Goal: Task Accomplishment & Management: Use online tool/utility

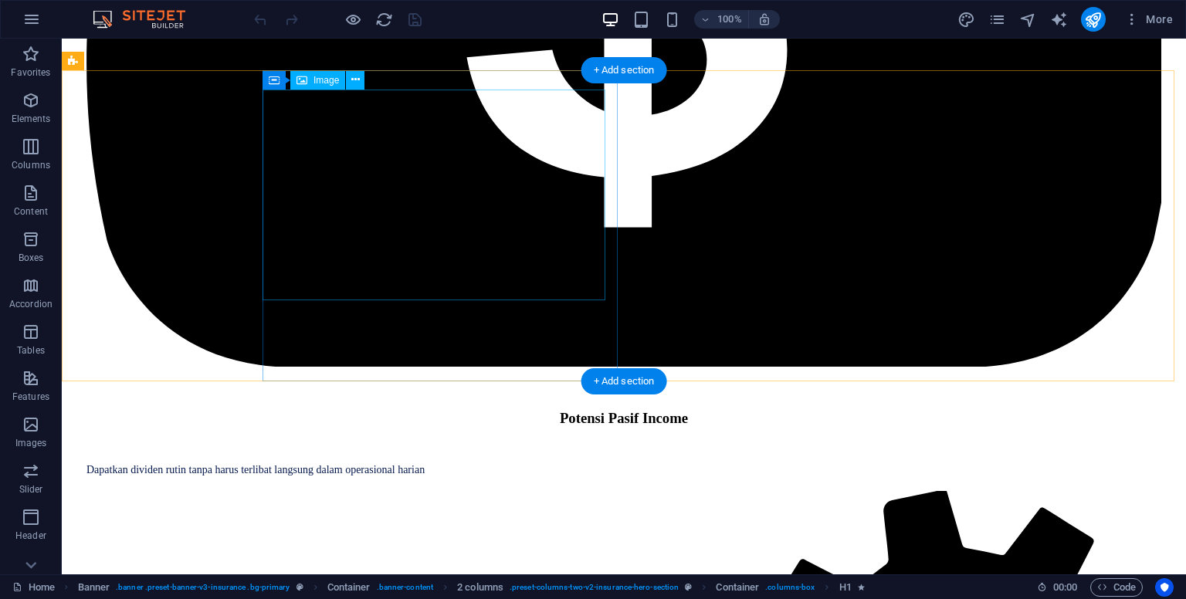
scroll to position [4939, 0]
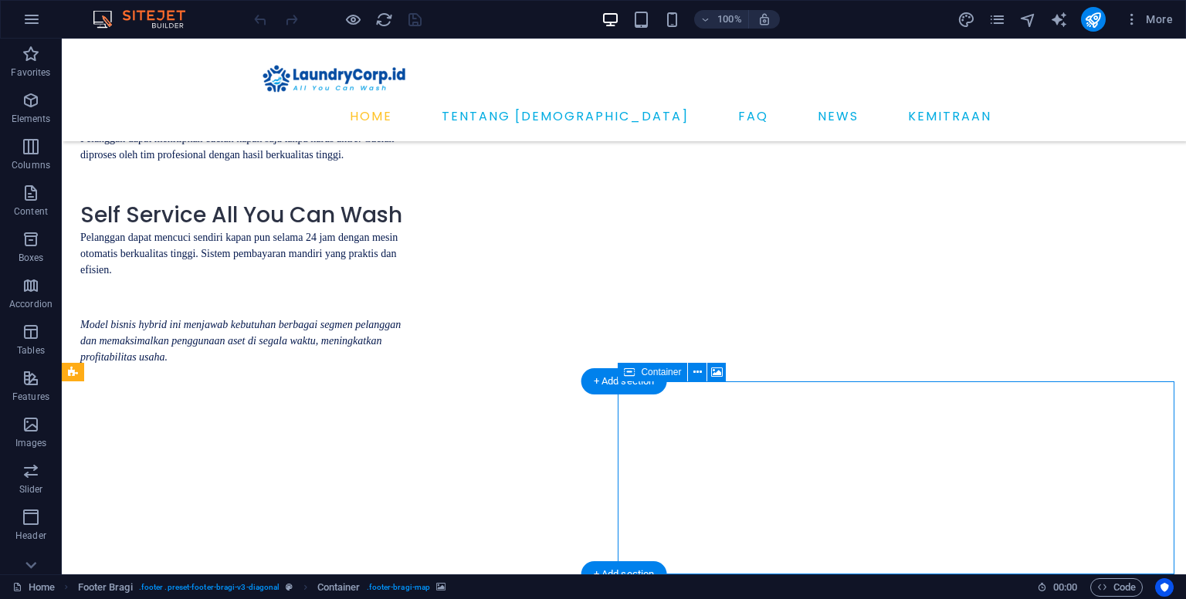
click at [694, 375] on icon at bounding box center [698, 373] width 8 height 16
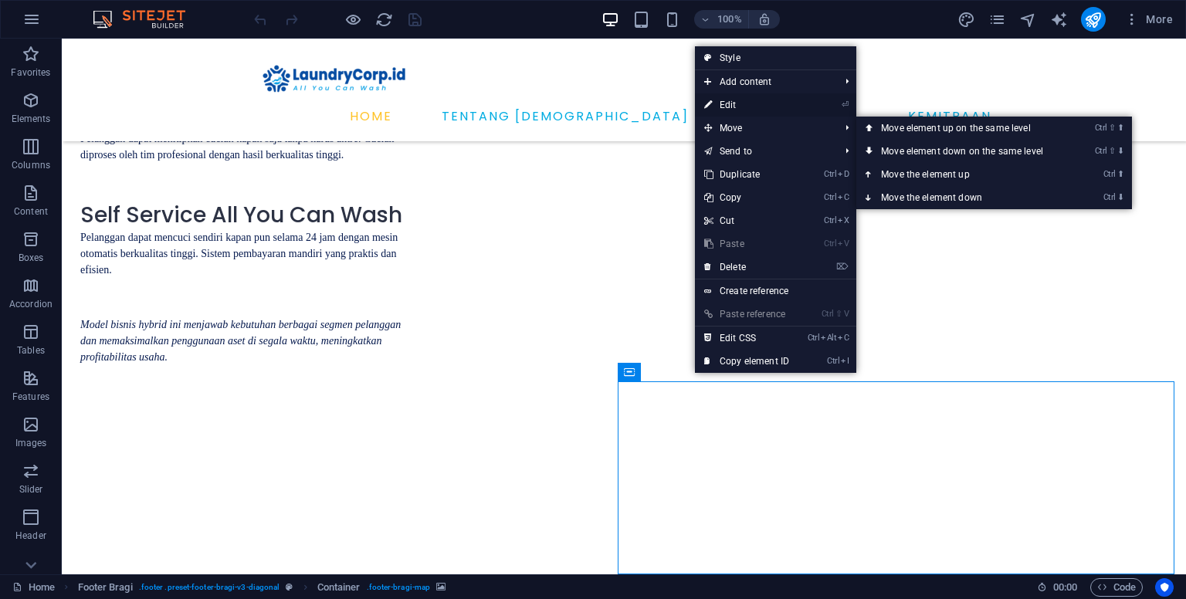
click at [748, 105] on link "⏎ Edit" at bounding box center [746, 104] width 103 height 23
select select "px"
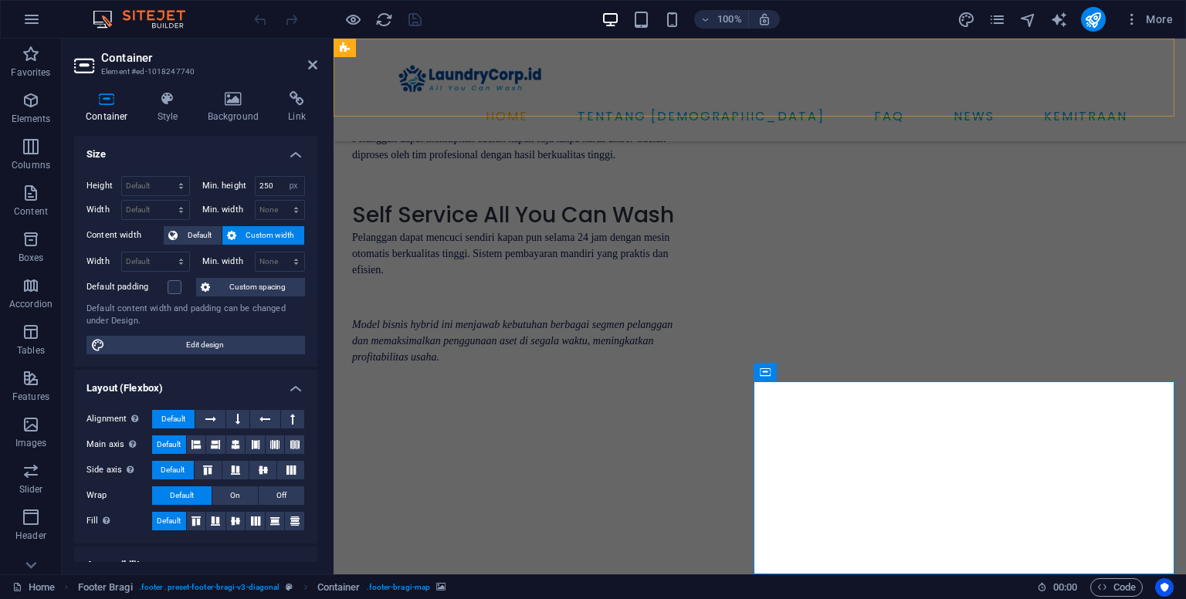
scroll to position [4901, 0]
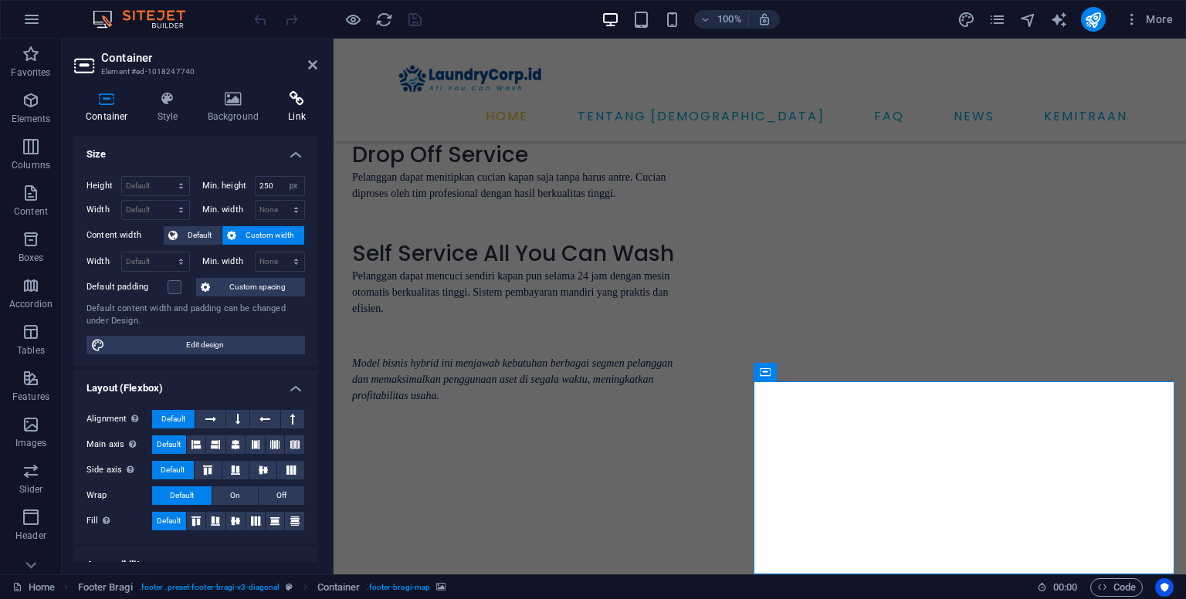
click at [297, 114] on h4 "Link" at bounding box center [297, 107] width 41 height 32
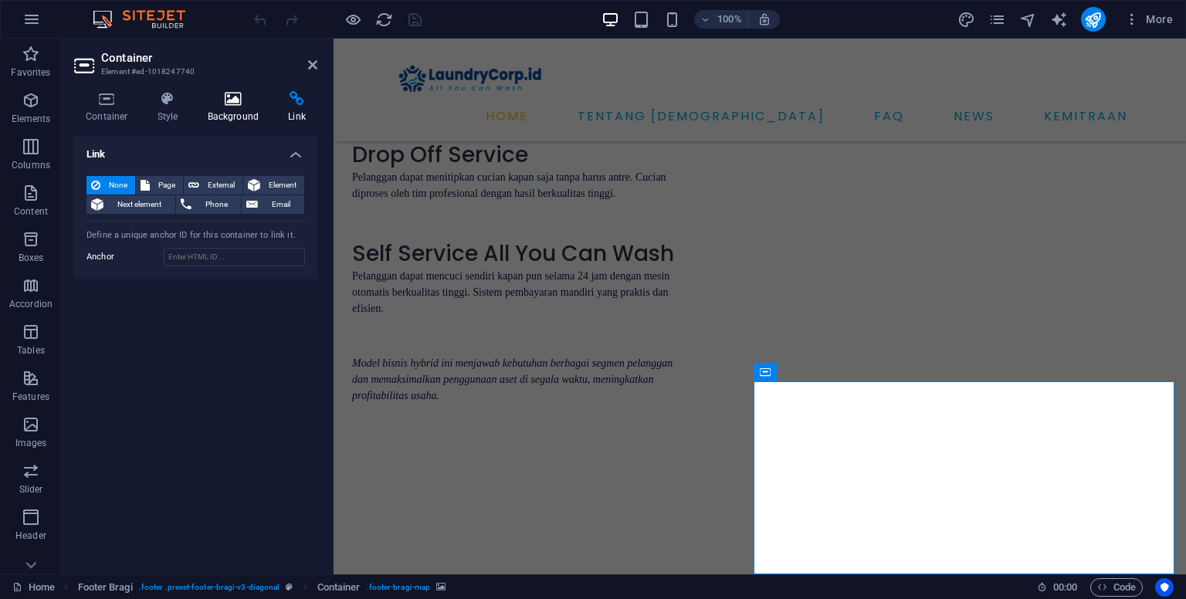
click at [226, 114] on h4 "Background" at bounding box center [236, 107] width 81 height 32
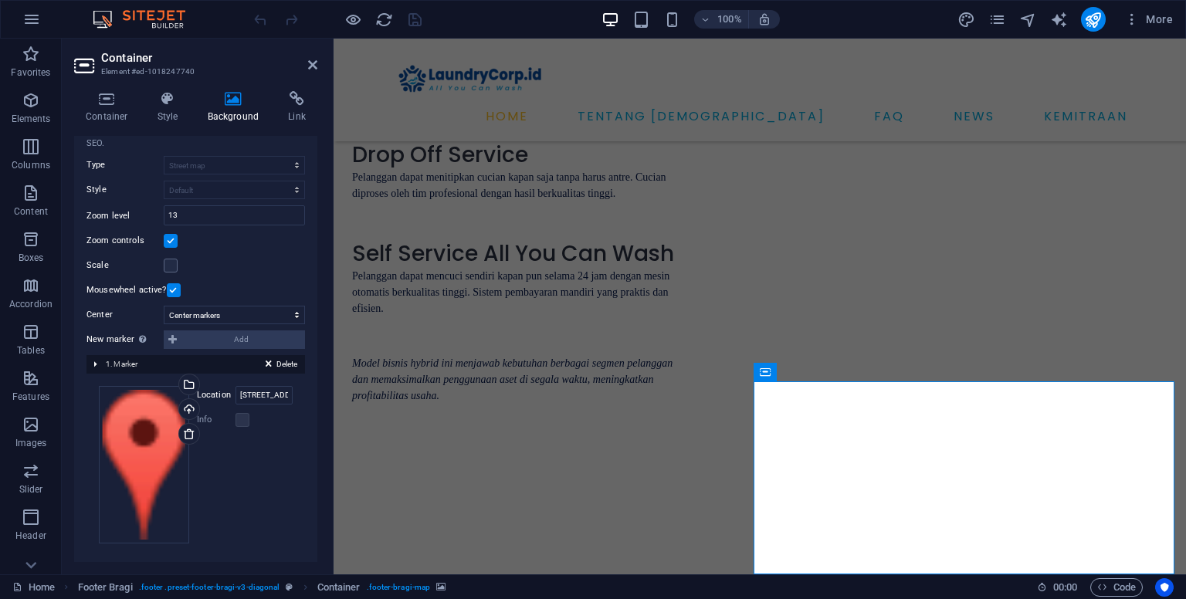
scroll to position [169, 0]
click at [273, 392] on input "[STREET_ADDRESS]" at bounding box center [264, 393] width 57 height 19
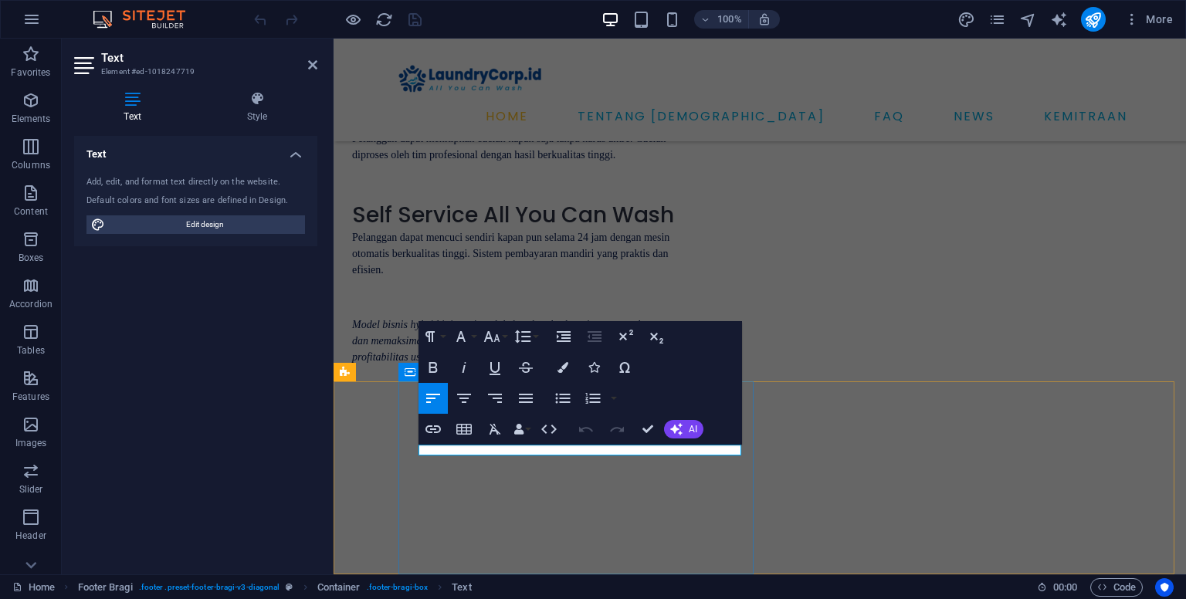
scroll to position [4901, 0]
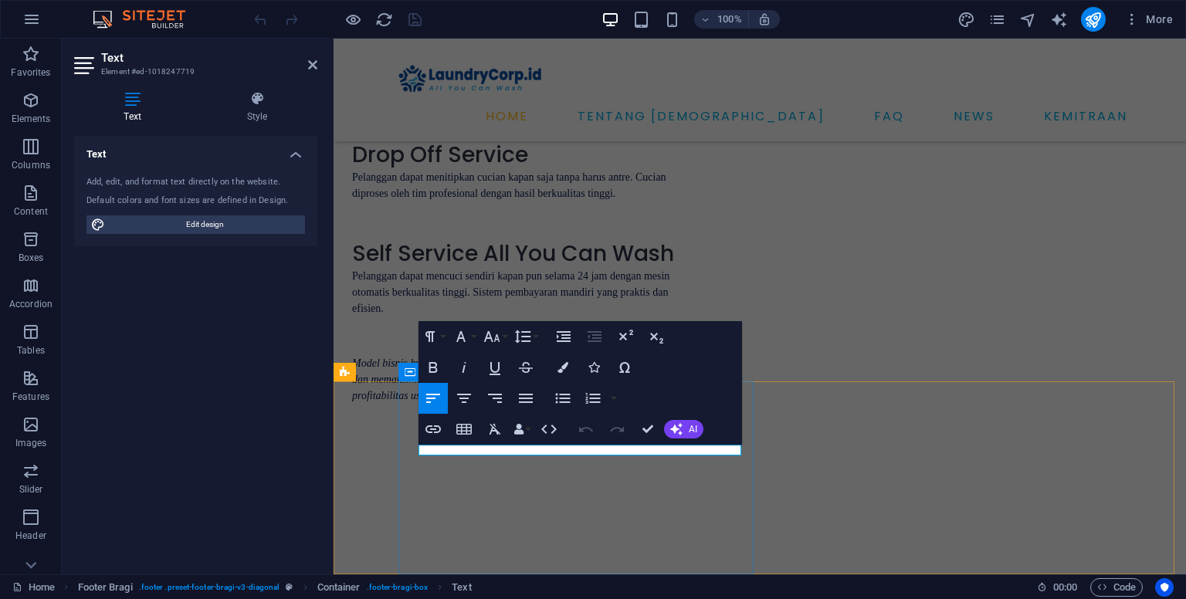
copy span "[URL][DOMAIN_NAME]"
click at [308, 69] on icon at bounding box center [312, 65] width 9 height 12
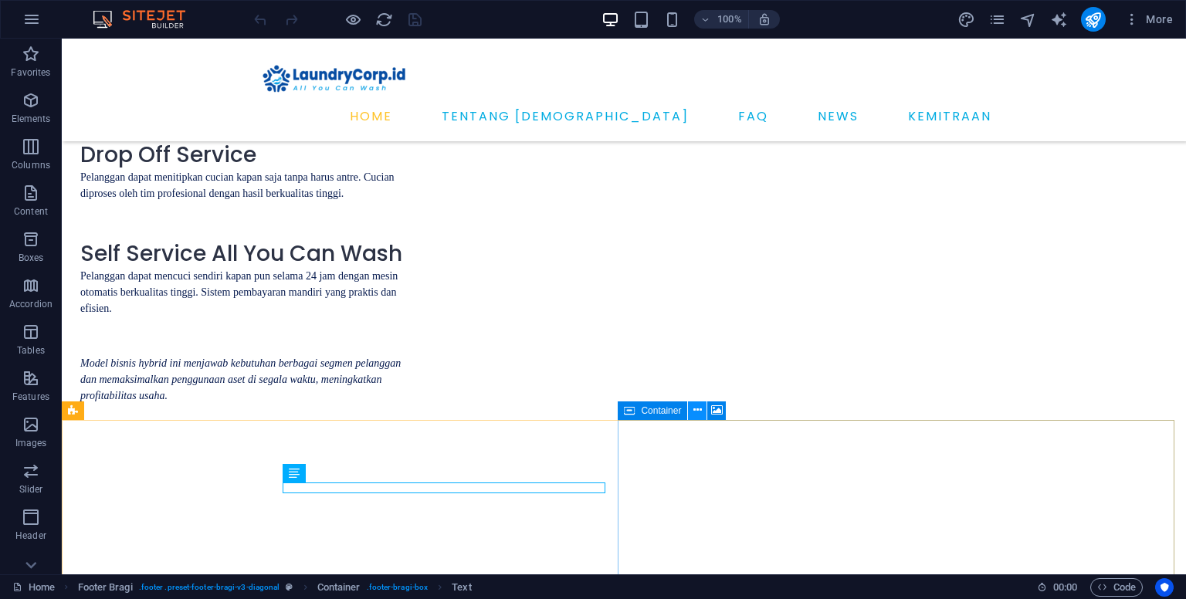
click at [689, 412] on button at bounding box center [697, 411] width 19 height 19
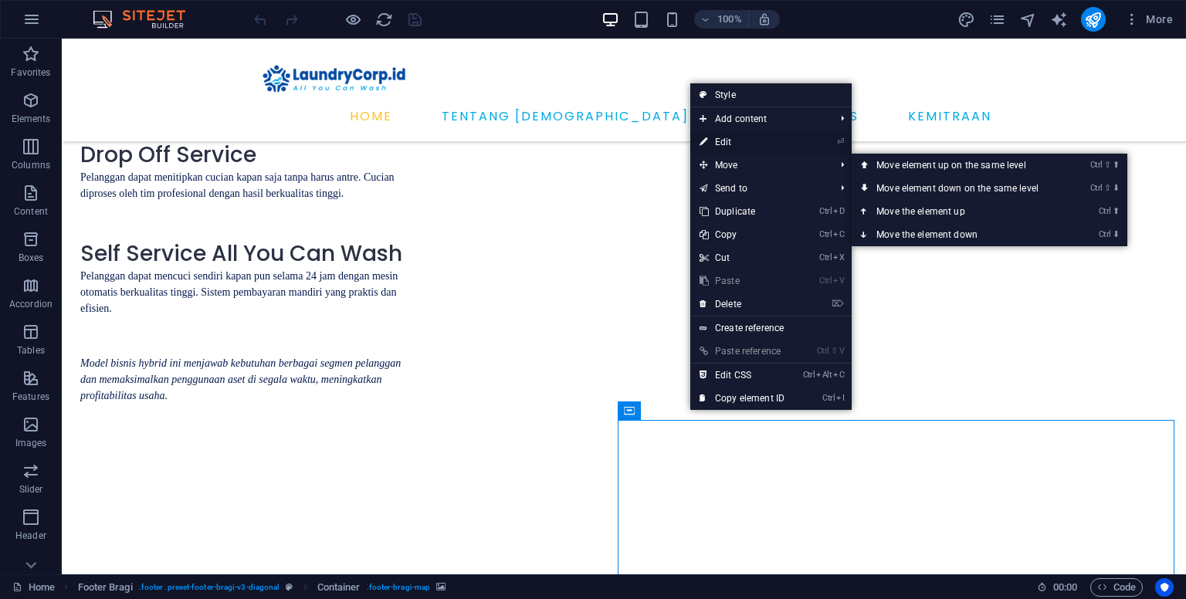
click at [731, 144] on link "⏎ Edit" at bounding box center [742, 142] width 103 height 23
select select "1"
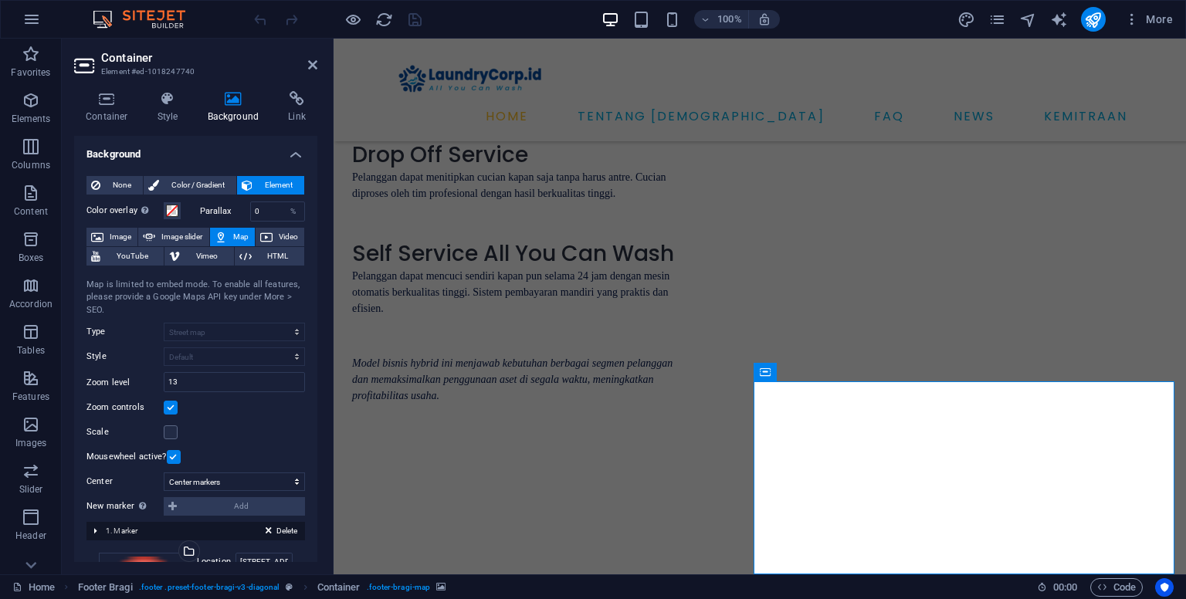
click at [229, 236] on button "Map" at bounding box center [232, 237] width 45 height 19
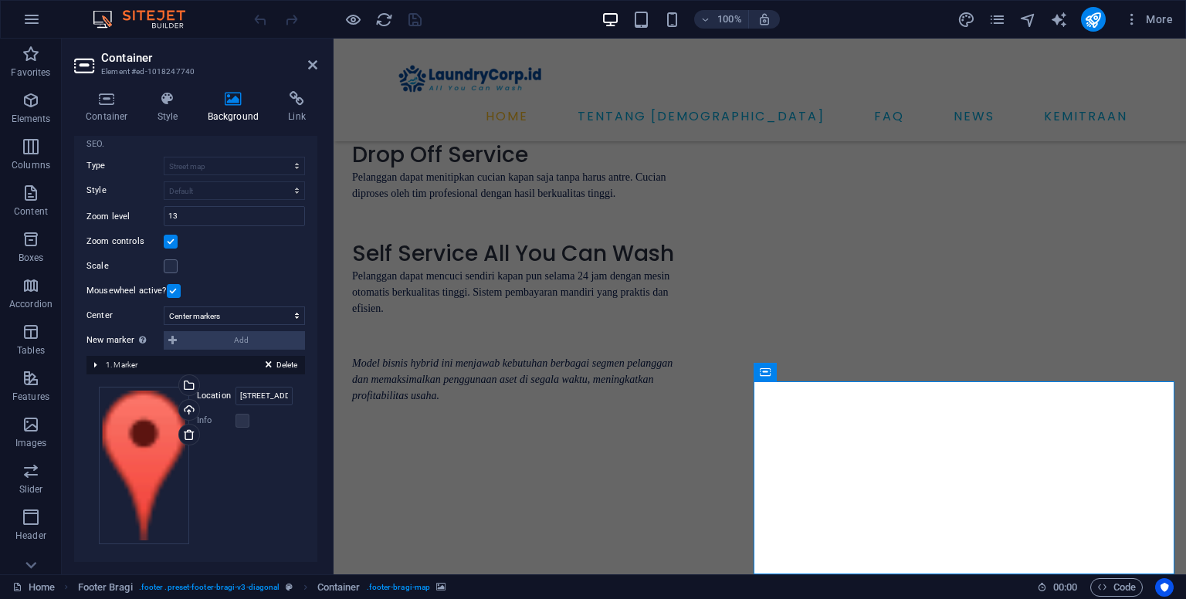
scroll to position [169, 0]
click at [254, 395] on input "[STREET_ADDRESS]" at bounding box center [264, 393] width 57 height 19
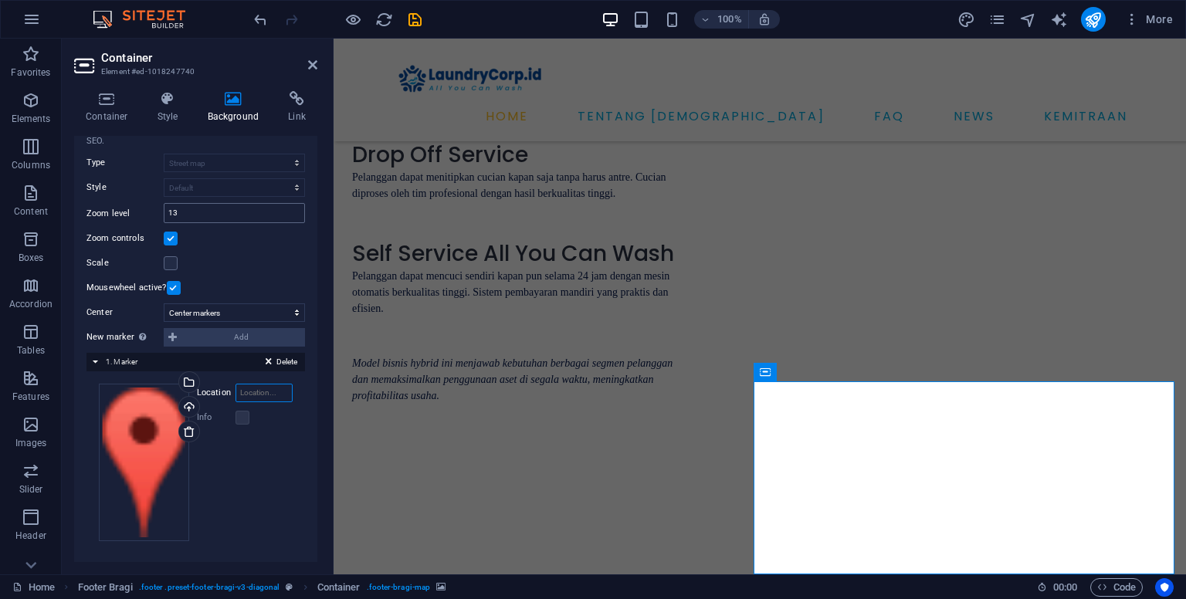
scroll to position [0, 0]
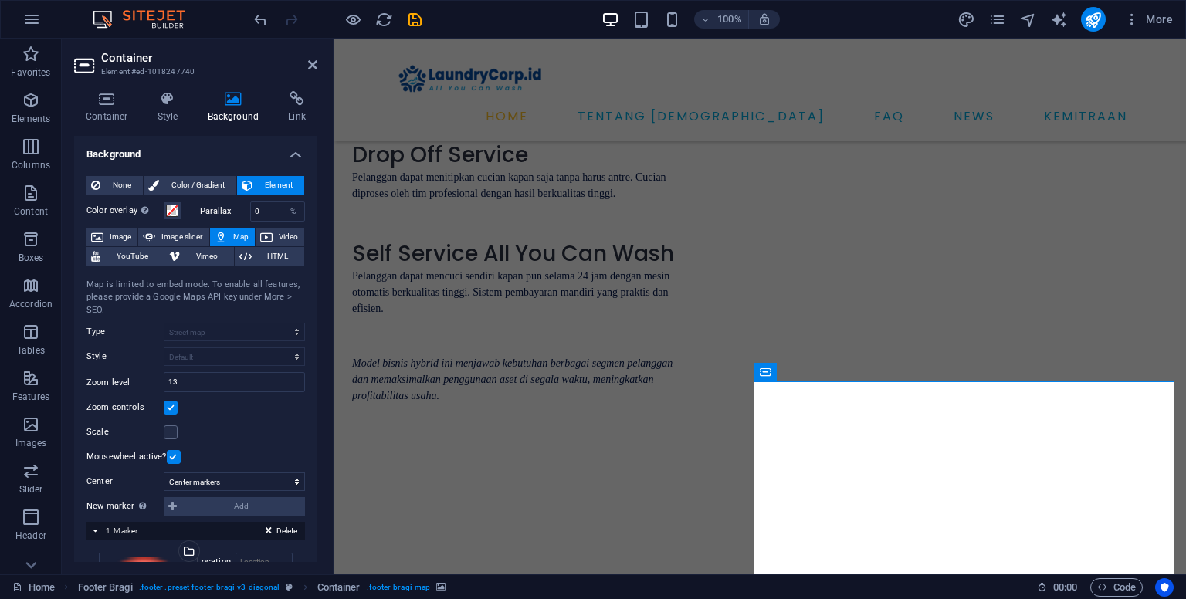
click at [229, 236] on button "Map" at bounding box center [232, 237] width 45 height 19
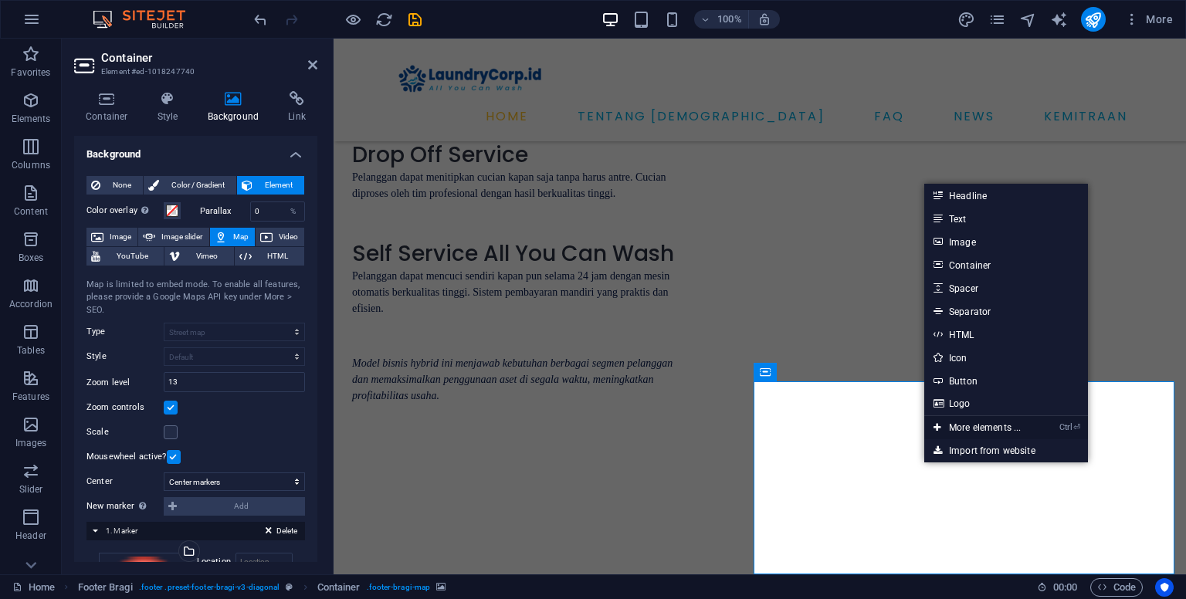
click at [978, 426] on link "Ctrl ⏎ More elements ..." at bounding box center [978, 427] width 106 height 23
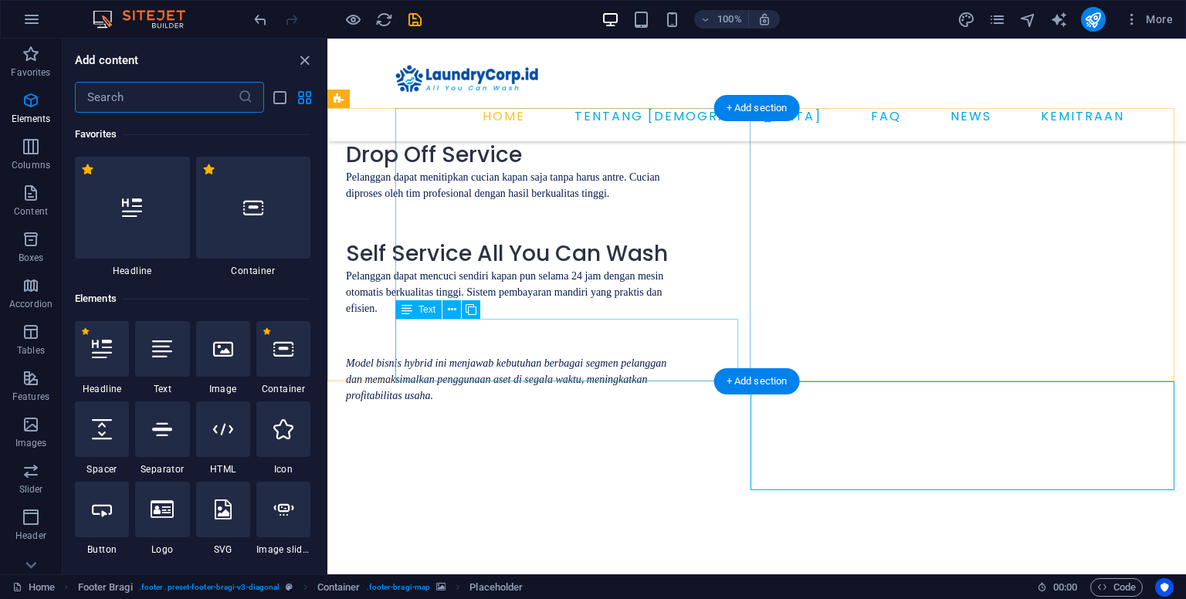
scroll to position [164, 0]
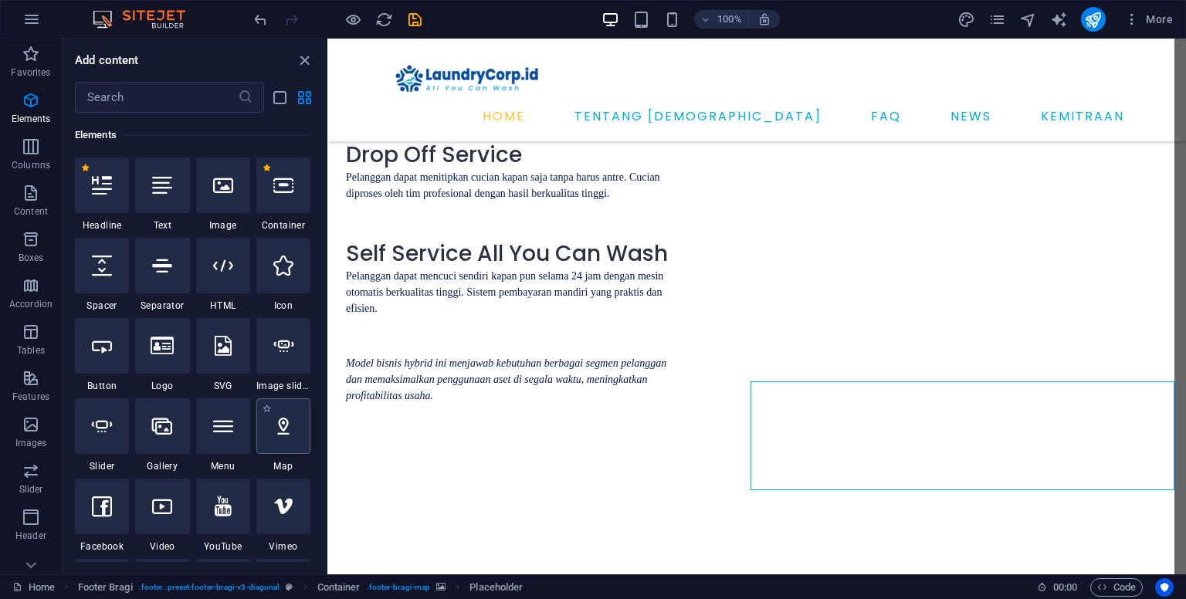
select select "1"
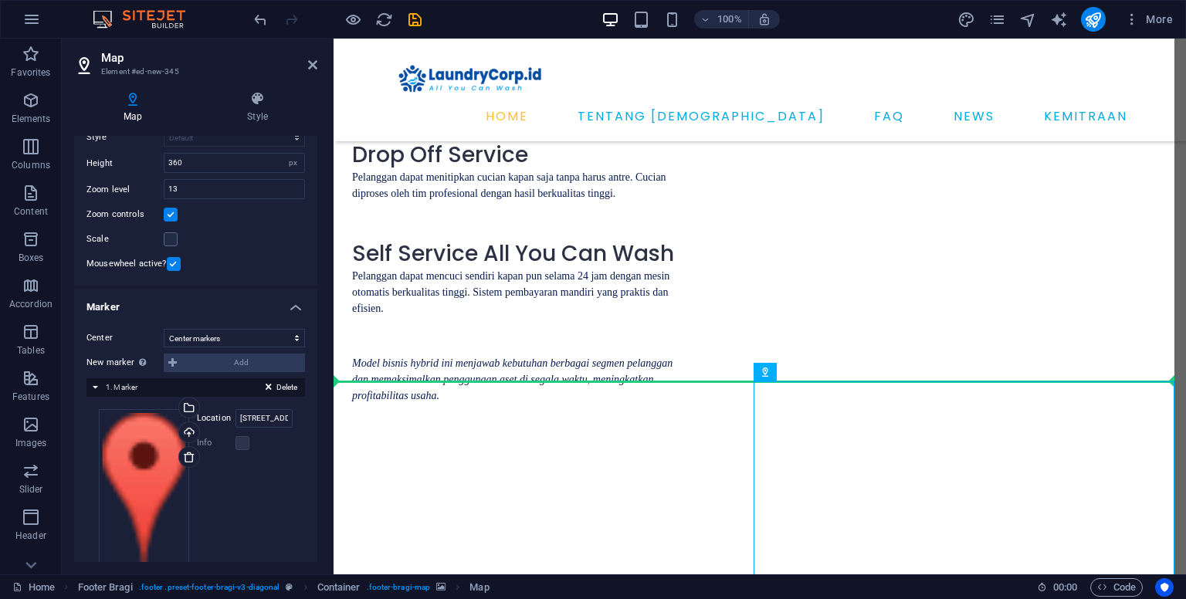
scroll to position [148, 0]
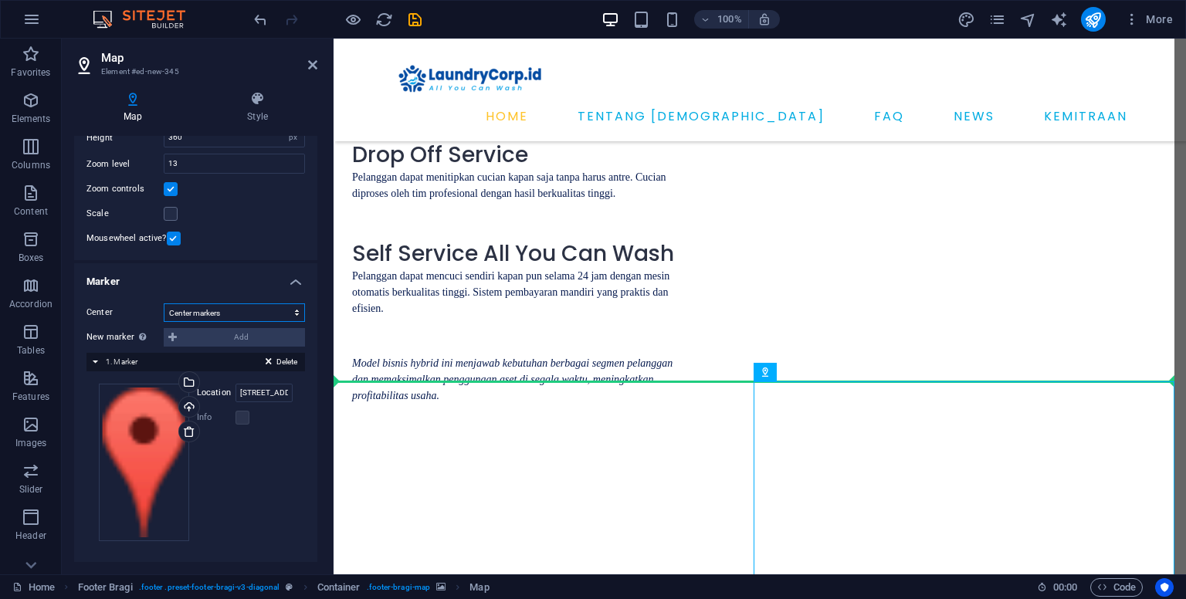
click at [223, 314] on select "Don't center Center markers Center and zoom markers" at bounding box center [234, 313] width 141 height 19
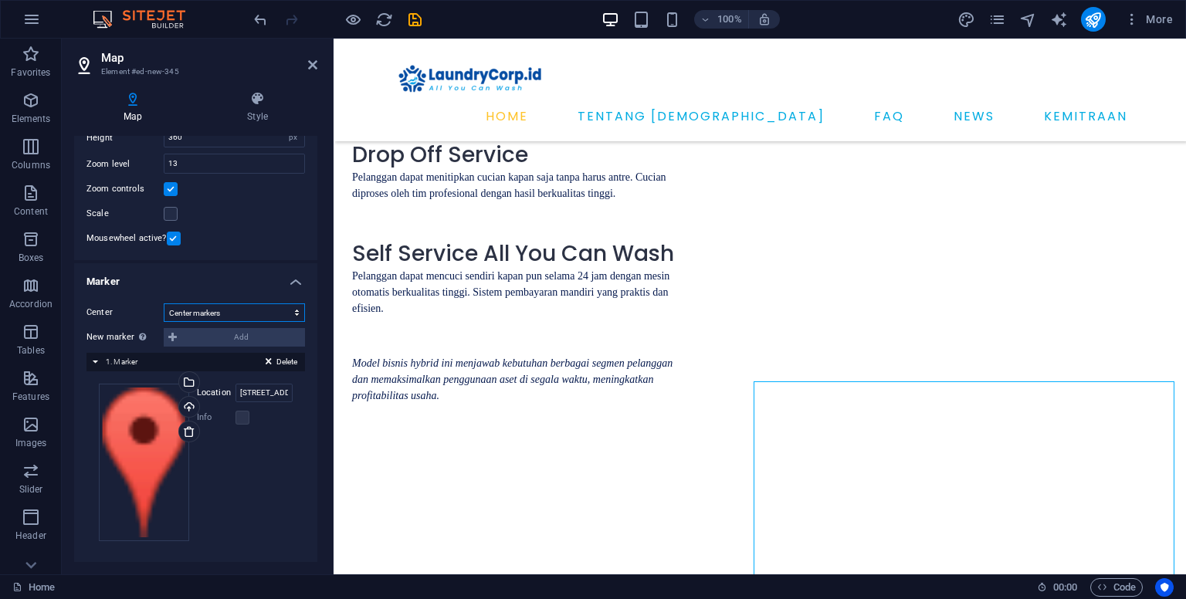
click at [223, 314] on select "Don't center Center markers Center and zoom markers" at bounding box center [234, 313] width 141 height 19
click at [258, 393] on input "[STREET_ADDRESS]" at bounding box center [264, 393] width 57 height 19
paste input "[URL][DOMAIN_NAME]"
type input "[URL][DOMAIN_NAME]"
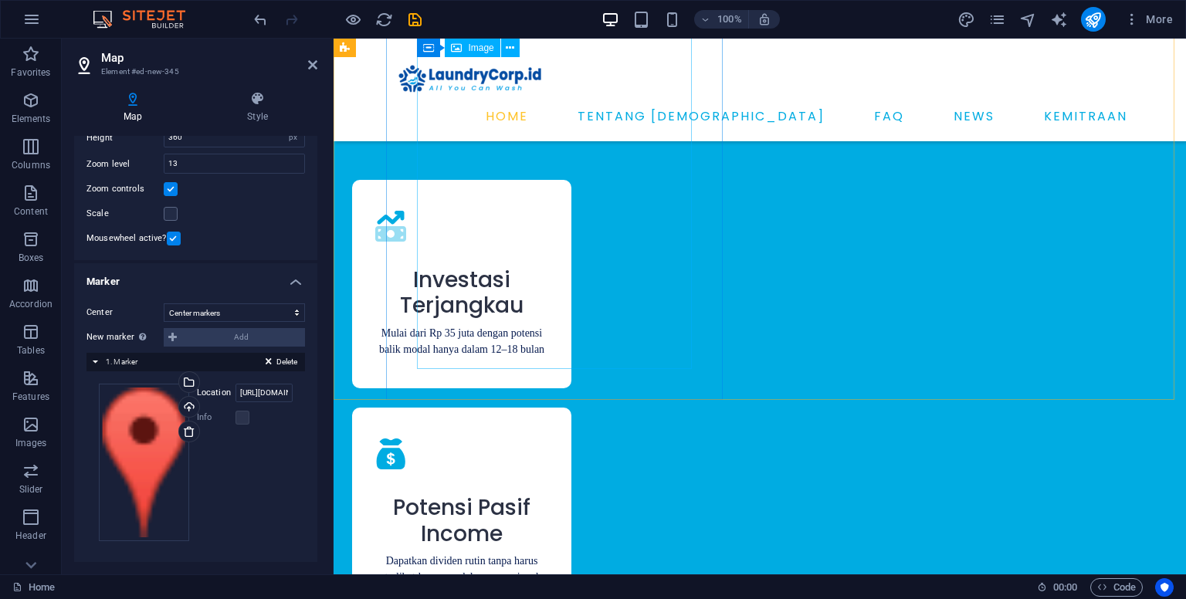
scroll to position [4987, 0]
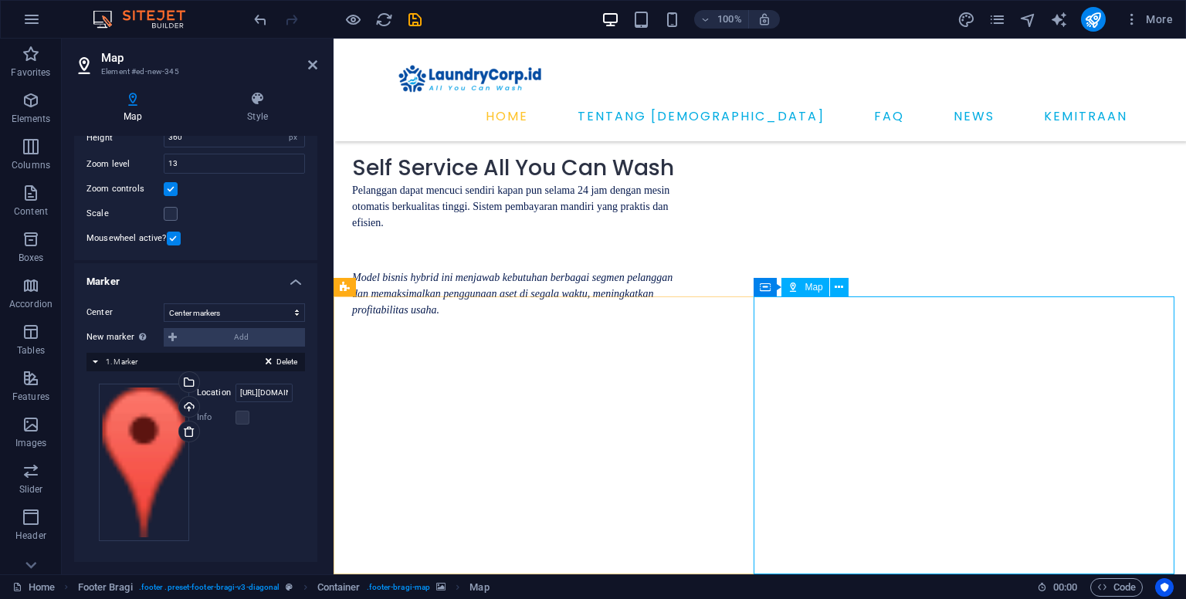
click at [804, 285] on div "Map" at bounding box center [805, 287] width 47 height 19
click at [836, 288] on icon at bounding box center [839, 288] width 8 height 16
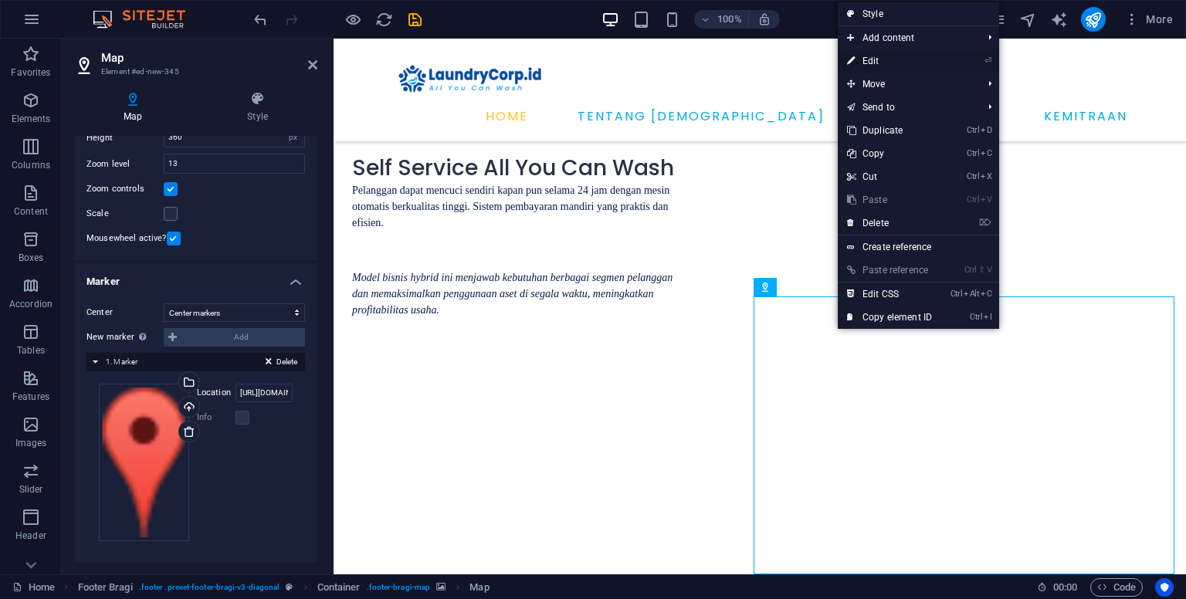
click at [877, 56] on link "⏎ Edit" at bounding box center [889, 60] width 103 height 23
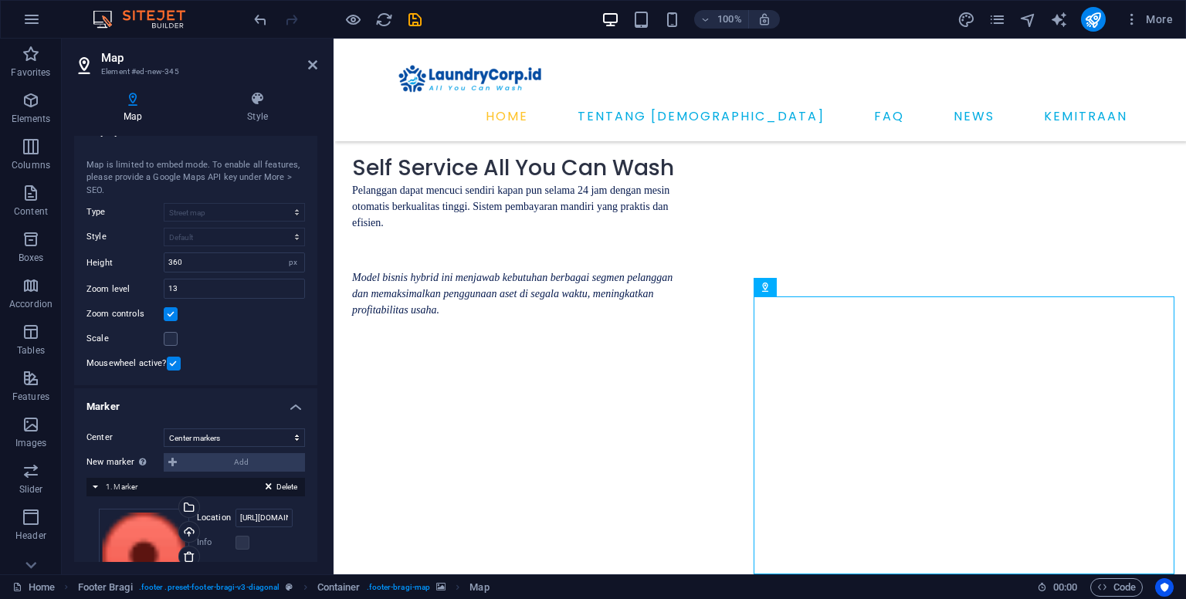
scroll to position [0, 0]
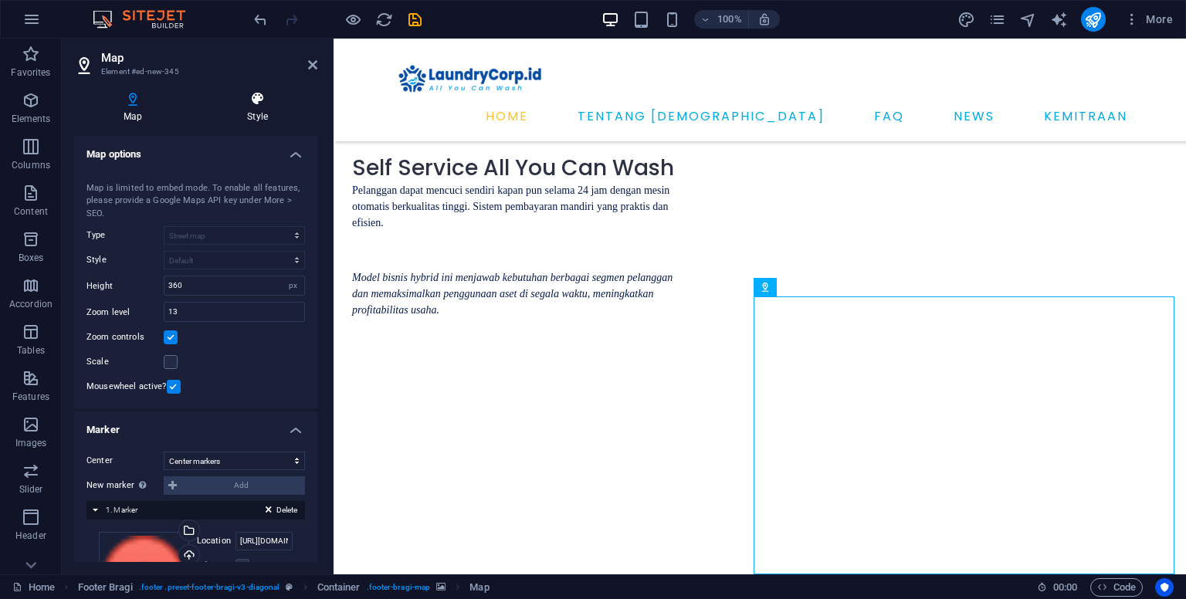
click at [260, 113] on h4 "Style" at bounding box center [258, 107] width 120 height 32
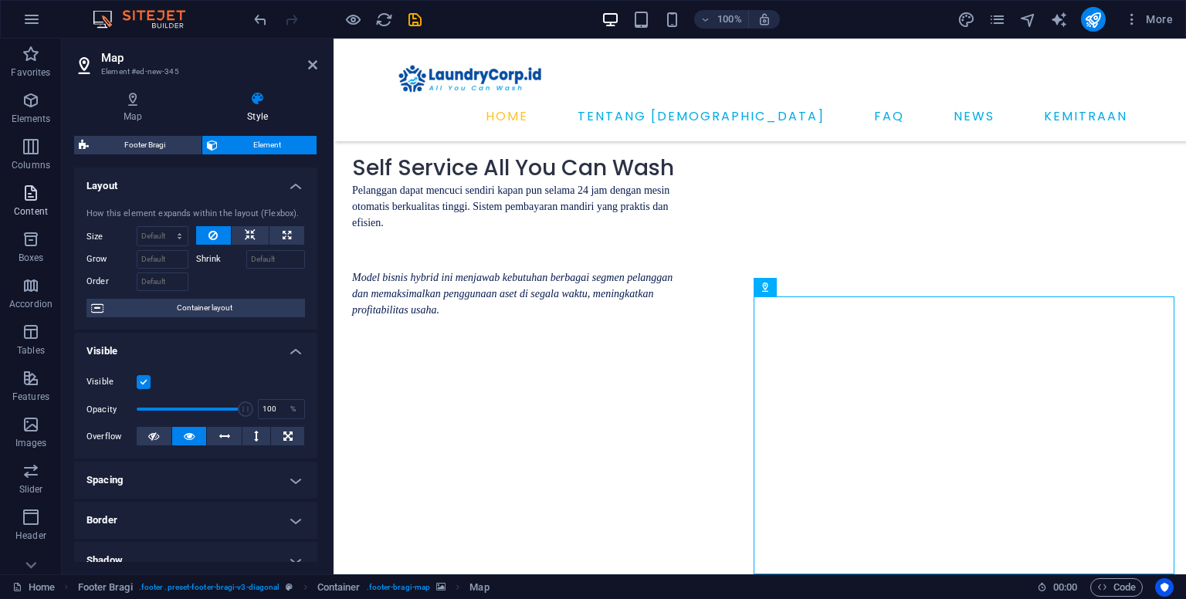
click at [29, 195] on icon "button" at bounding box center [31, 193] width 19 height 19
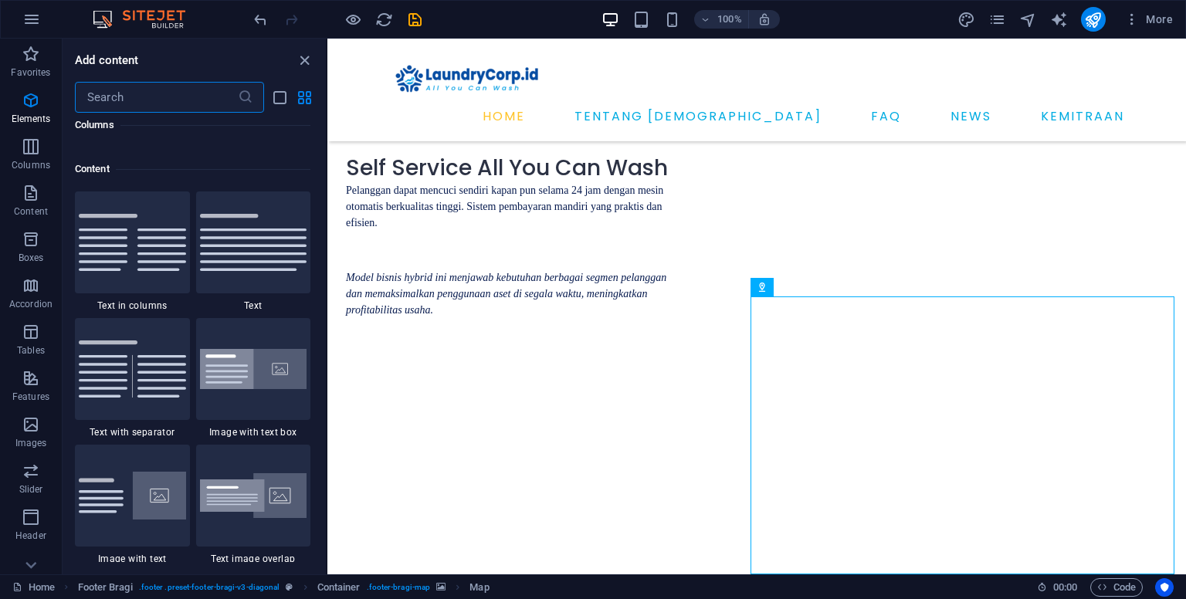
scroll to position [2703, 0]
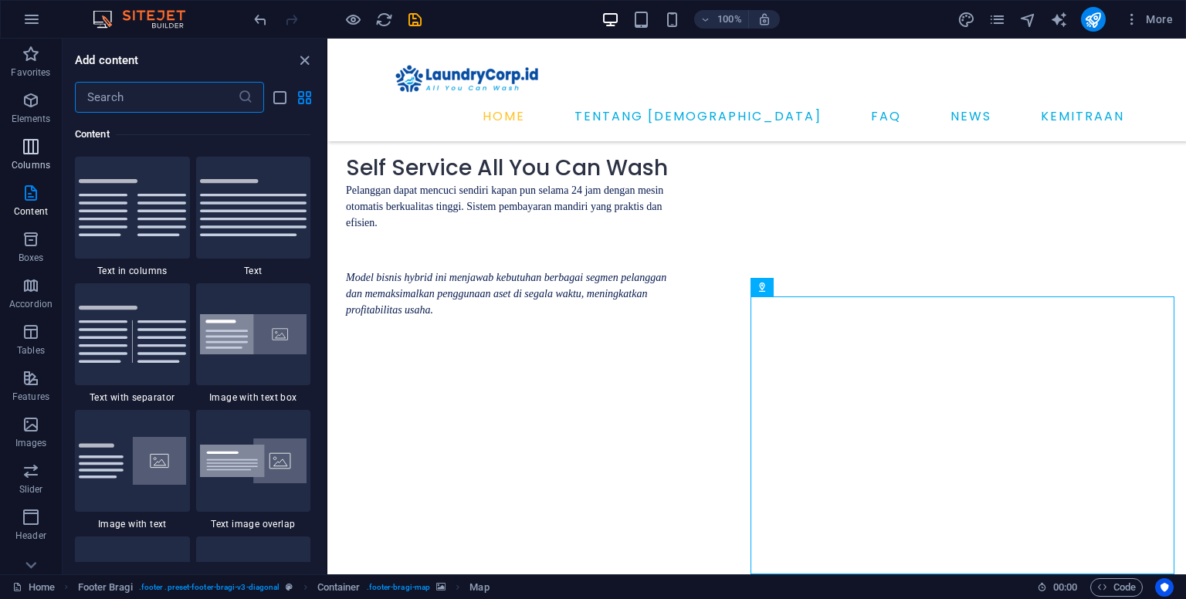
click at [39, 161] on p "Columns" at bounding box center [31, 165] width 39 height 12
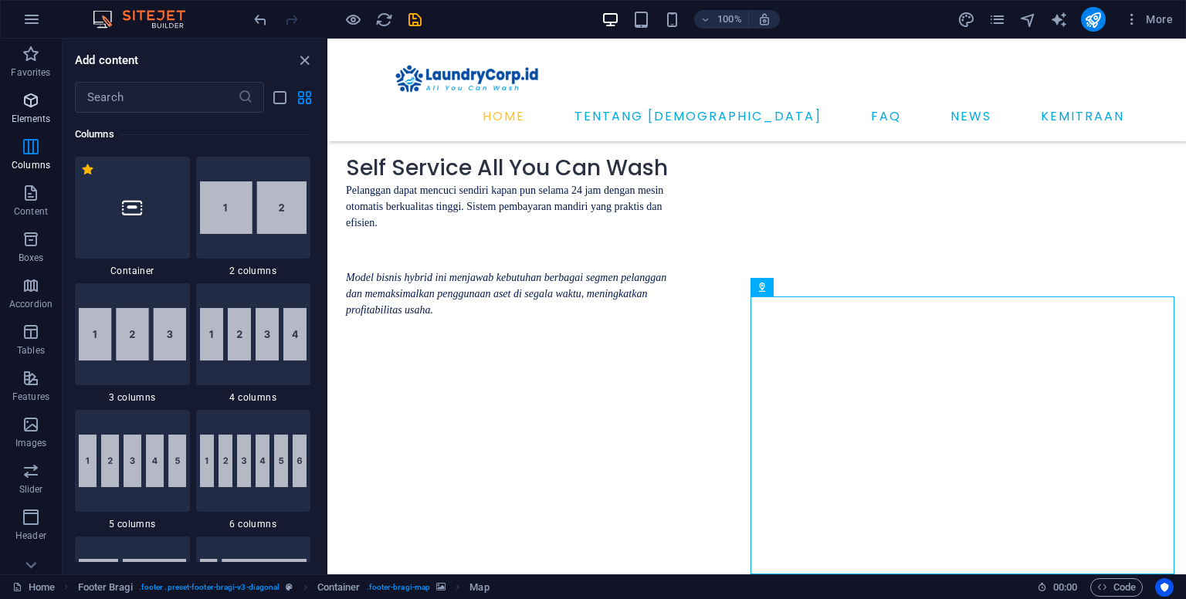
click at [31, 107] on icon "button" at bounding box center [31, 100] width 19 height 19
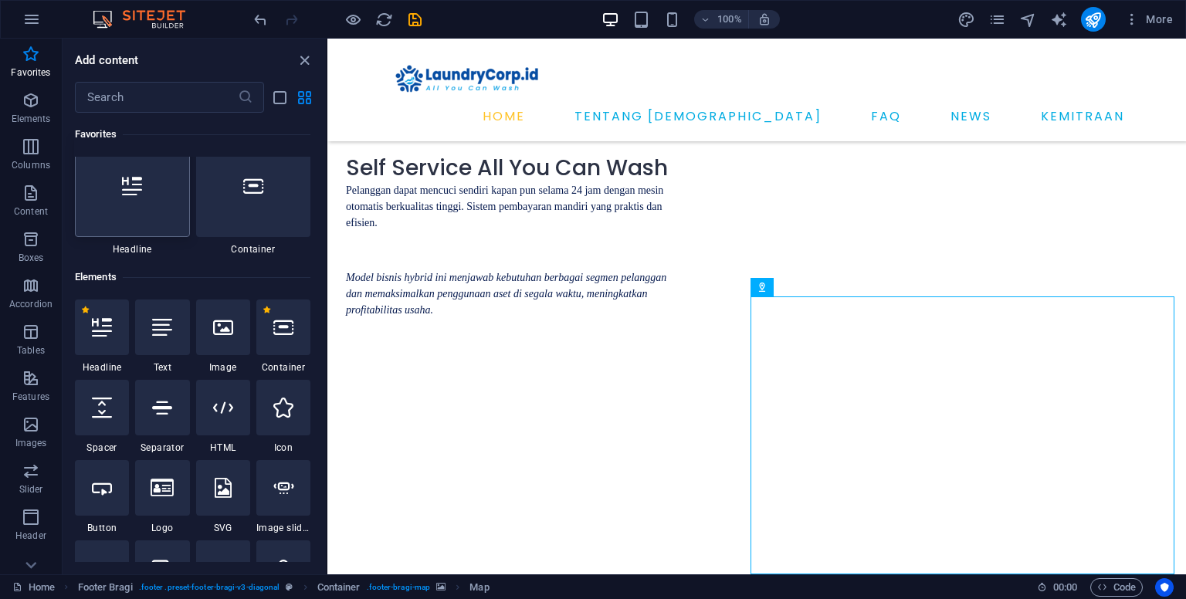
scroll to position [0, 0]
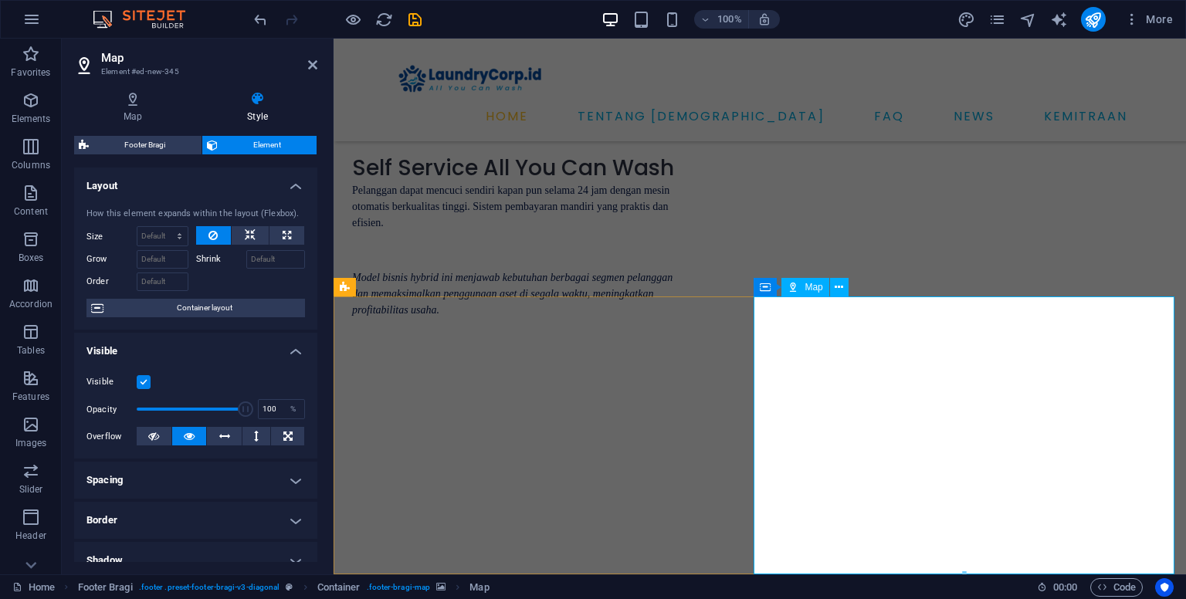
click at [813, 290] on span "Map" at bounding box center [814, 287] width 18 height 9
click at [849, 285] on icon at bounding box center [853, 288] width 12 height 16
select select "1"
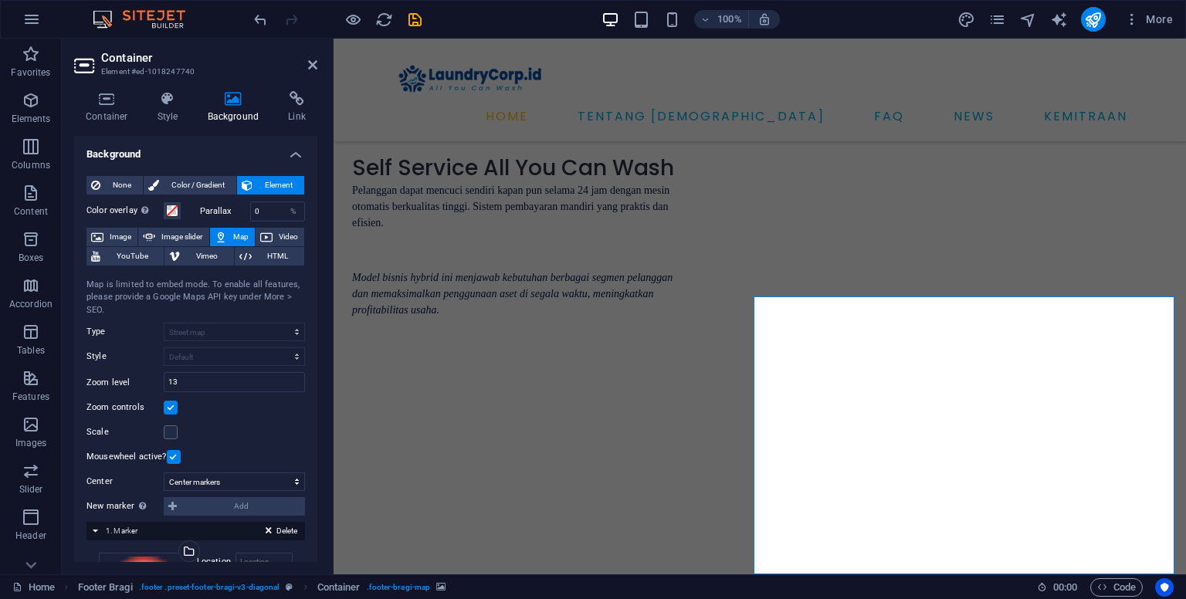
scroll to position [169, 0]
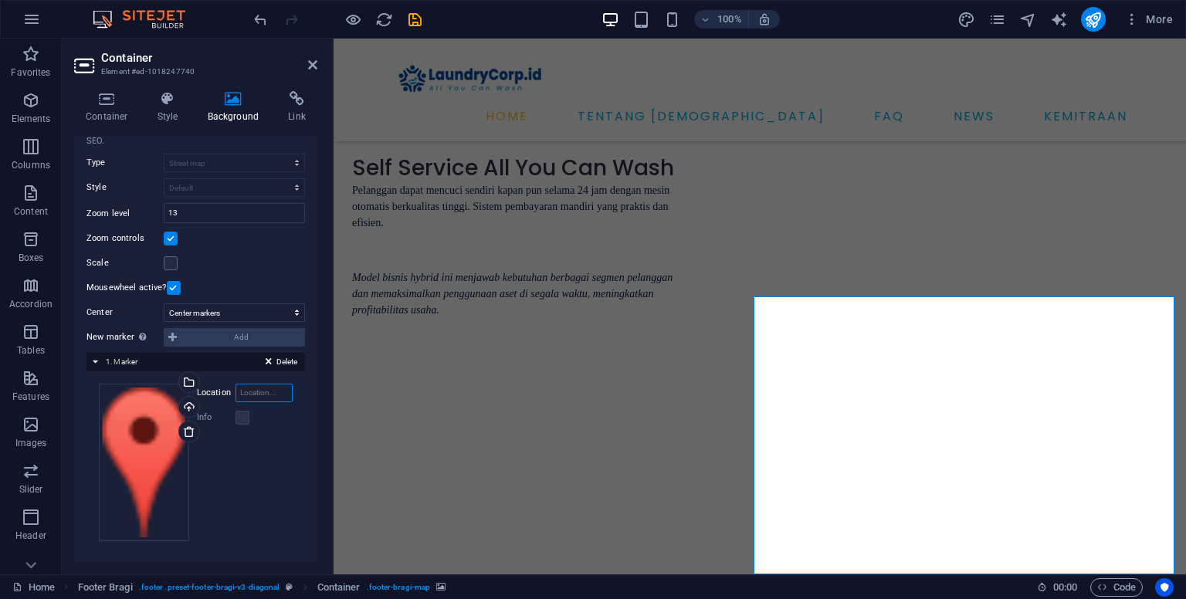
click at [254, 388] on input "Location" at bounding box center [264, 393] width 57 height 19
type input "9Q9V+FG Mulyaharja, [GEOGRAPHIC_DATA], [GEOGRAPHIC_DATA]"
click at [246, 423] on label at bounding box center [243, 418] width 14 height 14
click at [239, 418] on label at bounding box center [243, 418] width 14 height 14
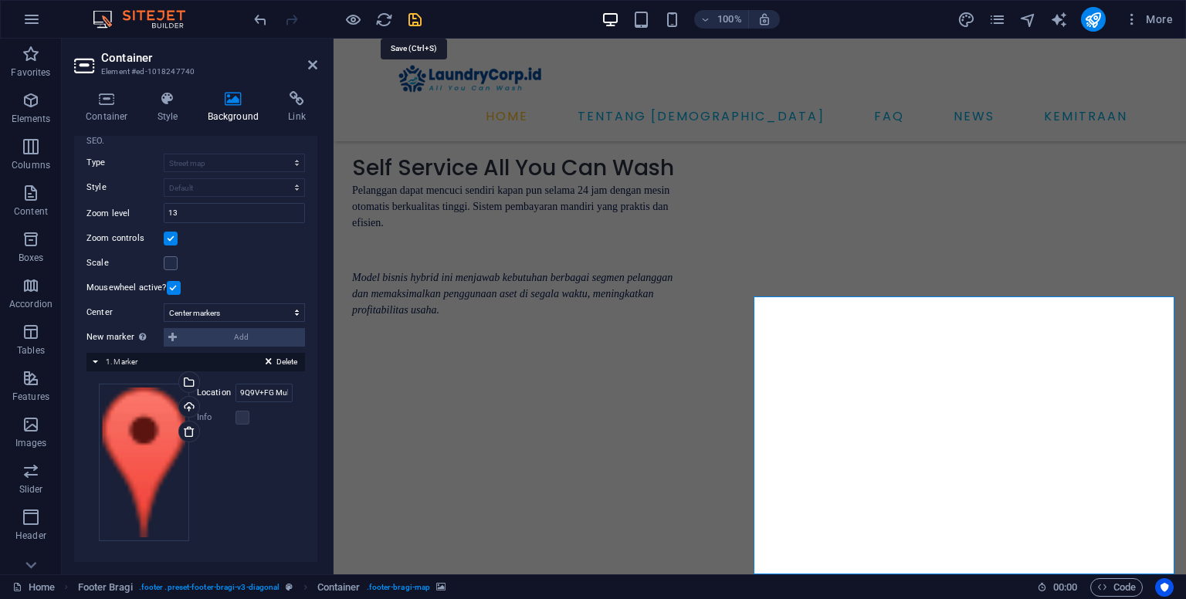
click at [414, 21] on icon "save" at bounding box center [415, 20] width 18 height 18
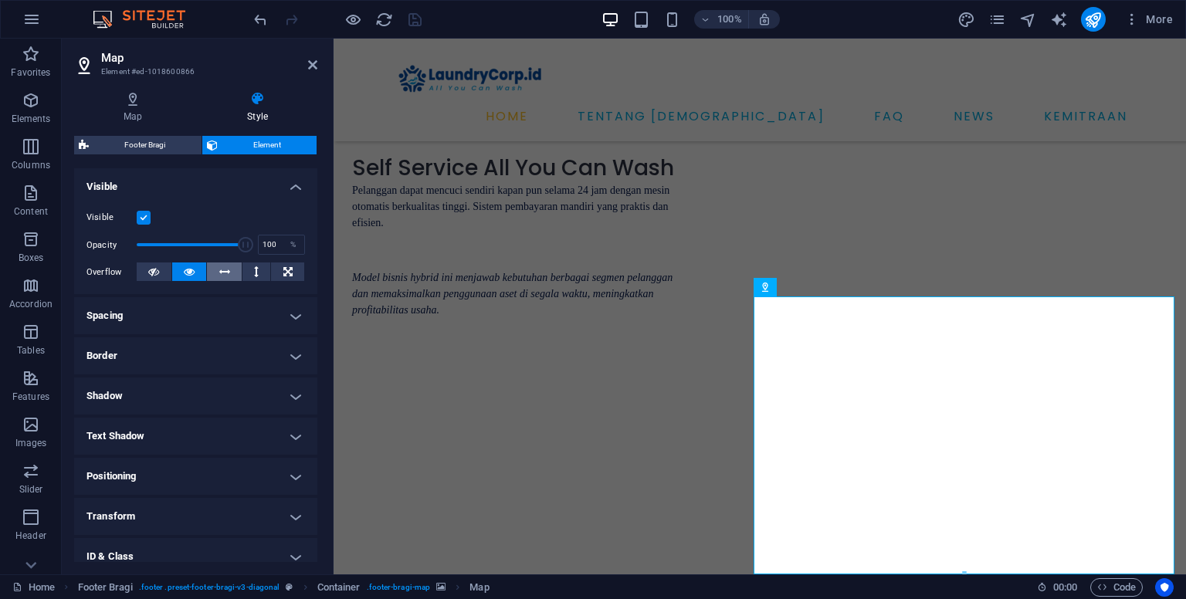
scroll to position [257, 0]
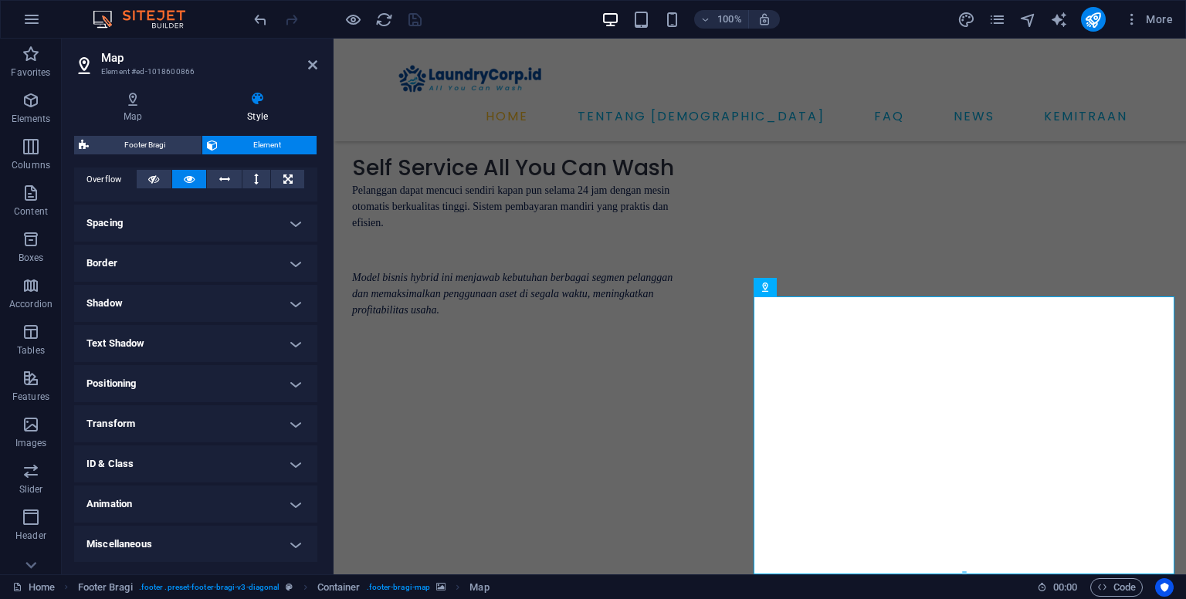
click at [284, 419] on h4 "Transform" at bounding box center [195, 424] width 243 height 37
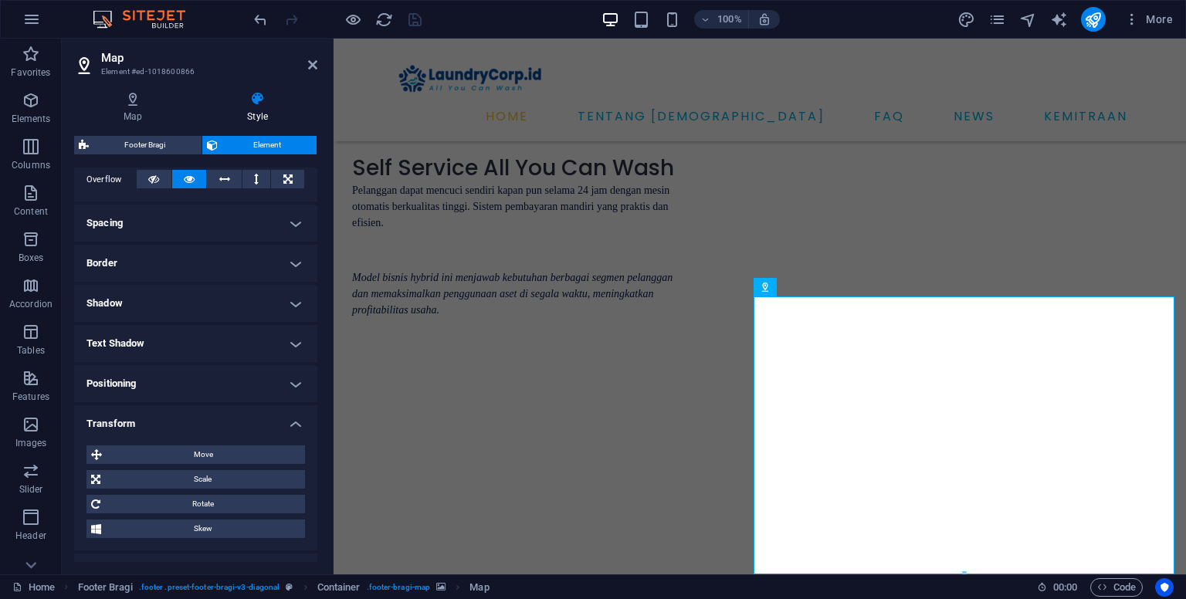
click at [291, 382] on h4 "Positioning" at bounding box center [195, 383] width 243 height 37
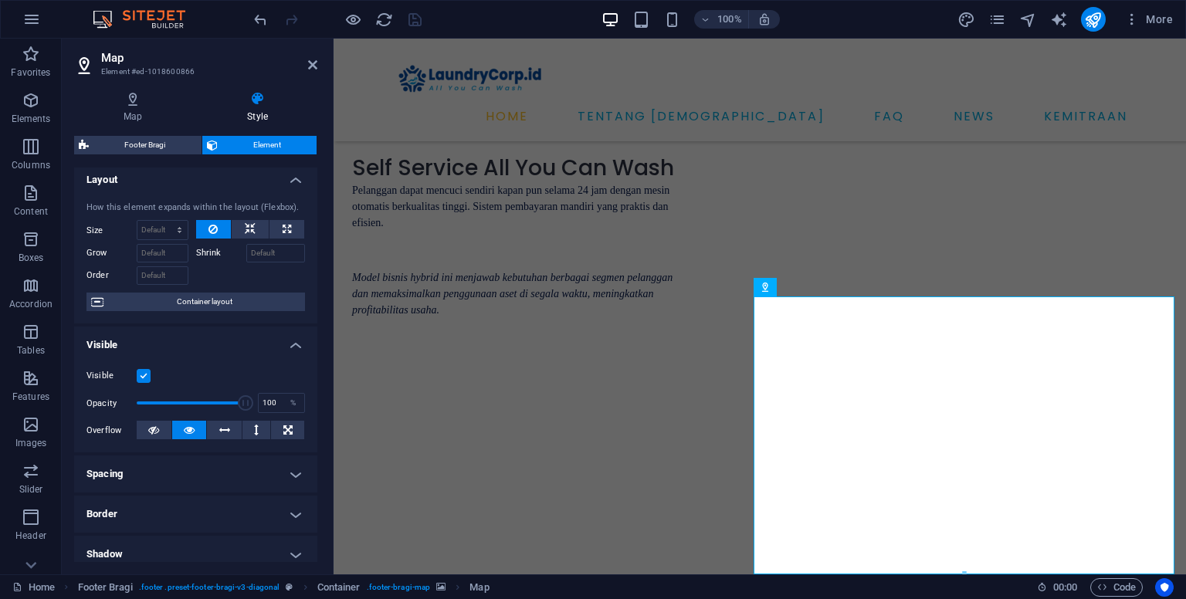
scroll to position [0, 0]
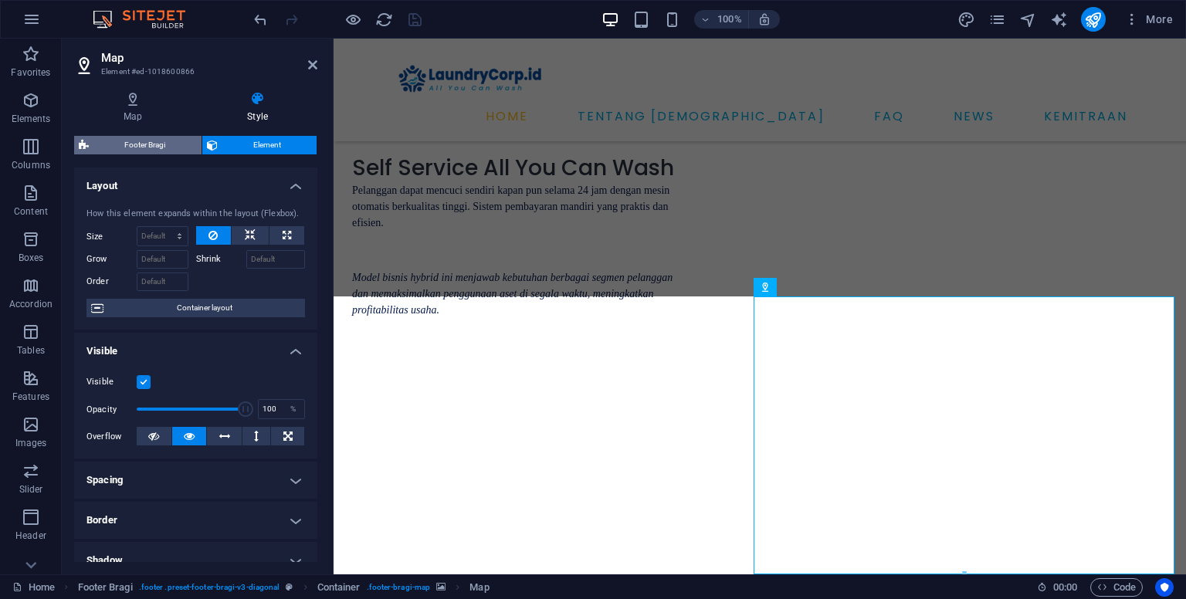
click at [155, 146] on span "Footer Bragi" at bounding box center [144, 145] width 103 height 19
select select "%"
select select "rem"
select select "px"
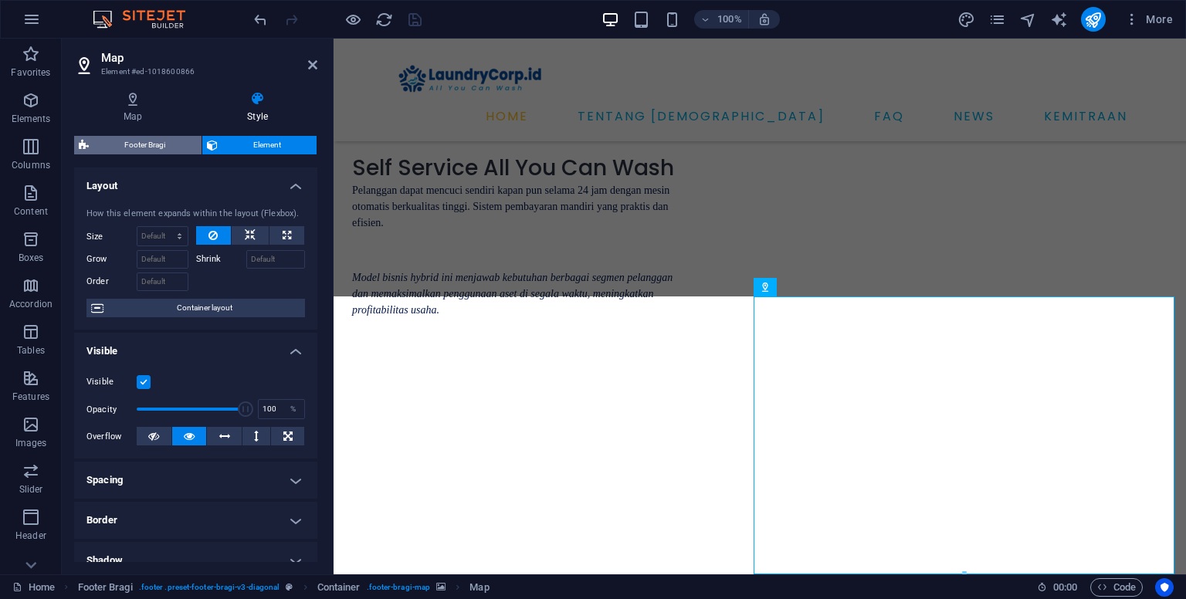
select select "rem"
select select "preset-footer-bragi-v3-diagonal"
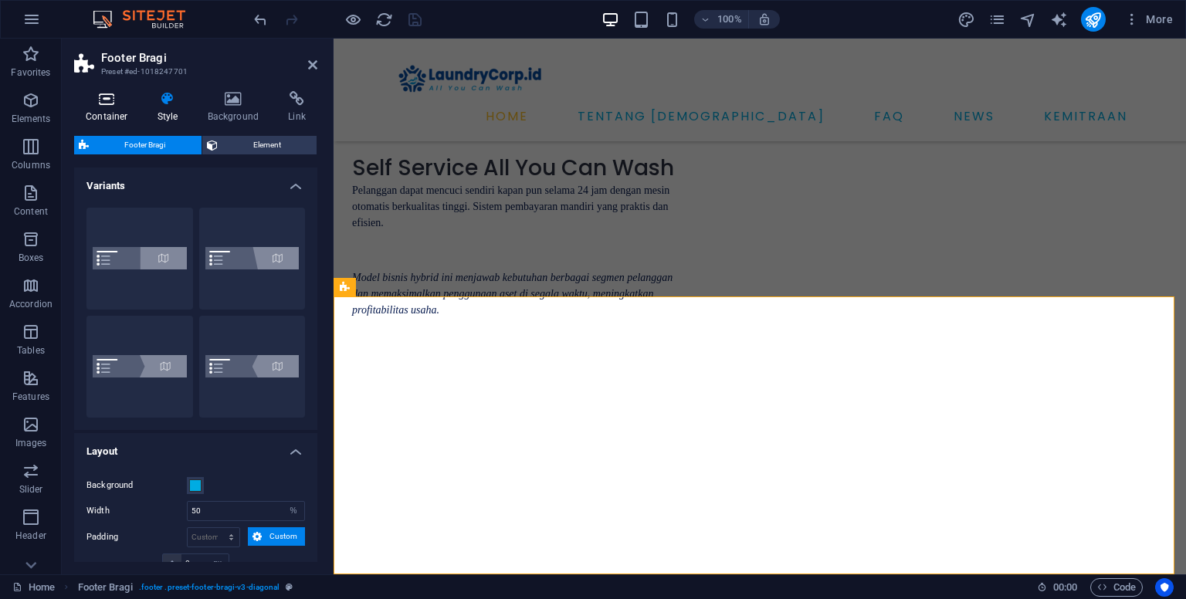
click at [103, 109] on h4 "Container" at bounding box center [110, 107] width 72 height 32
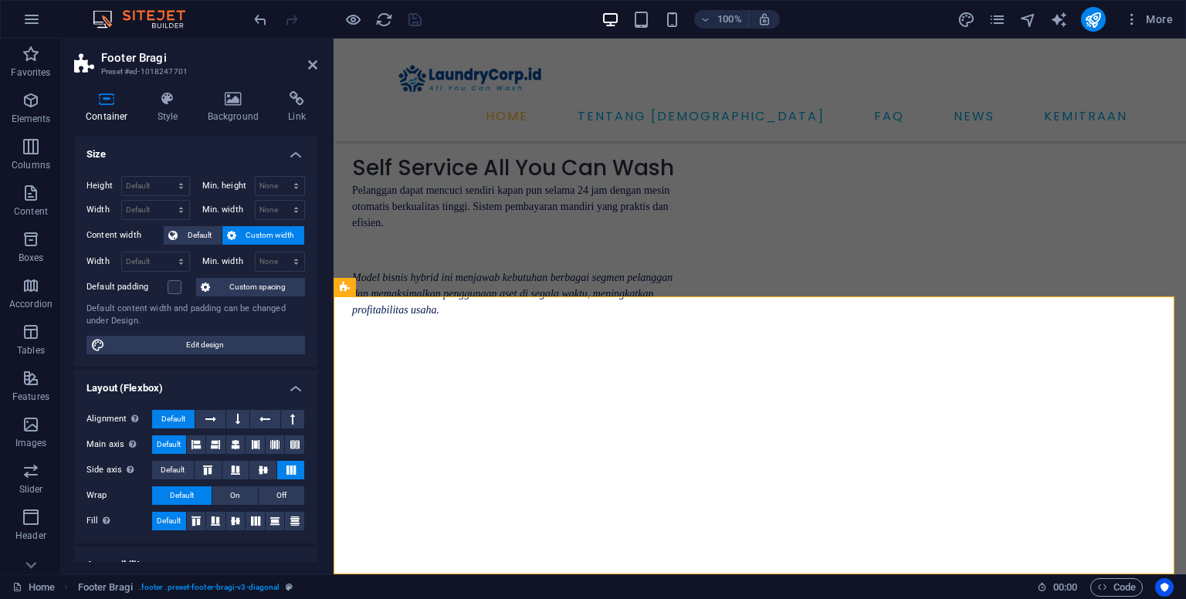
scroll to position [197, 0]
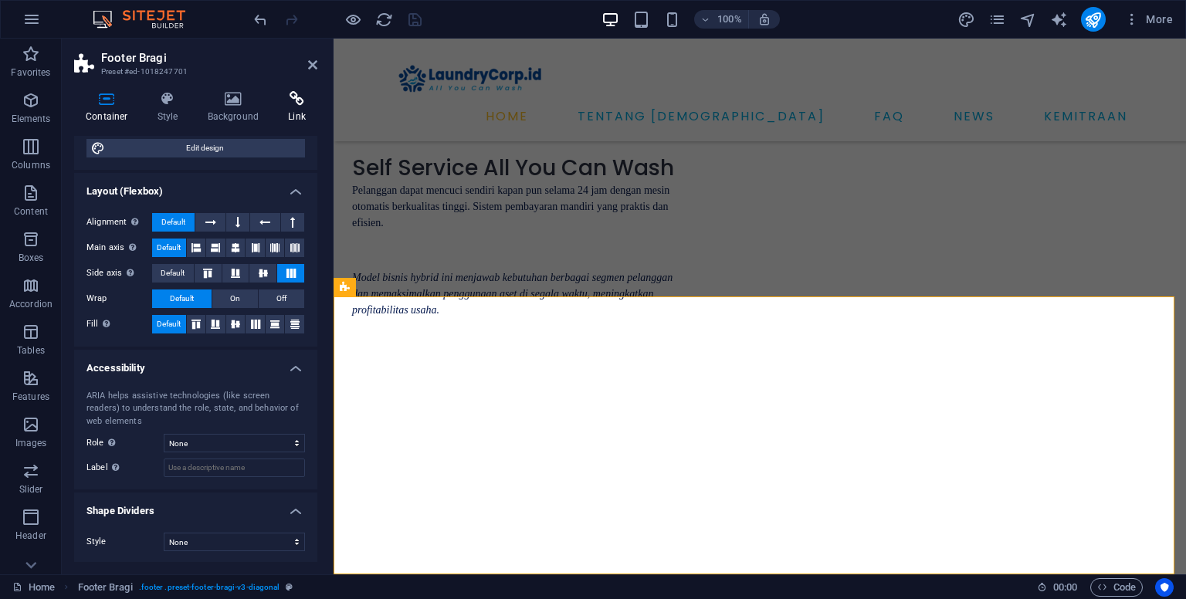
click at [294, 114] on h4 "Link" at bounding box center [297, 107] width 41 height 32
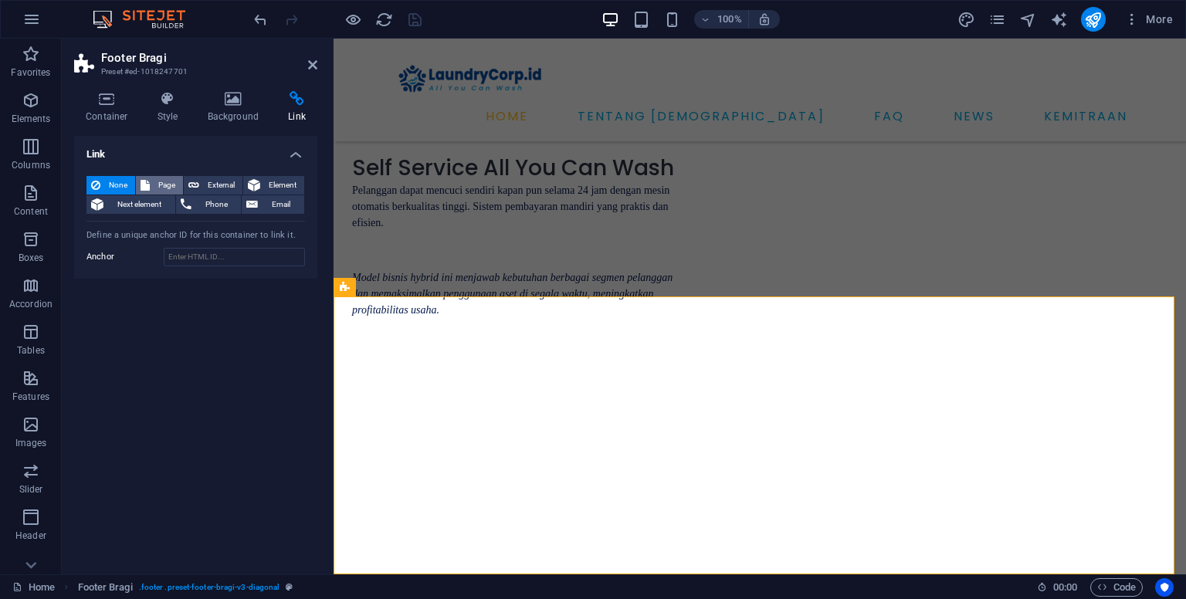
click at [161, 178] on span "Page" at bounding box center [166, 185] width 24 height 19
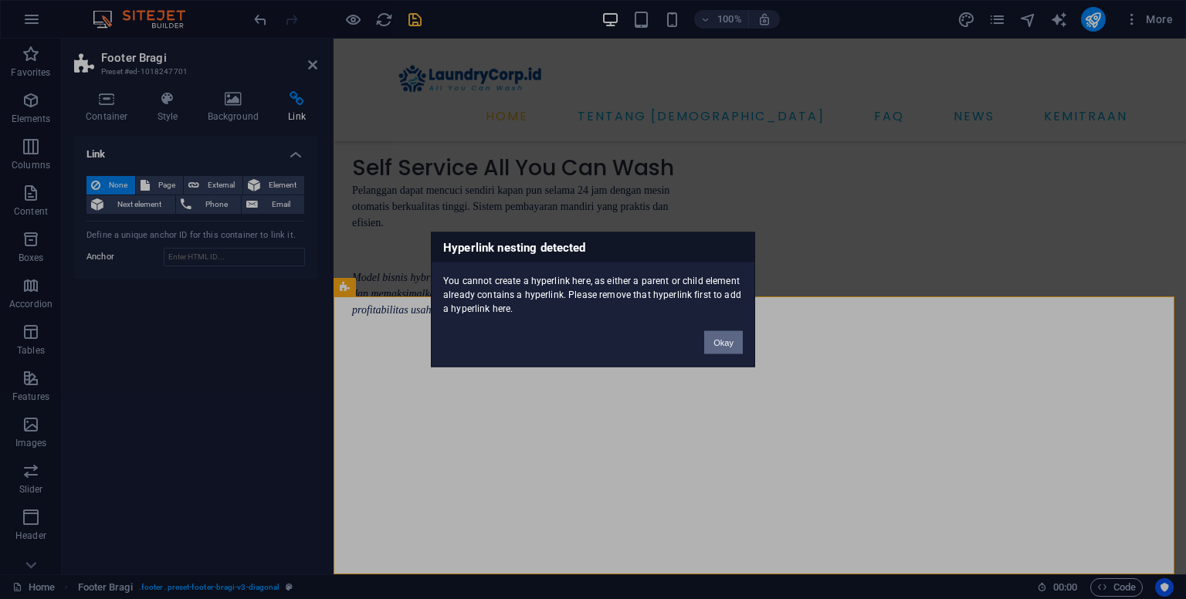
click at [710, 344] on button "Okay" at bounding box center [723, 342] width 39 height 23
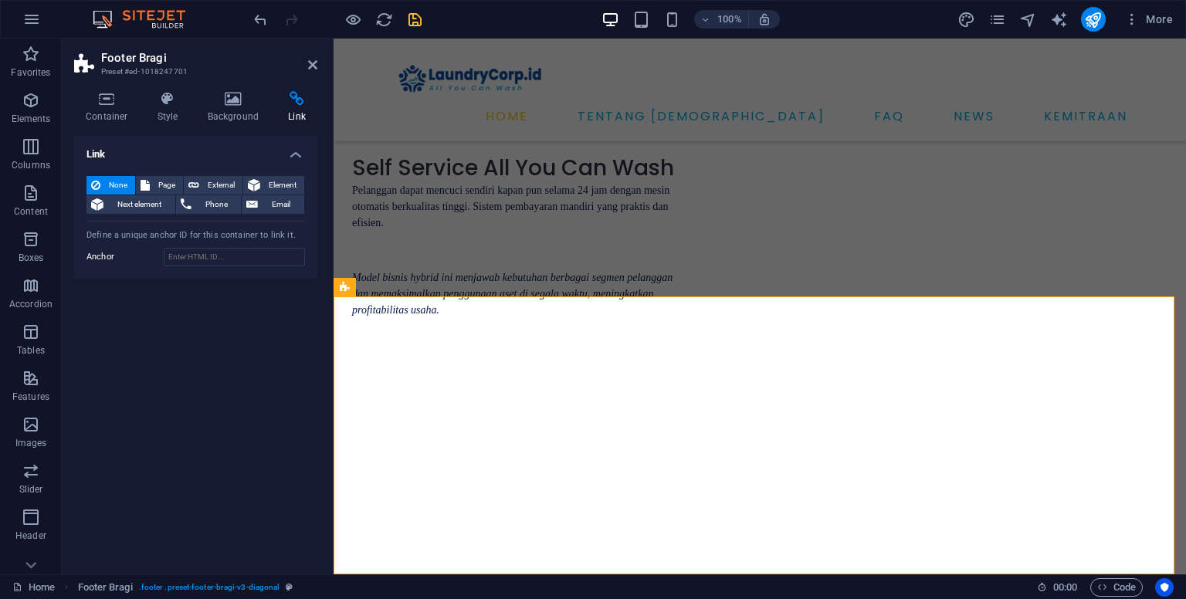
click at [294, 153] on h4 "Link" at bounding box center [195, 150] width 243 height 28
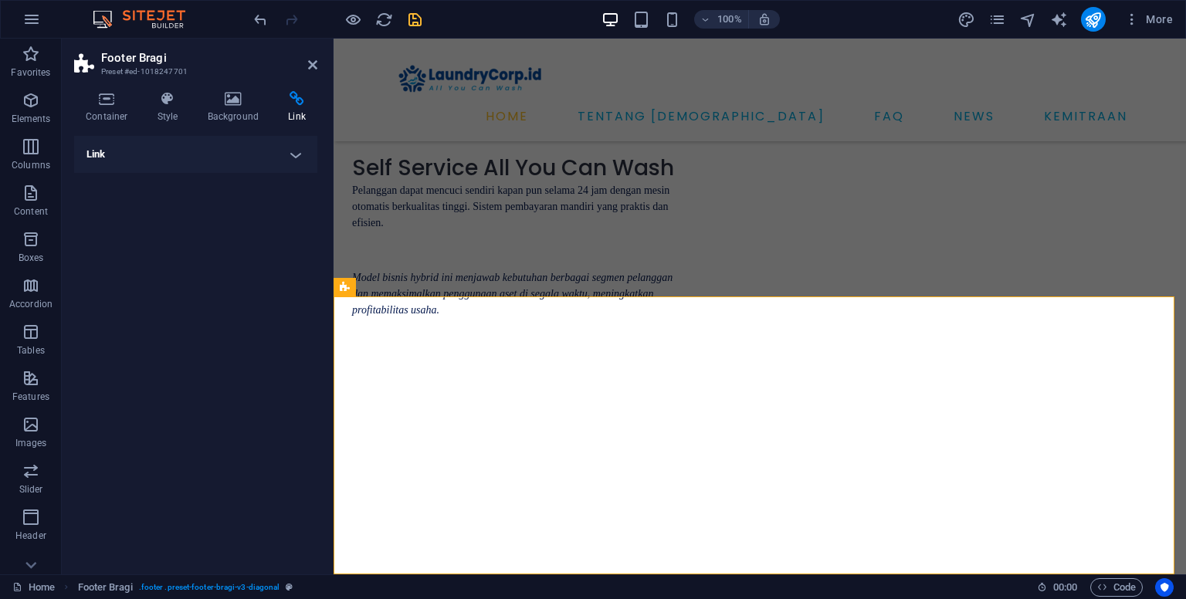
click at [294, 153] on h4 "Link" at bounding box center [195, 154] width 243 height 37
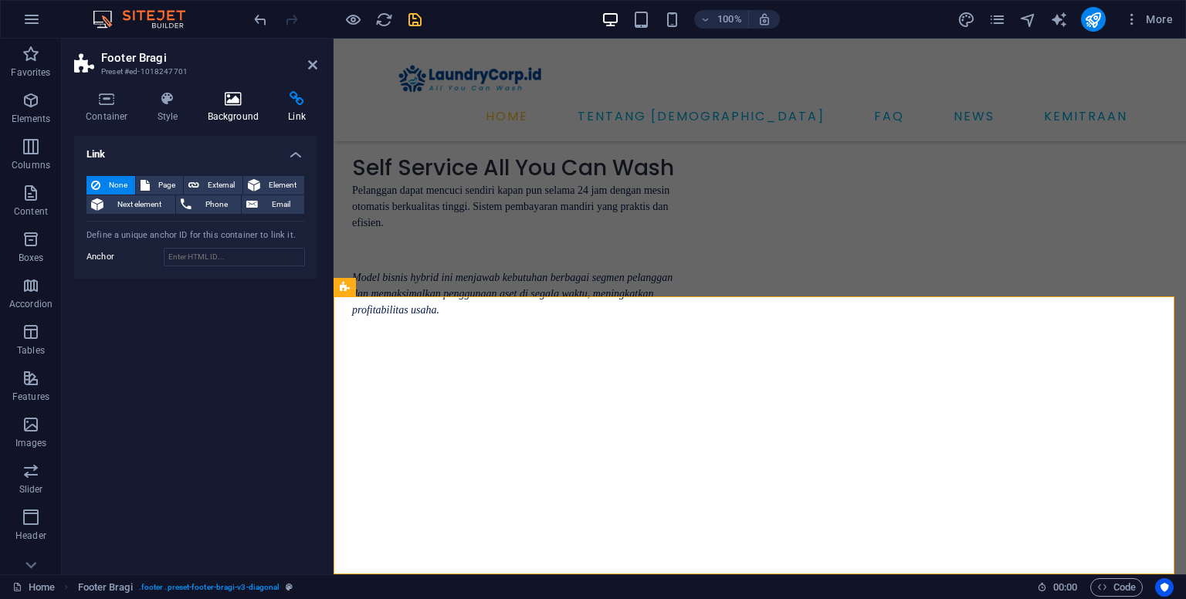
click at [246, 121] on h4 "Background" at bounding box center [236, 107] width 81 height 32
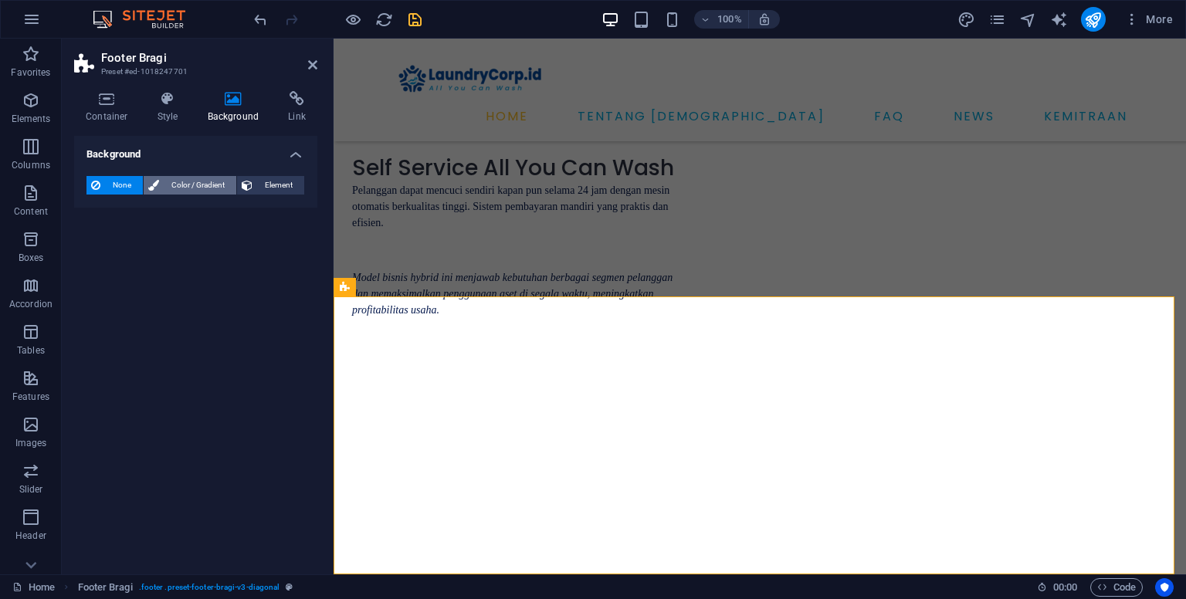
click at [185, 193] on span "Color / Gradient" at bounding box center [198, 185] width 68 height 19
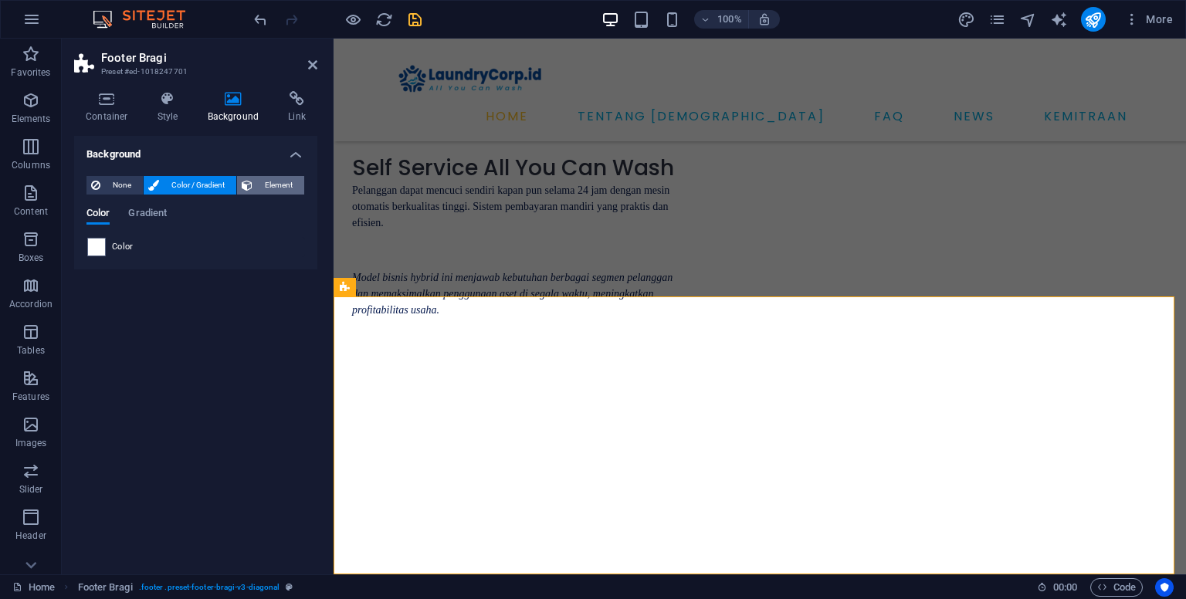
click at [296, 188] on span "Element" at bounding box center [278, 185] width 42 height 19
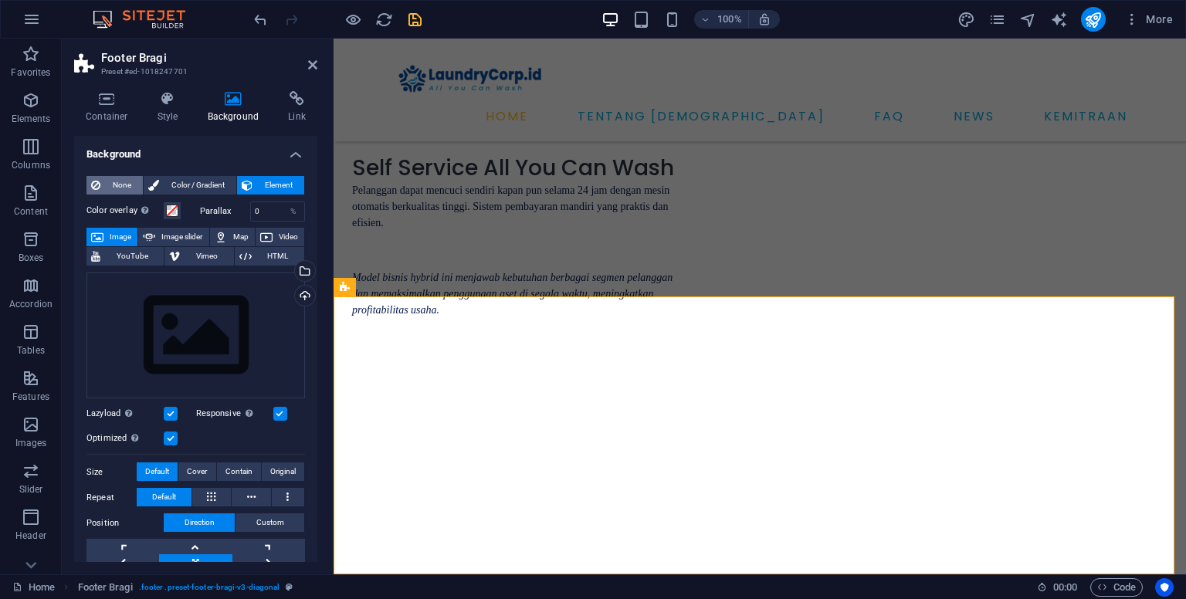
click at [110, 184] on span "None" at bounding box center [121, 185] width 33 height 19
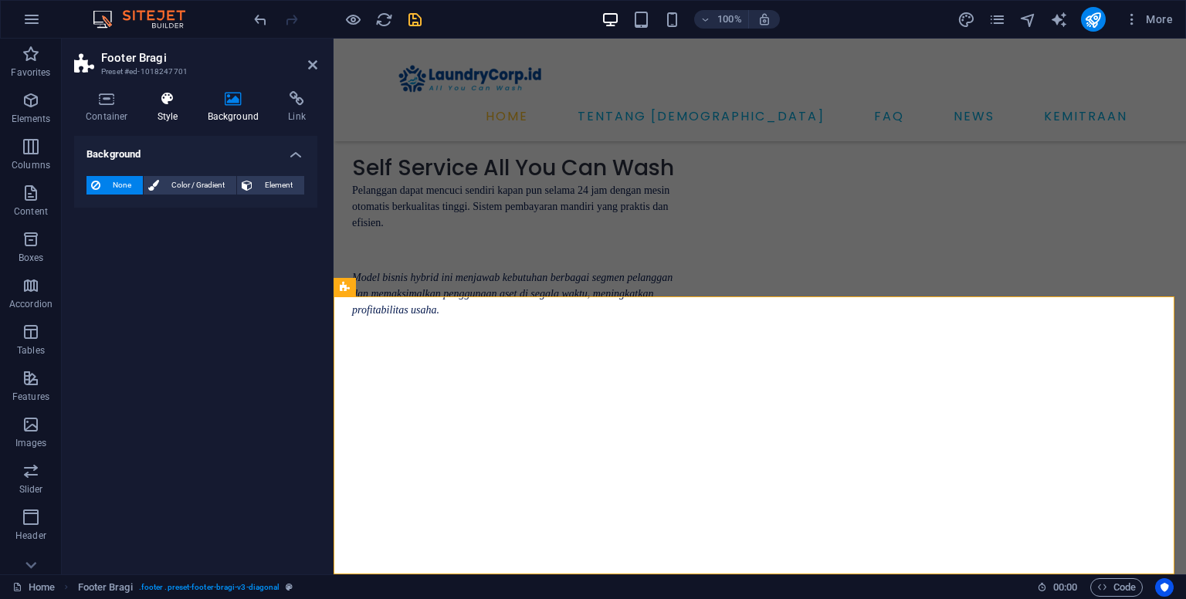
click at [161, 109] on h4 "Style" at bounding box center [171, 107] width 50 height 32
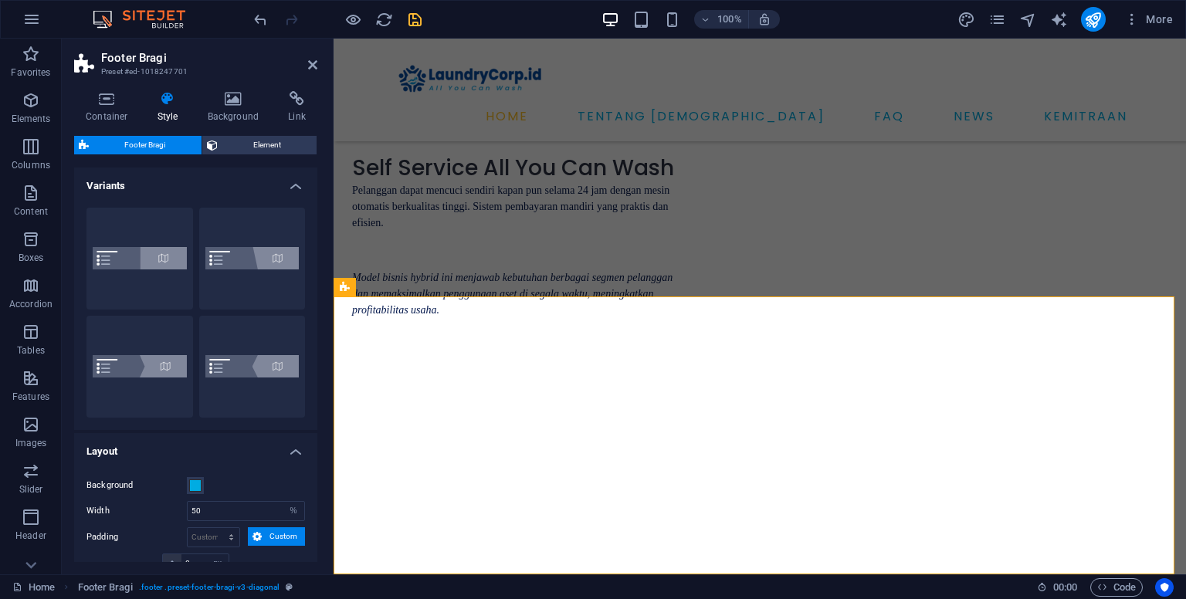
click at [164, 108] on h4 "Style" at bounding box center [171, 107] width 50 height 32
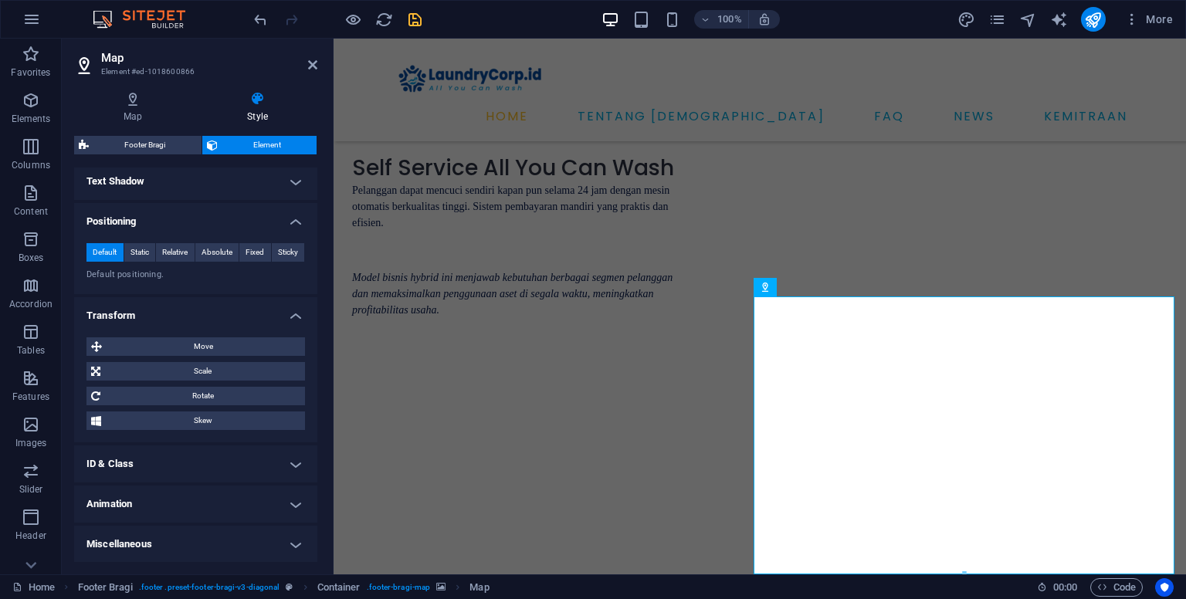
scroll to position [0, 0]
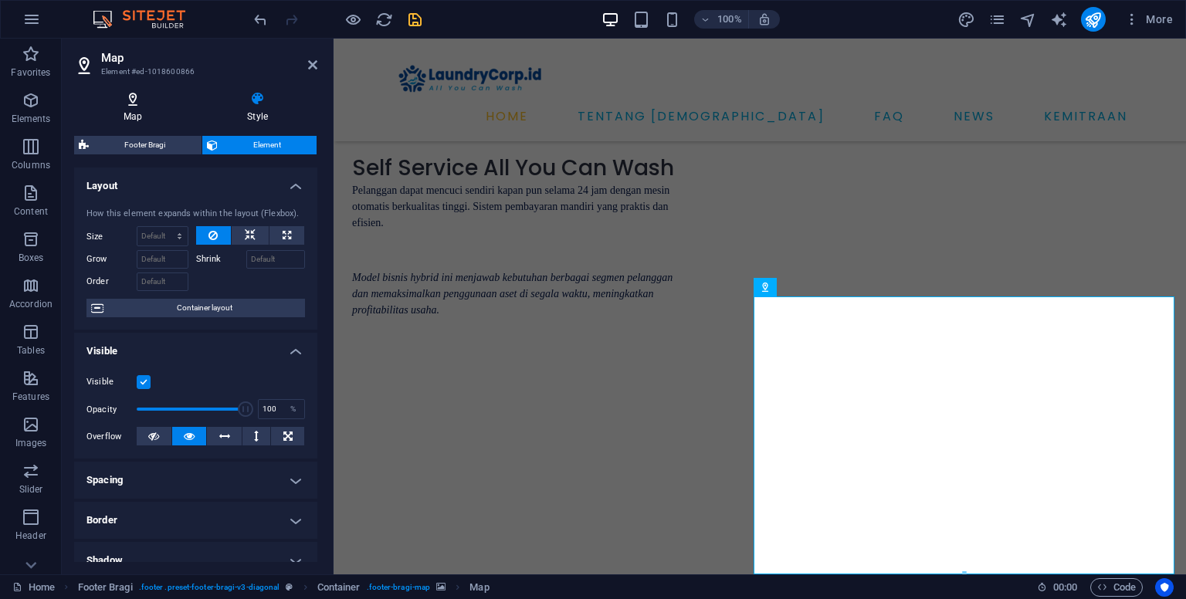
click at [114, 97] on icon at bounding box center [132, 98] width 117 height 15
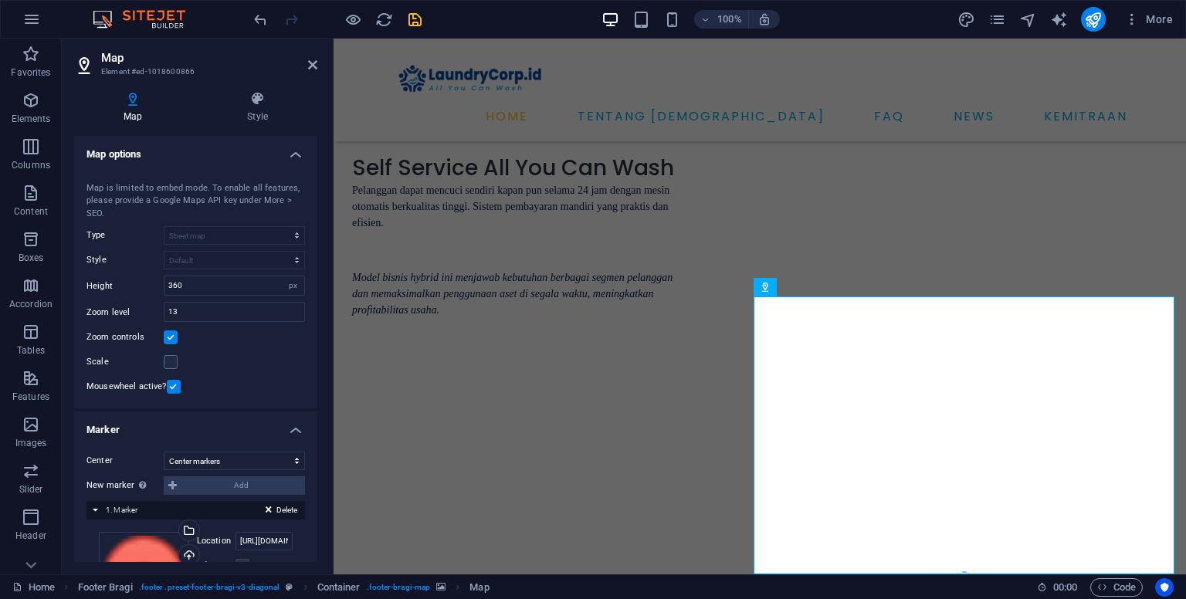
click at [170, 338] on label at bounding box center [171, 338] width 14 height 14
click at [0, 0] on input "Zoom controls" at bounding box center [0, 0] width 0 height 0
click at [170, 338] on label at bounding box center [171, 338] width 14 height 14
click at [0, 0] on input "Zoom controls" at bounding box center [0, 0] width 0 height 0
click at [170, 338] on label at bounding box center [171, 338] width 14 height 14
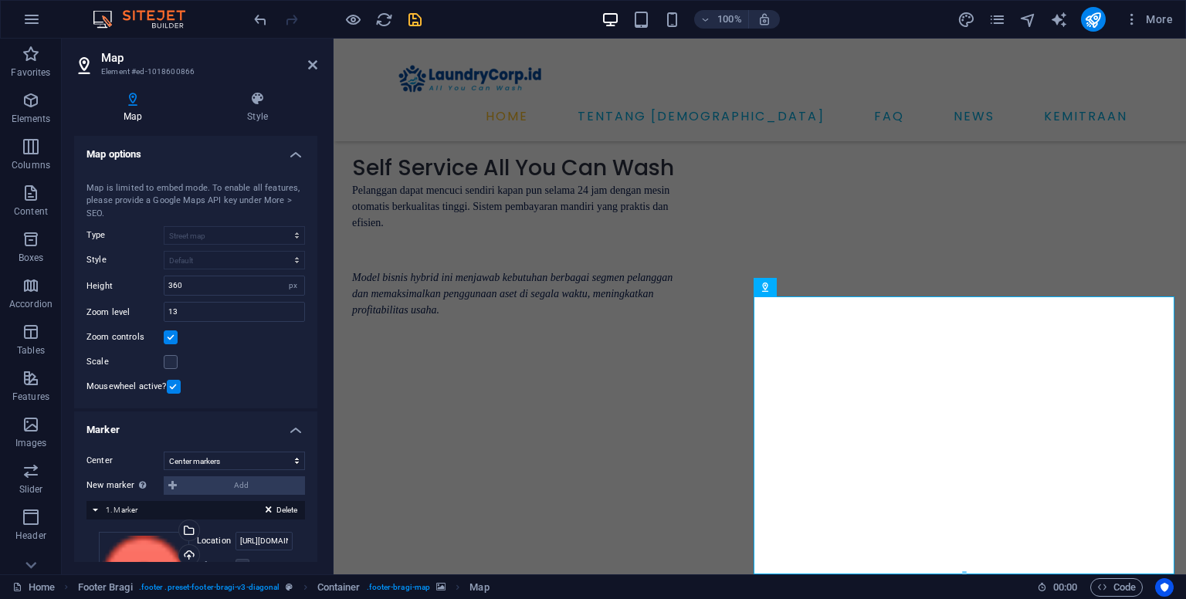
click at [0, 0] on input "Zoom controls" at bounding box center [0, 0] width 0 height 0
click at [170, 338] on label at bounding box center [171, 338] width 14 height 14
click at [0, 0] on input "Zoom controls" at bounding box center [0, 0] width 0 height 0
click at [170, 338] on label at bounding box center [171, 338] width 14 height 14
click at [0, 0] on input "Zoom controls" at bounding box center [0, 0] width 0 height 0
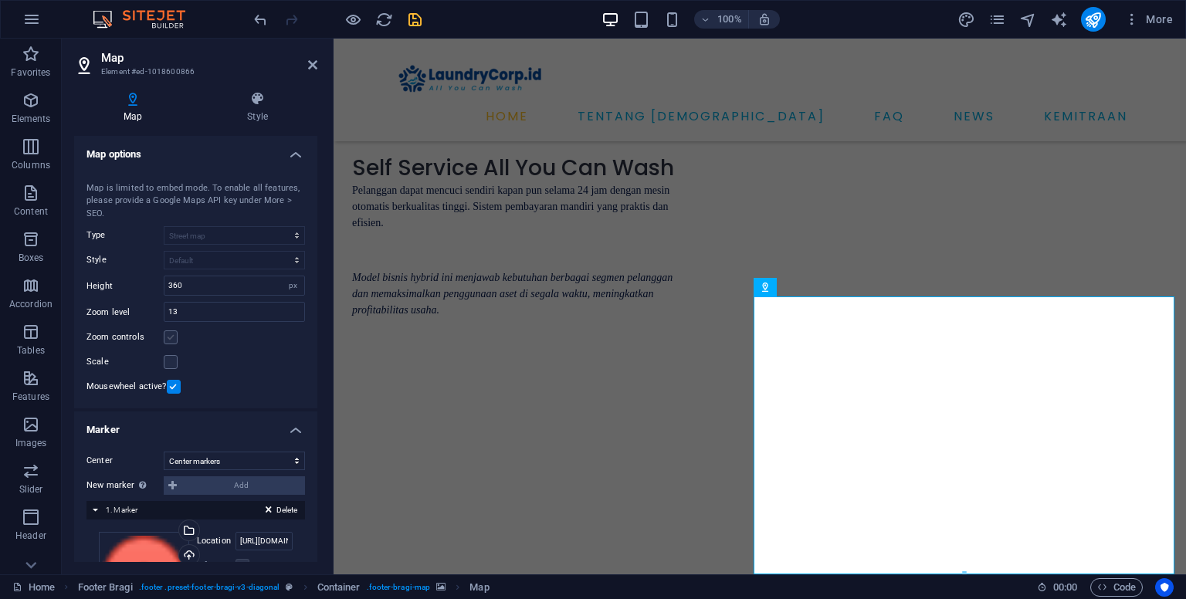
click at [173, 340] on label at bounding box center [171, 338] width 14 height 14
click at [0, 0] on input "Zoom controls" at bounding box center [0, 0] width 0 height 0
click at [174, 387] on label at bounding box center [174, 387] width 14 height 14
click at [0, 0] on input "Mousewheel active?" at bounding box center [0, 0] width 0 height 0
click at [175, 363] on label at bounding box center [171, 362] width 14 height 14
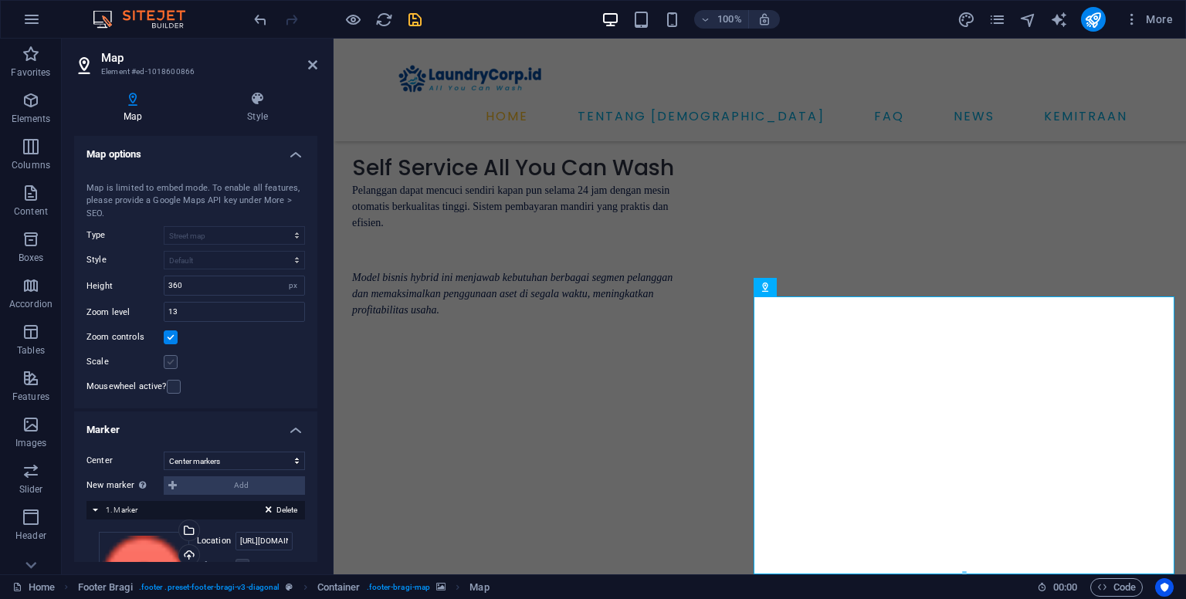
click at [0, 0] on input "Scale" at bounding box center [0, 0] width 0 height 0
click at [169, 383] on label at bounding box center [174, 387] width 14 height 14
click at [0, 0] on input "Mousewheel active?" at bounding box center [0, 0] width 0 height 0
click at [174, 388] on label at bounding box center [174, 387] width 14 height 14
click at [0, 0] on input "Mousewheel active?" at bounding box center [0, 0] width 0 height 0
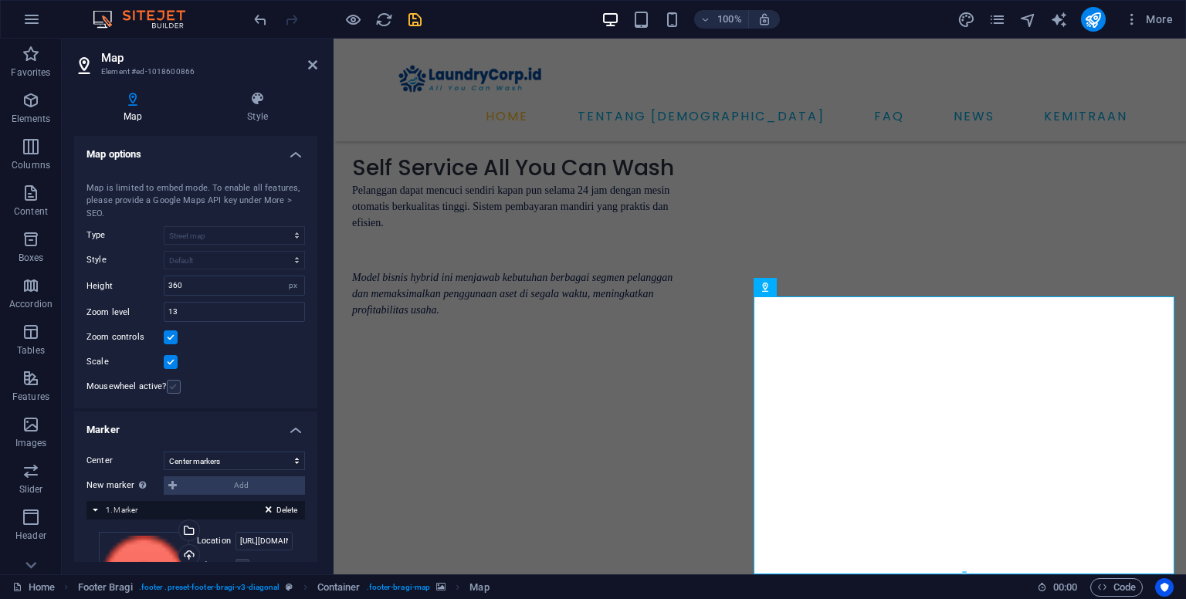
click at [174, 388] on label at bounding box center [174, 387] width 14 height 14
click at [0, 0] on input "Mousewheel active?" at bounding box center [0, 0] width 0 height 0
click at [172, 362] on label at bounding box center [171, 362] width 14 height 14
click at [0, 0] on input "Scale" at bounding box center [0, 0] width 0 height 0
click at [171, 344] on div "Zoom controls" at bounding box center [196, 337] width 219 height 19
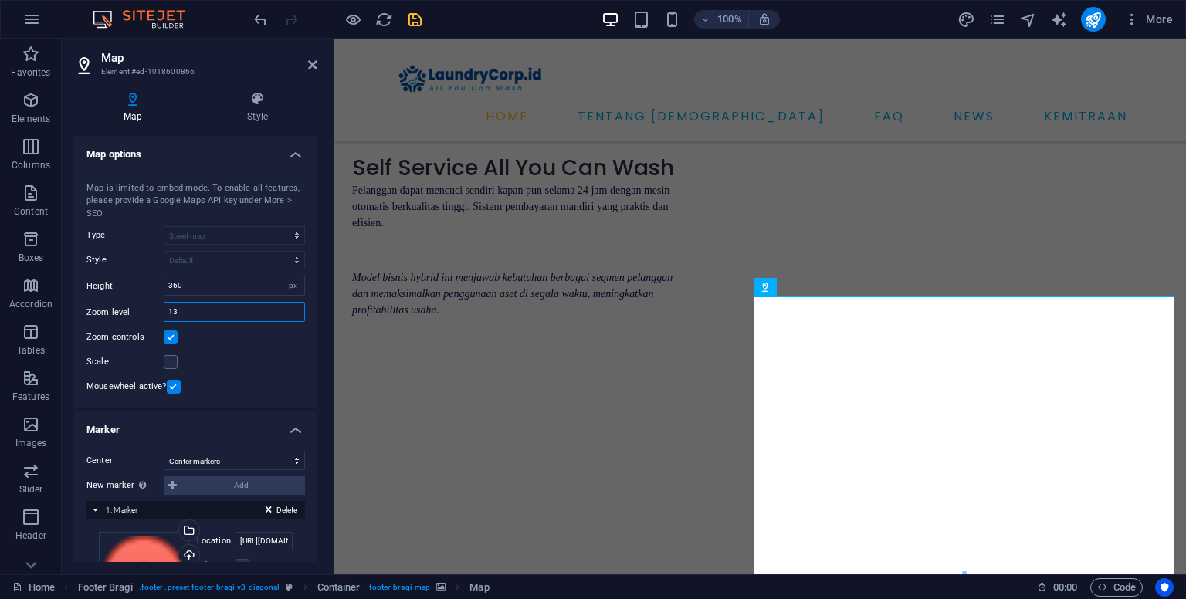
click at [188, 310] on input "13" at bounding box center [235, 312] width 140 height 19
type input "1"
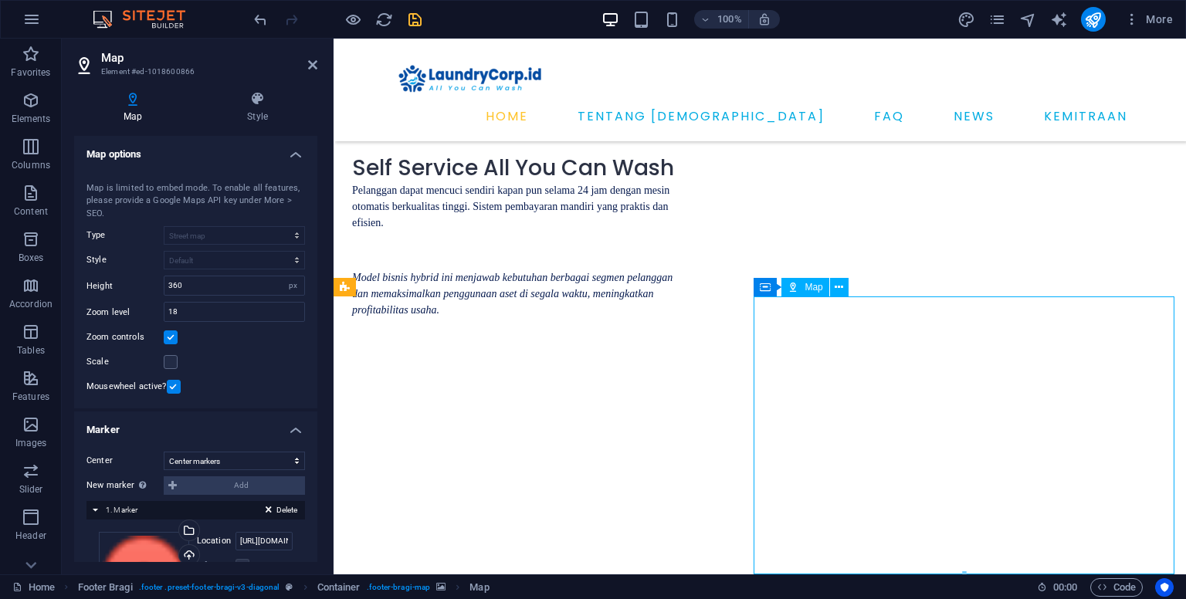
drag, startPoint x: 908, startPoint y: 463, endPoint x: 982, endPoint y: 450, distance: 74.5
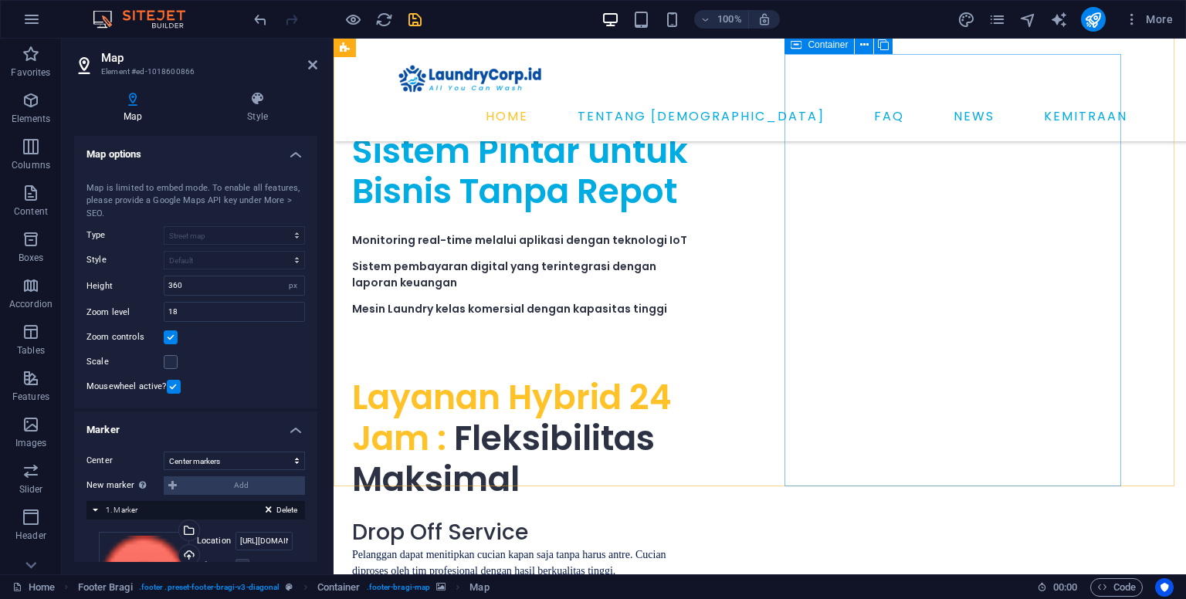
scroll to position [4987, 0]
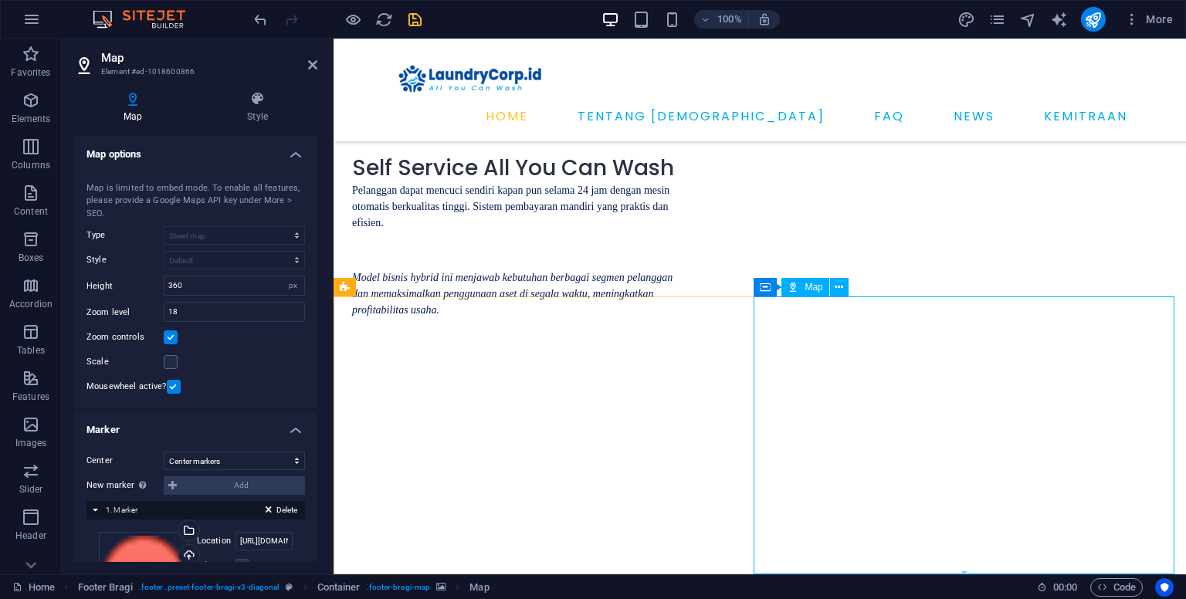
click at [183, 308] on input "18" at bounding box center [235, 312] width 140 height 19
drag, startPoint x: 198, startPoint y: 310, endPoint x: 173, endPoint y: 310, distance: 24.7
click at [173, 310] on input "18" at bounding box center [235, 312] width 140 height 19
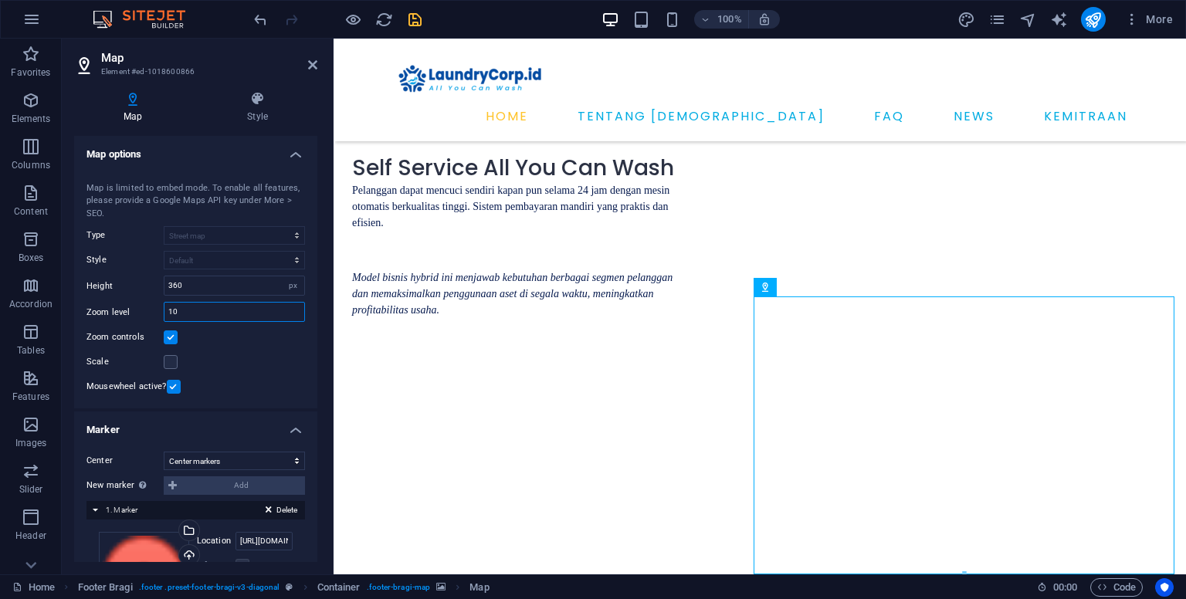
type input "1"
click at [173, 317] on input "18" at bounding box center [235, 312] width 140 height 19
drag, startPoint x: 183, startPoint y: 312, endPoint x: 164, endPoint y: 310, distance: 19.4
click at [165, 310] on input "18" at bounding box center [235, 312] width 140 height 19
drag, startPoint x: 195, startPoint y: 310, endPoint x: 173, endPoint y: 309, distance: 21.6
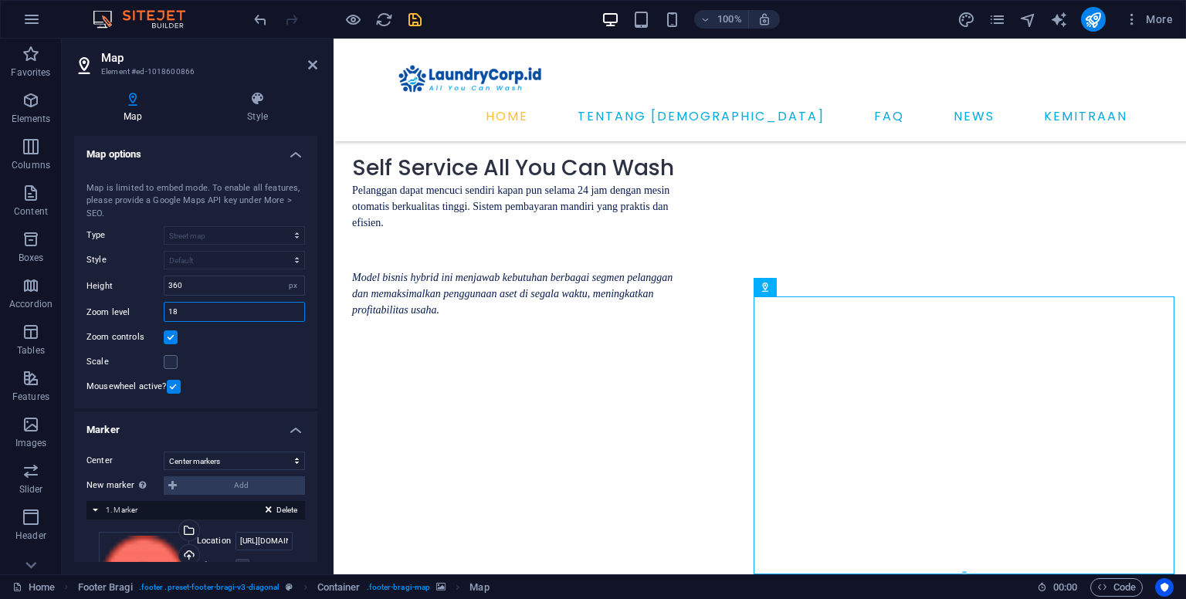
click at [173, 309] on input "18" at bounding box center [235, 312] width 140 height 19
drag, startPoint x: 188, startPoint y: 311, endPoint x: 171, endPoint y: 308, distance: 17.3
click at [171, 308] on input "15" at bounding box center [235, 312] width 140 height 19
click at [199, 308] on input "10" at bounding box center [235, 312] width 140 height 19
click at [199, 308] on input "12" at bounding box center [235, 312] width 140 height 19
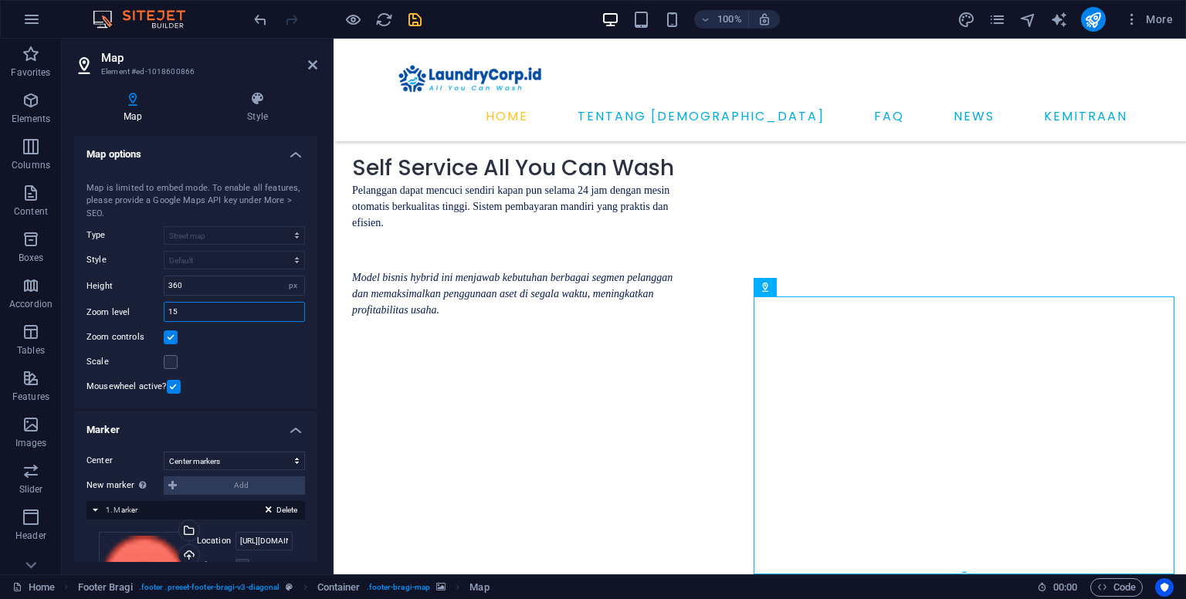
type input "15"
click at [250, 351] on div "Map [GEOGRAPHIC_DATA] Map is limited to embed mode. To enable all features, ple…" at bounding box center [195, 287] width 243 height 246
click at [171, 336] on label at bounding box center [171, 338] width 14 height 14
click at [0, 0] on input "Zoom controls" at bounding box center [0, 0] width 0 height 0
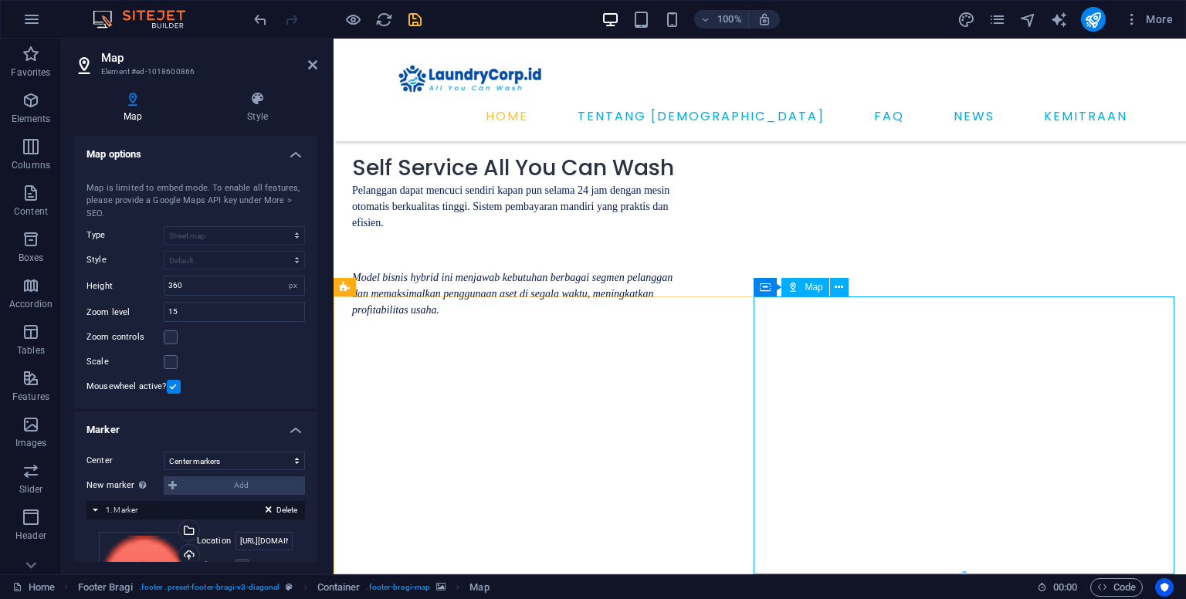
drag, startPoint x: 1152, startPoint y: 537, endPoint x: 1151, endPoint y: 487, distance: 50.2
drag, startPoint x: 1151, startPoint y: 534, endPoint x: 1135, endPoint y: 518, distance: 22.9
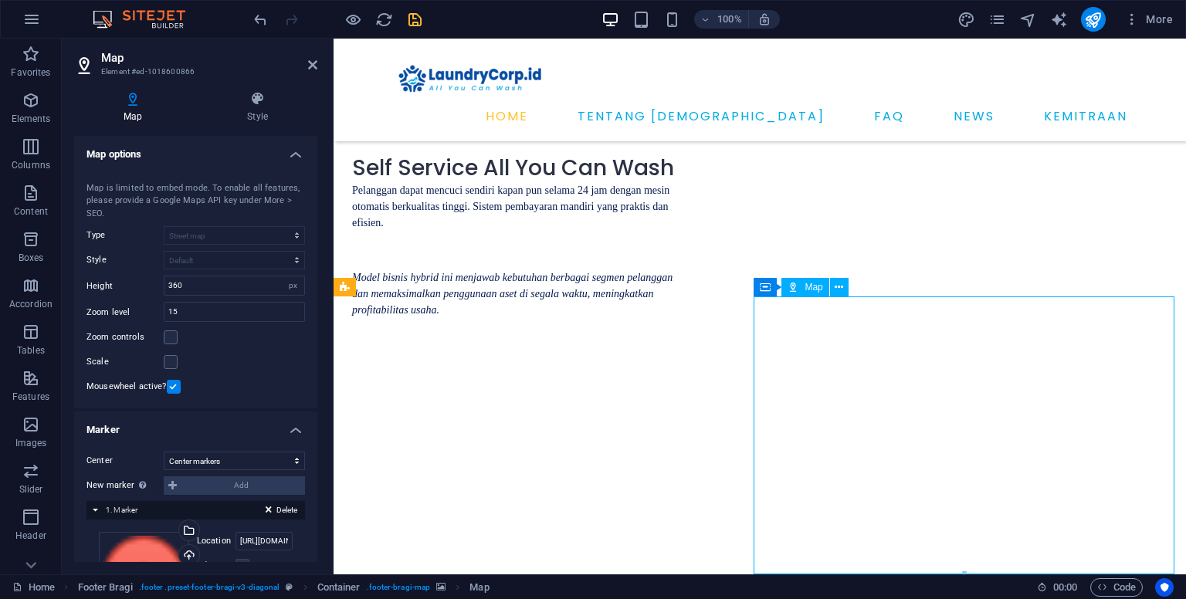
drag, startPoint x: 925, startPoint y: 382, endPoint x: 977, endPoint y: 382, distance: 51.7
drag, startPoint x: 900, startPoint y: 408, endPoint x: 1007, endPoint y: 420, distance: 108.1
drag, startPoint x: 963, startPoint y: 504, endPoint x: 963, endPoint y: 446, distance: 58.7
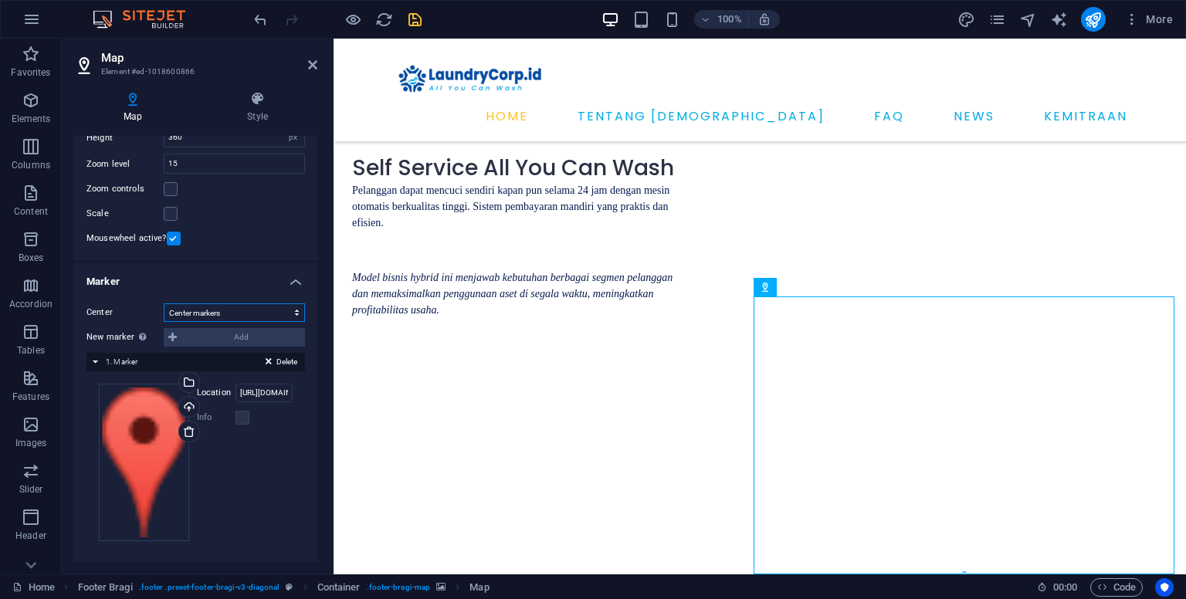
click at [202, 312] on select "Don't center Center markers Center and zoom markers" at bounding box center [234, 313] width 141 height 19
click at [164, 304] on select "Don't center Center markers Center and zoom markers" at bounding box center [234, 313] width 141 height 19
click at [207, 309] on select "Don't center Center markers Center and zoom markers" at bounding box center [234, 313] width 141 height 19
select select "2"
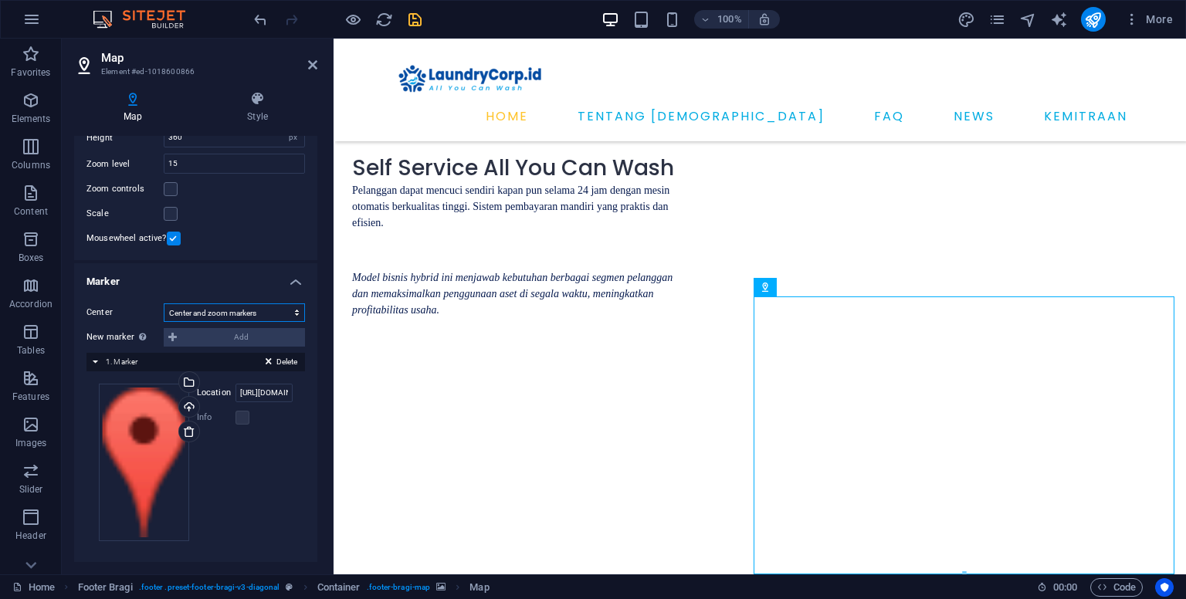
click at [164, 304] on select "Don't center Center markers Center and zoom markers" at bounding box center [234, 313] width 141 height 19
click at [137, 361] on span "1. Marker" at bounding box center [122, 361] width 32 height 8
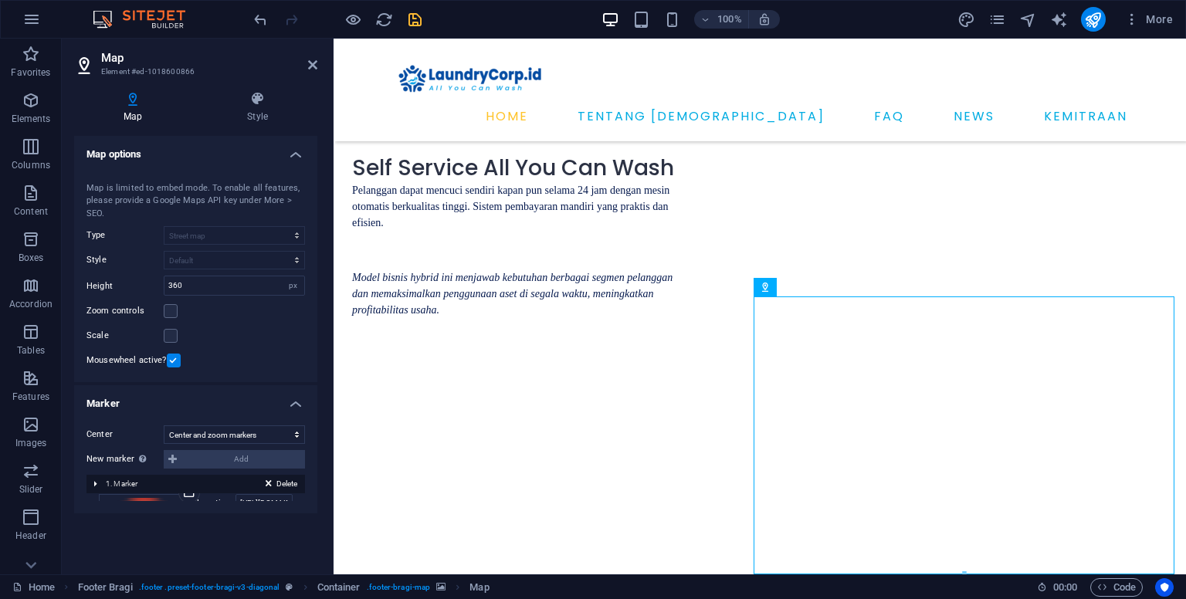
scroll to position [0, 0]
click at [131, 480] on span "1. Marker" at bounding box center [122, 484] width 32 height 8
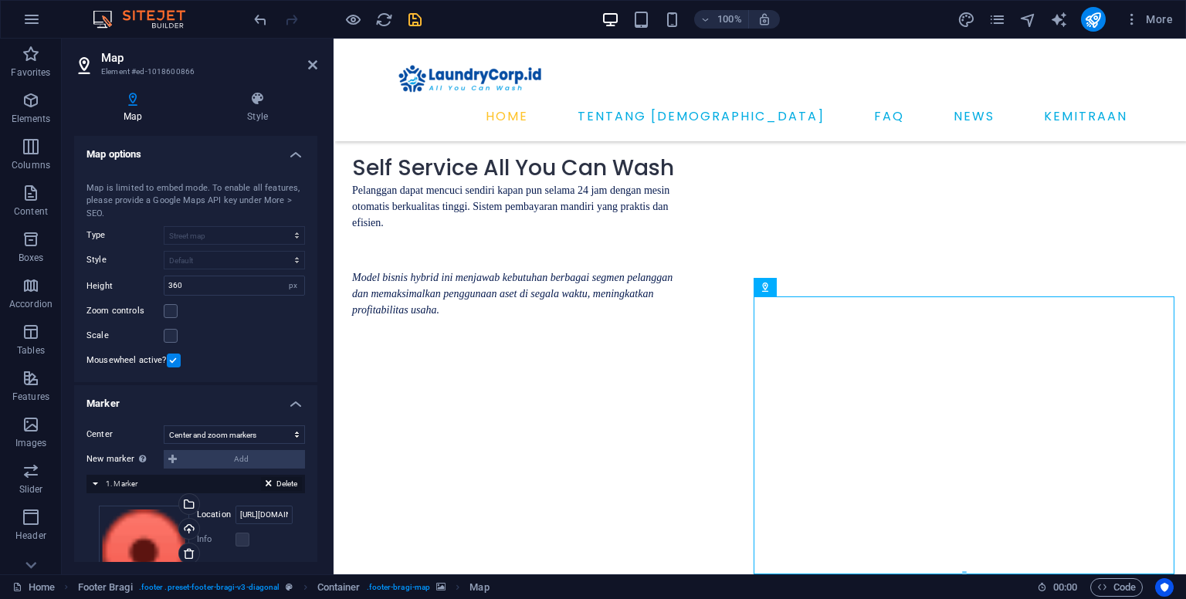
click at [269, 486] on button "Delete" at bounding box center [281, 484] width 41 height 14
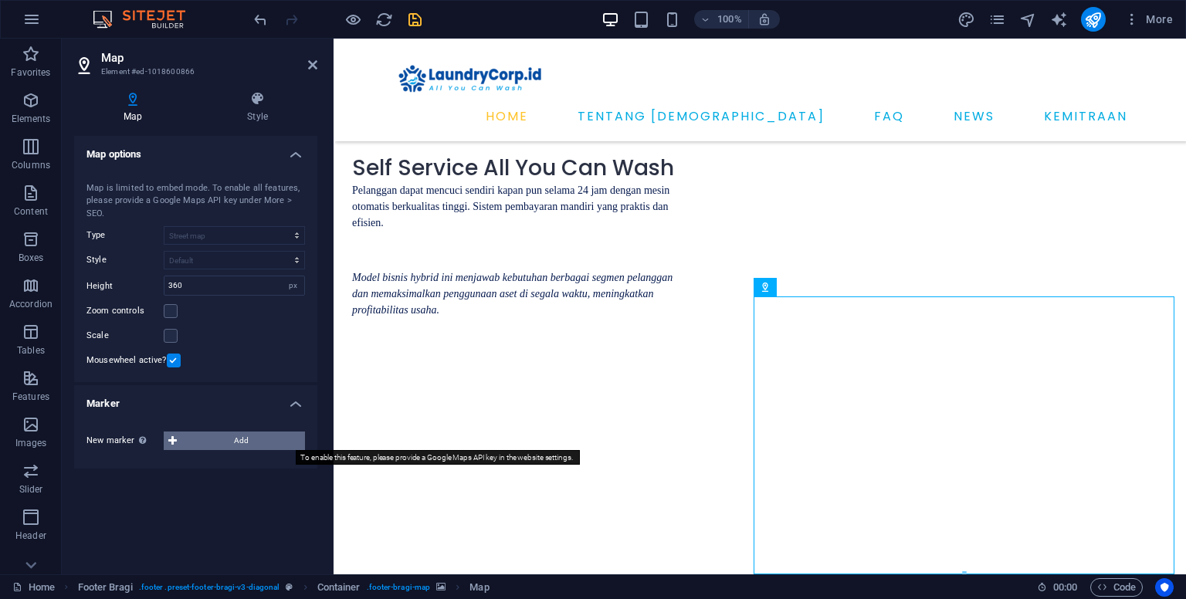
click at [172, 440] on icon at bounding box center [172, 441] width 8 height 19
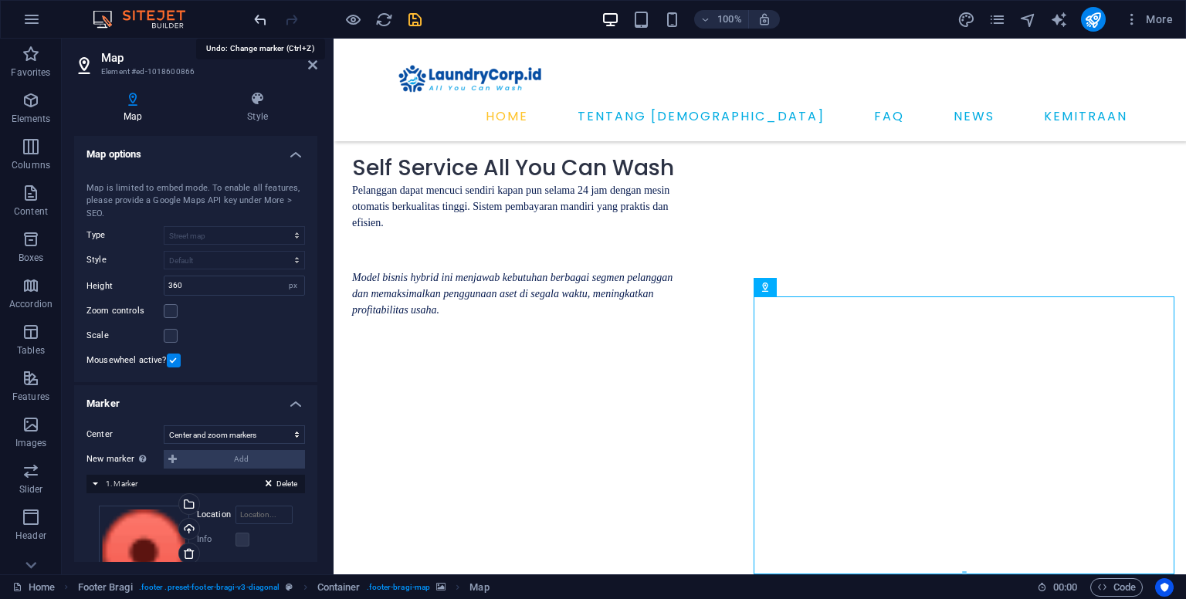
click at [260, 15] on icon "undo" at bounding box center [261, 20] width 18 height 18
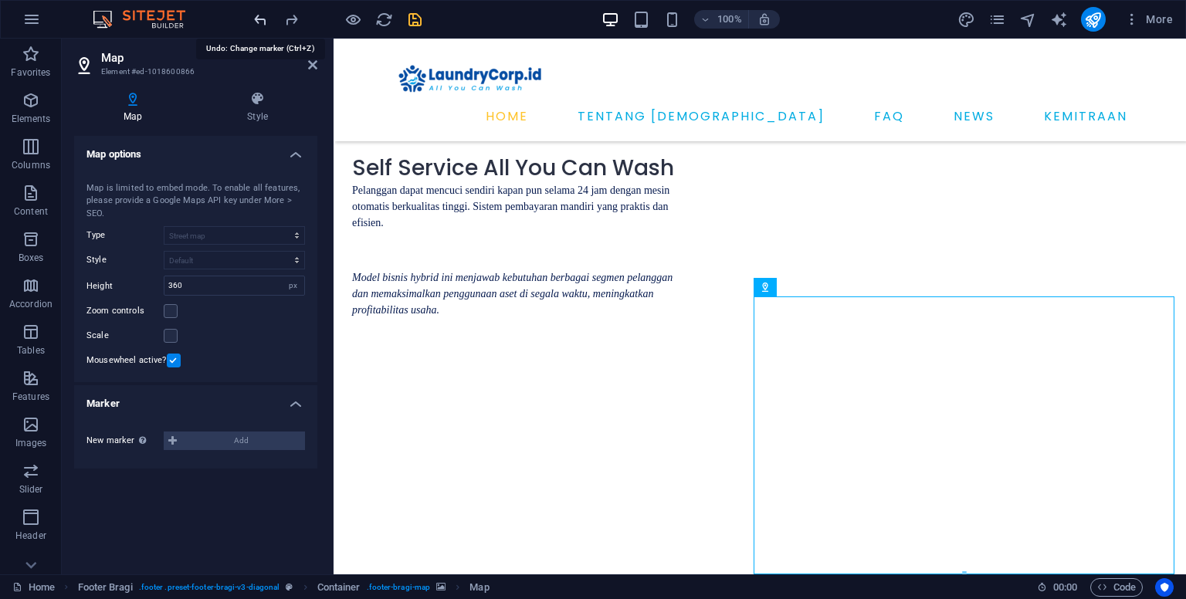
click at [260, 16] on icon "undo" at bounding box center [261, 20] width 18 height 18
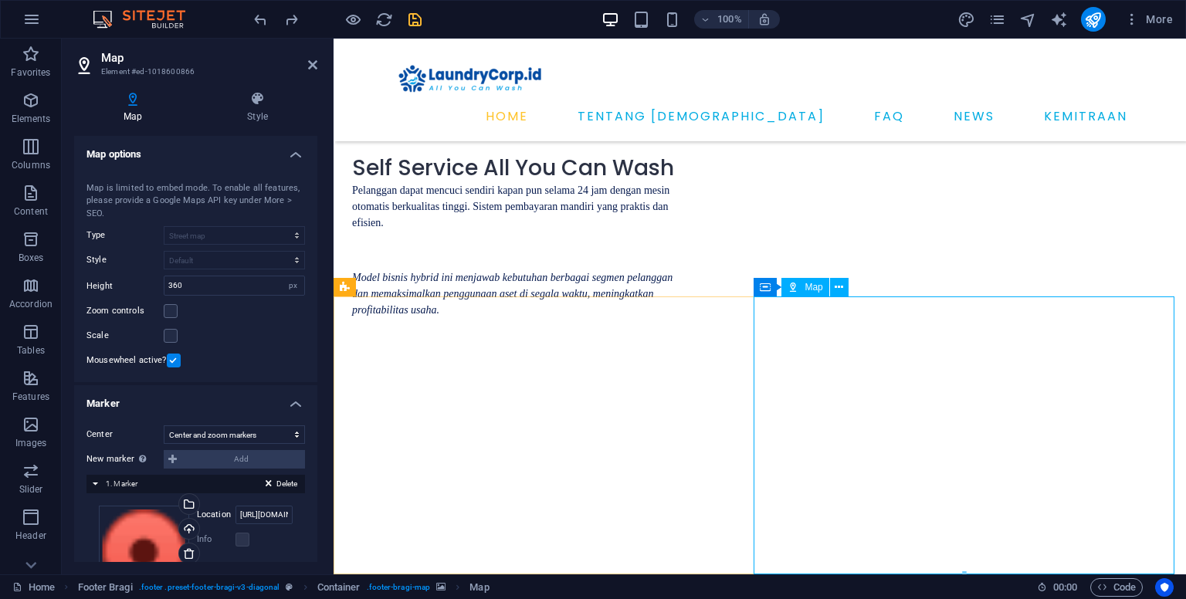
click at [173, 314] on label at bounding box center [171, 311] width 14 height 14
click at [0, 0] on input "Zoom controls" at bounding box center [0, 0] width 0 height 0
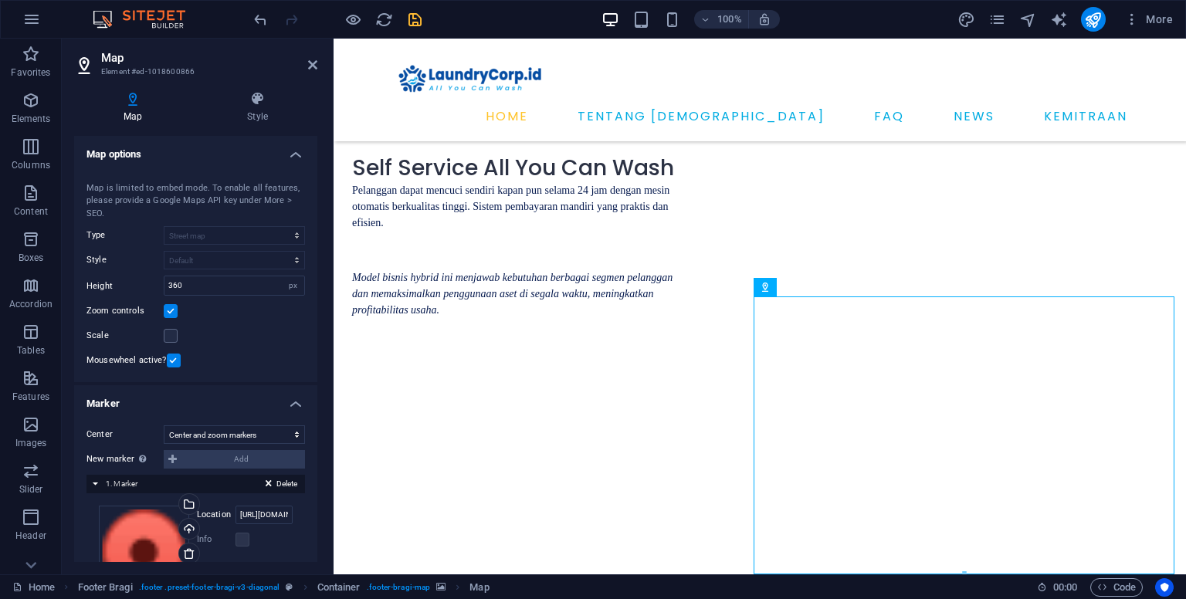
click at [203, 467] on div "New marker To enable this feature, please provide a Google Maps API key in the …" at bounding box center [196, 459] width 219 height 19
click at [201, 458] on div "New marker To enable this feature, please provide a Google Maps API key in the …" at bounding box center [196, 459] width 219 height 19
click at [175, 461] on div "New marker To enable this feature, please provide a Google Maps API key in the …" at bounding box center [196, 459] width 219 height 19
click at [169, 334] on label at bounding box center [171, 336] width 14 height 14
click at [0, 0] on input "Scale" at bounding box center [0, 0] width 0 height 0
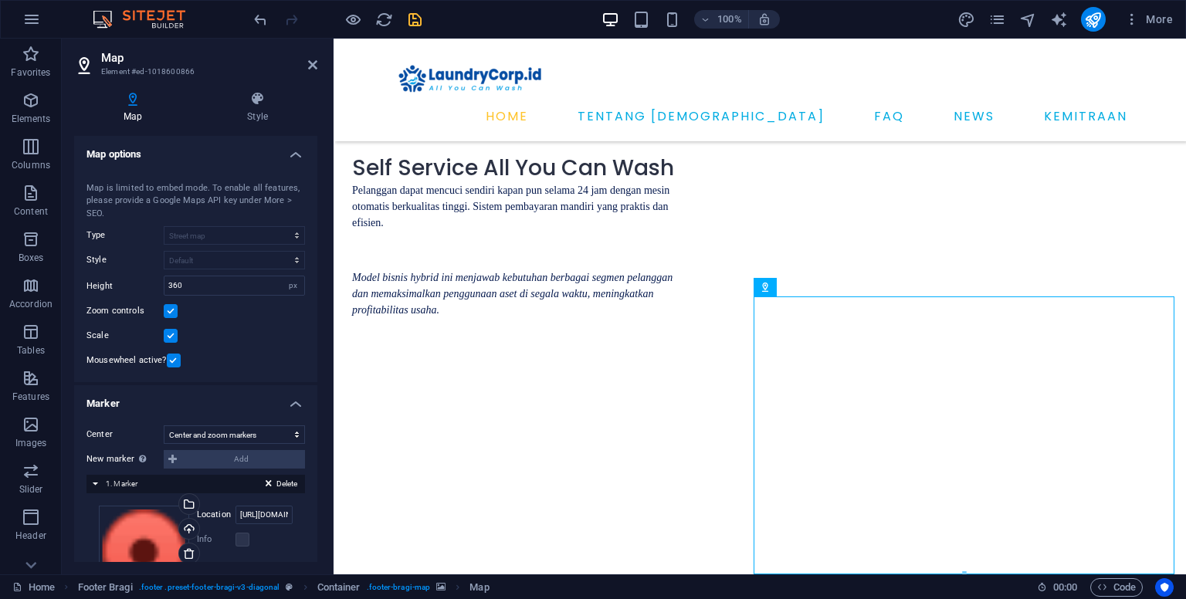
click at [169, 334] on label at bounding box center [171, 336] width 14 height 14
click at [0, 0] on input "Scale" at bounding box center [0, 0] width 0 height 0
click at [169, 334] on label at bounding box center [171, 336] width 14 height 14
click at [0, 0] on input "Scale" at bounding box center [0, 0] width 0 height 0
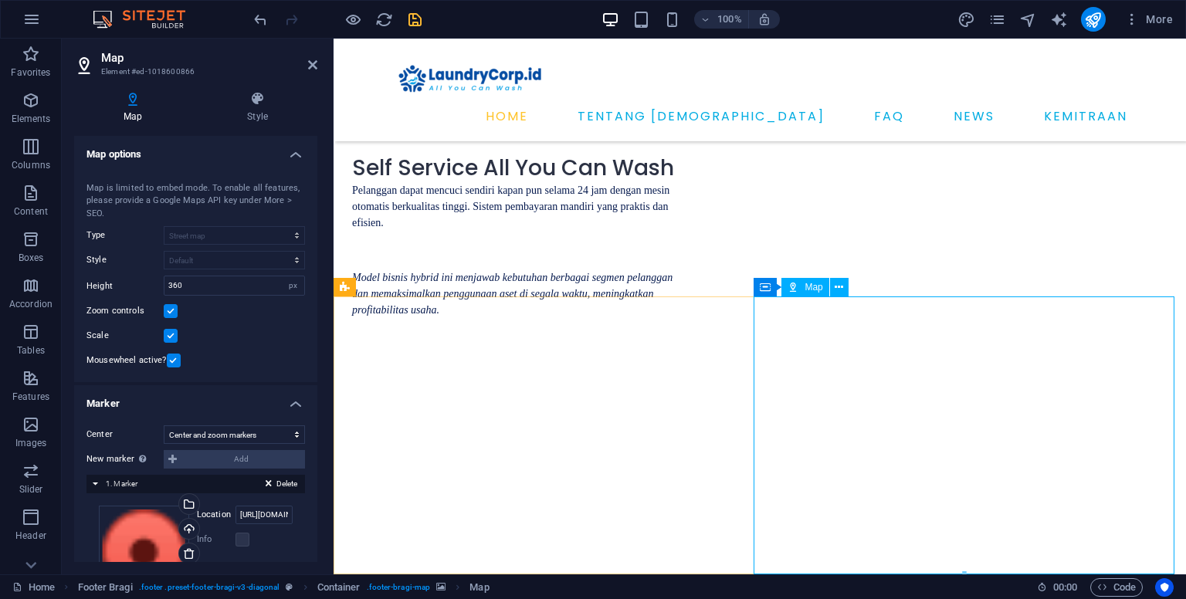
click at [807, 287] on span "Map" at bounding box center [814, 287] width 18 height 9
click at [843, 286] on button at bounding box center [839, 287] width 19 height 19
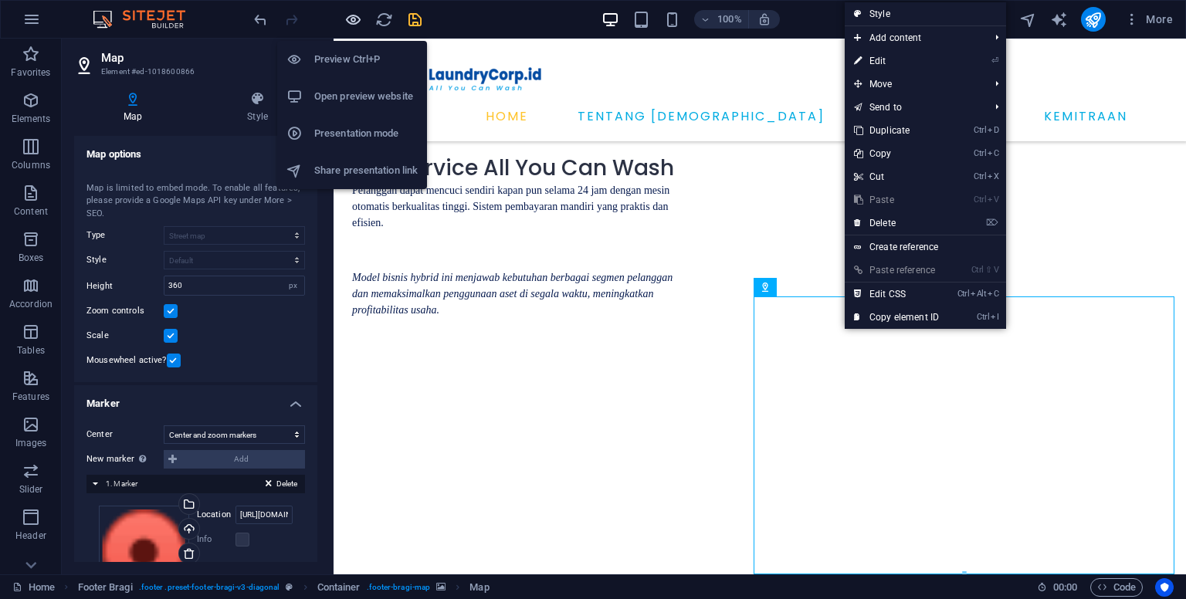
click at [353, 21] on icon "button" at bounding box center [353, 20] width 18 height 18
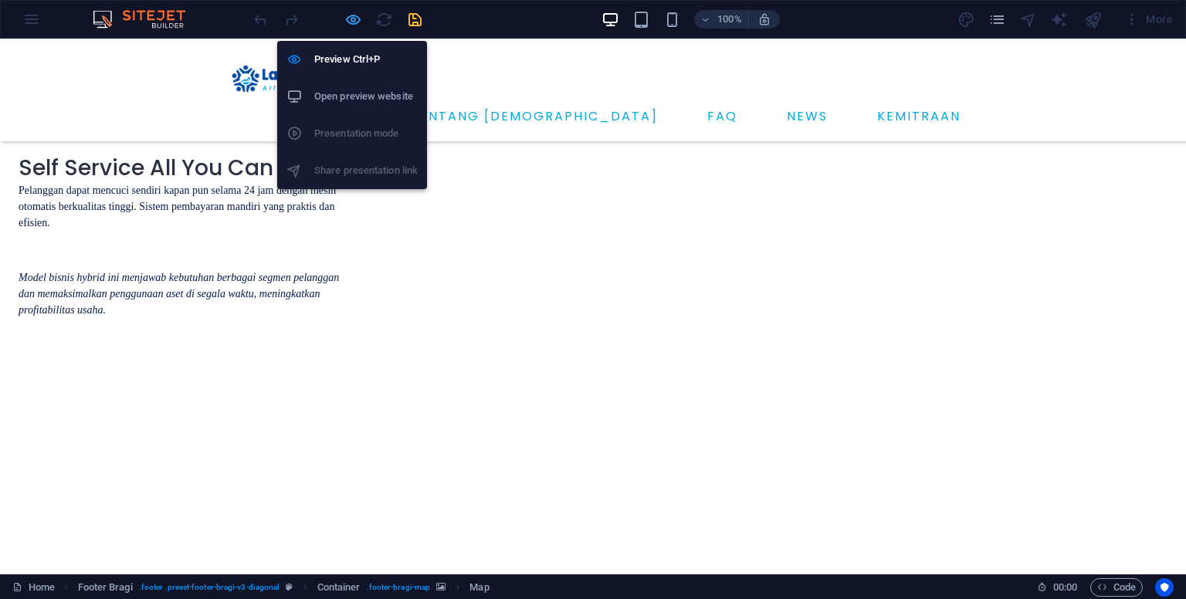
click at [354, 19] on icon "button" at bounding box center [353, 20] width 18 height 18
select select "2"
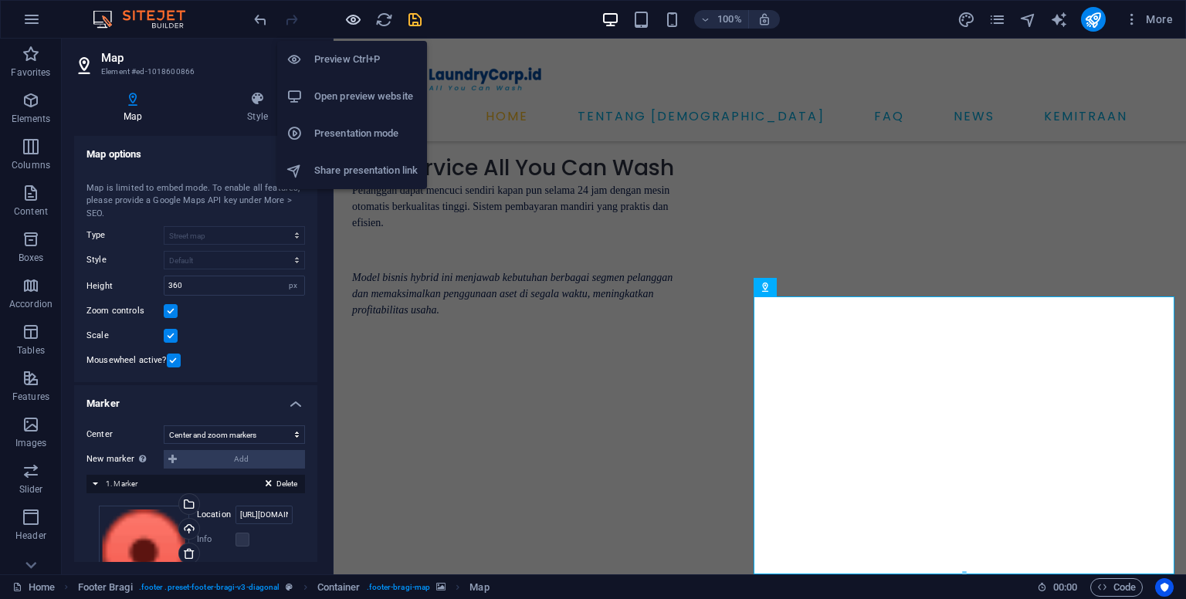
click at [358, 19] on icon "button" at bounding box center [353, 20] width 18 height 18
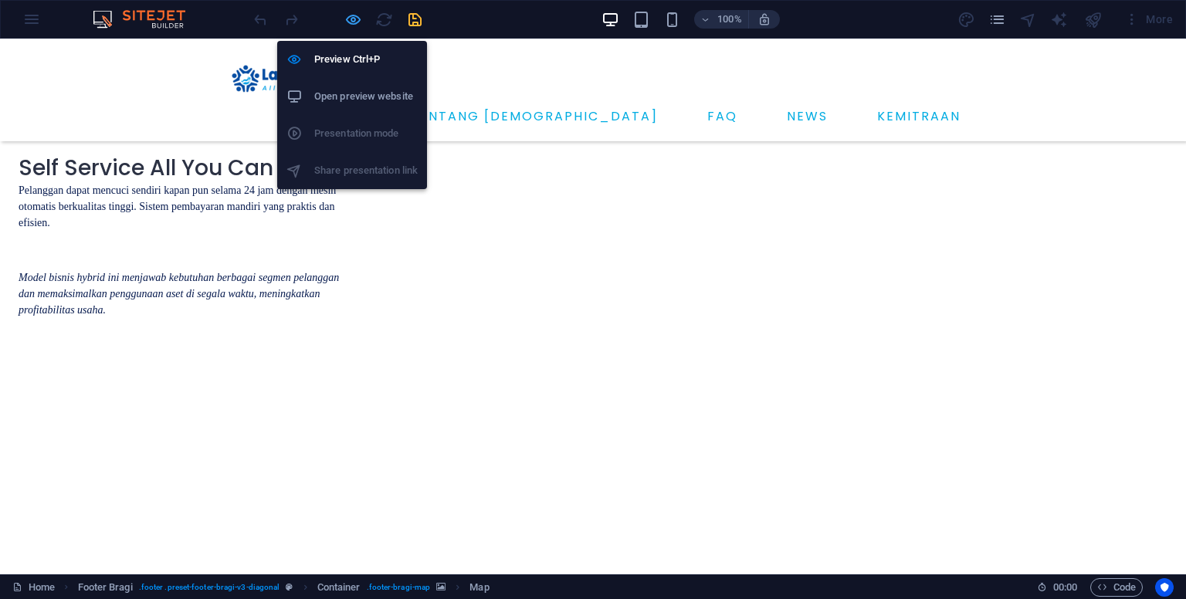
click at [349, 19] on icon "button" at bounding box center [353, 20] width 18 height 18
select select "2"
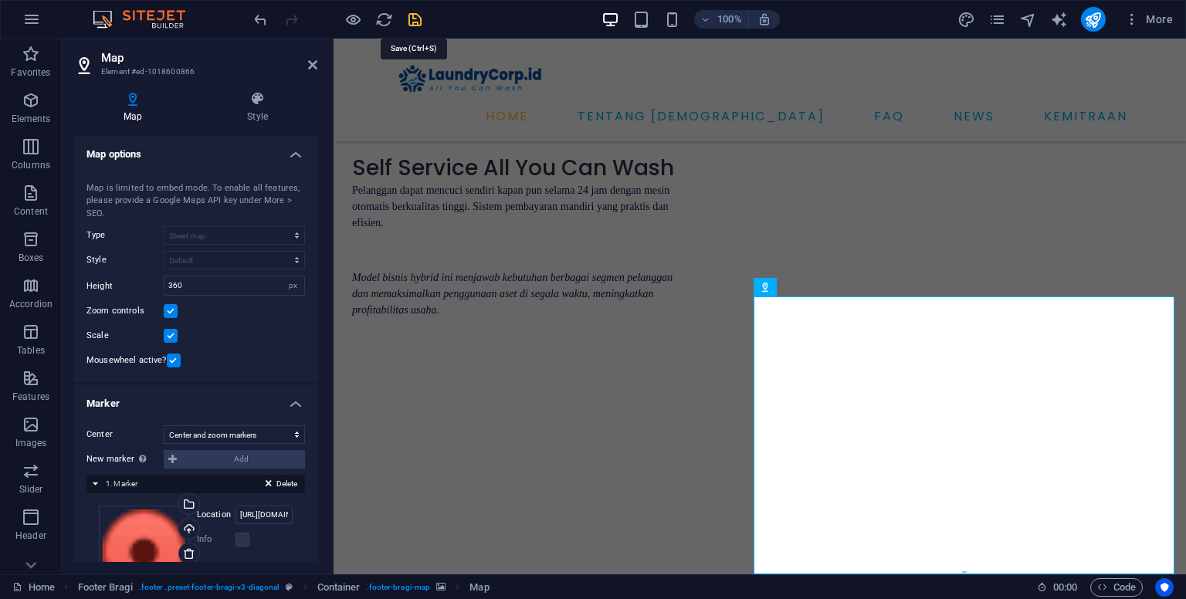
click at [416, 21] on icon "save" at bounding box center [415, 20] width 18 height 18
select select "2"
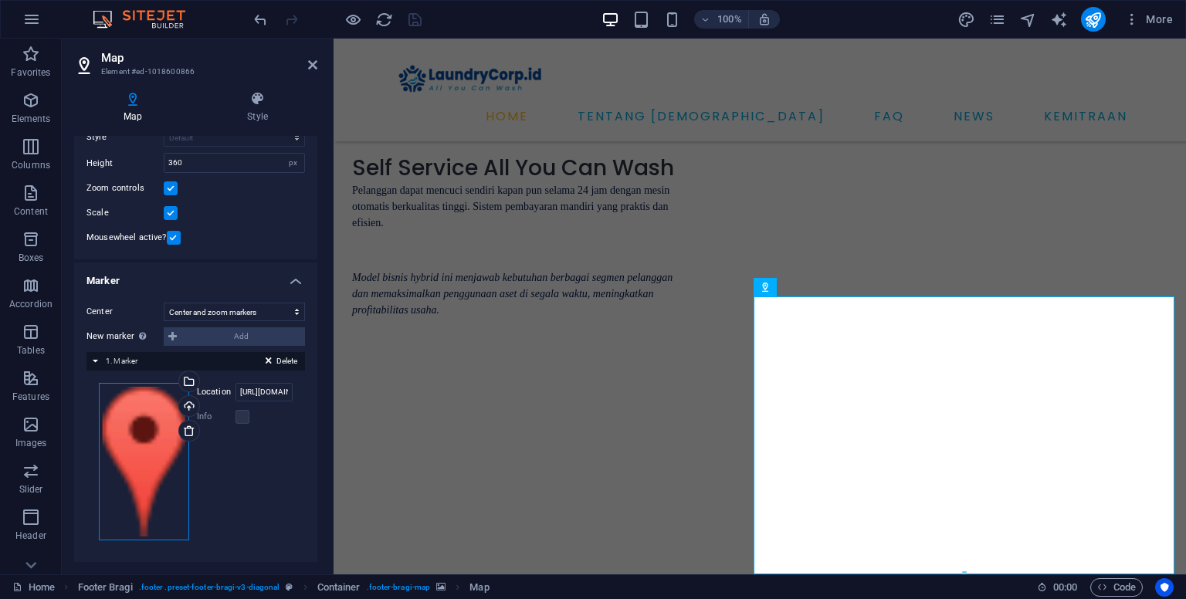
click at [157, 439] on div "Drag files here, click to choose files or select files from Files or our free s…" at bounding box center [144, 462] width 90 height 158
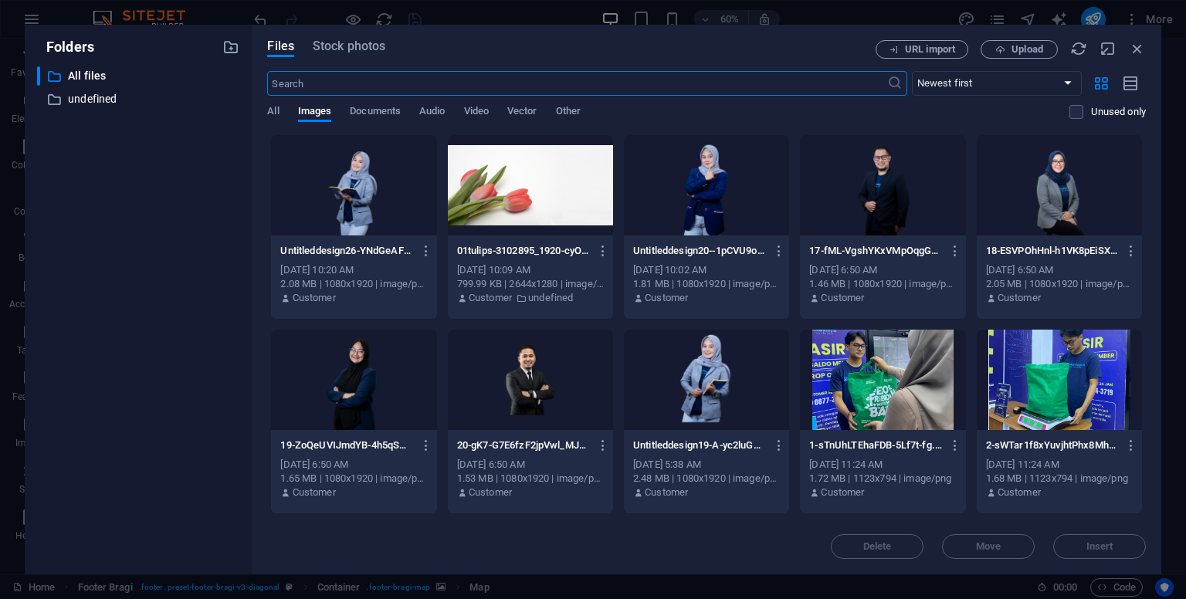
scroll to position [4852, 0]
click at [362, 44] on span "Stock photos" at bounding box center [349, 46] width 73 height 19
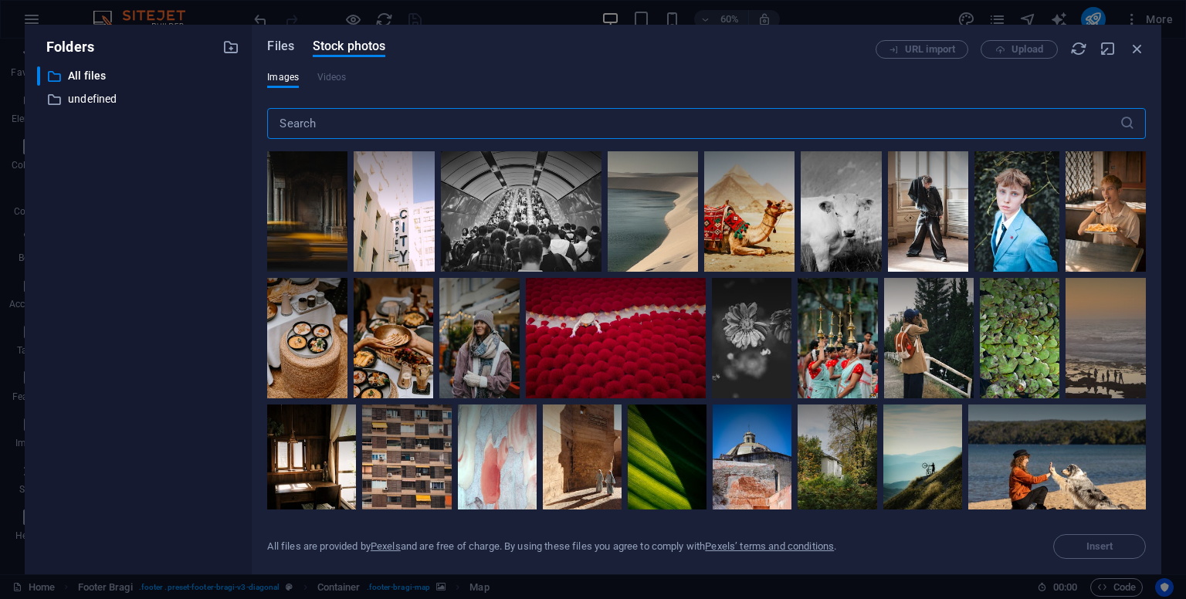
click at [287, 46] on span "Files" at bounding box center [280, 46] width 27 height 19
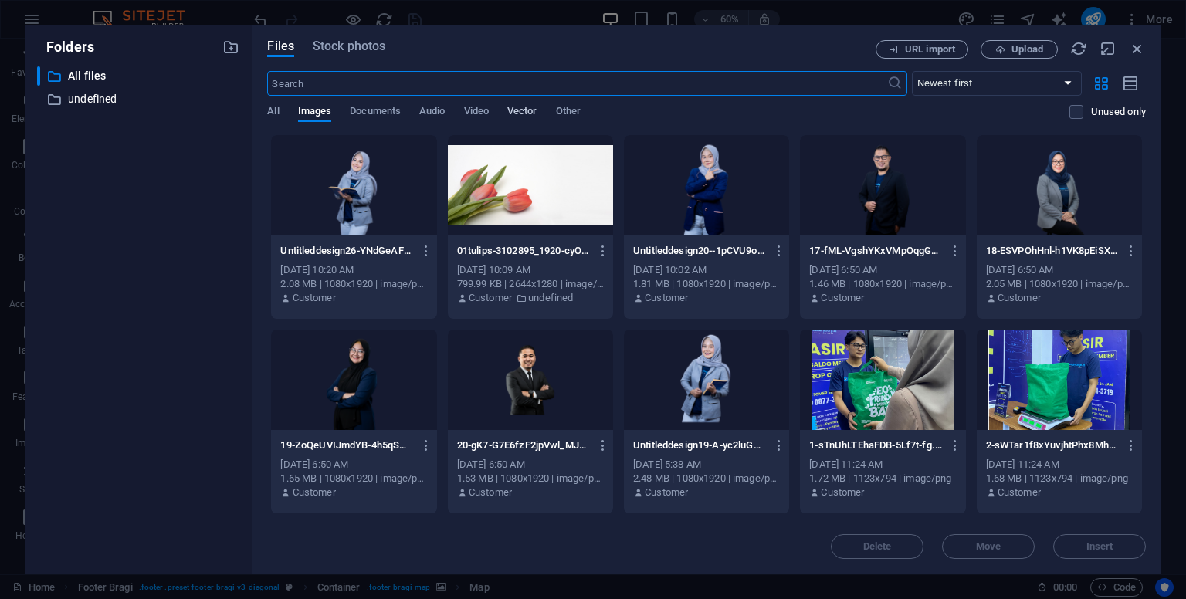
click at [529, 114] on span "Vector" at bounding box center [522, 113] width 30 height 22
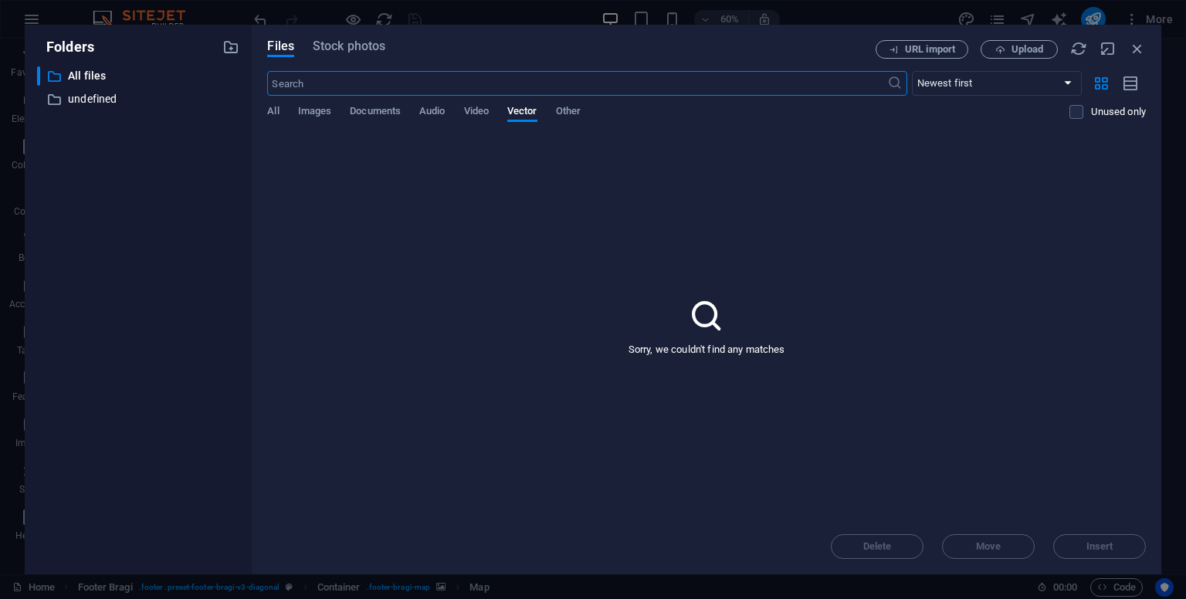
click at [517, 84] on input "text" at bounding box center [576, 83] width 619 height 25
type input "maps"
click at [1144, 53] on icon "button" at bounding box center [1137, 48] width 17 height 17
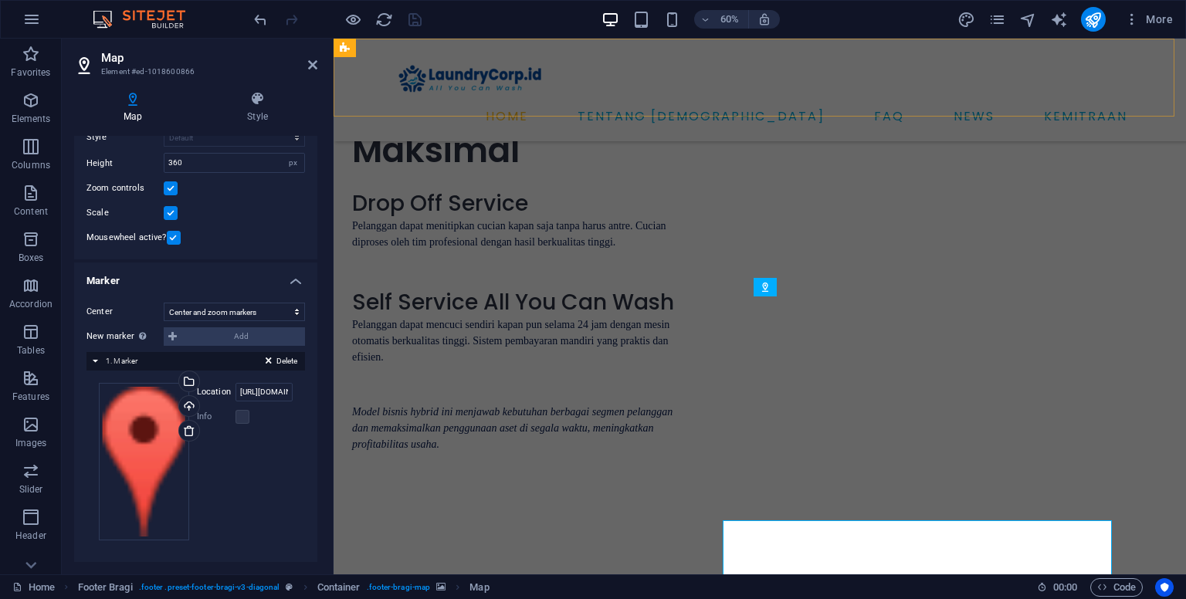
scroll to position [4987, 0]
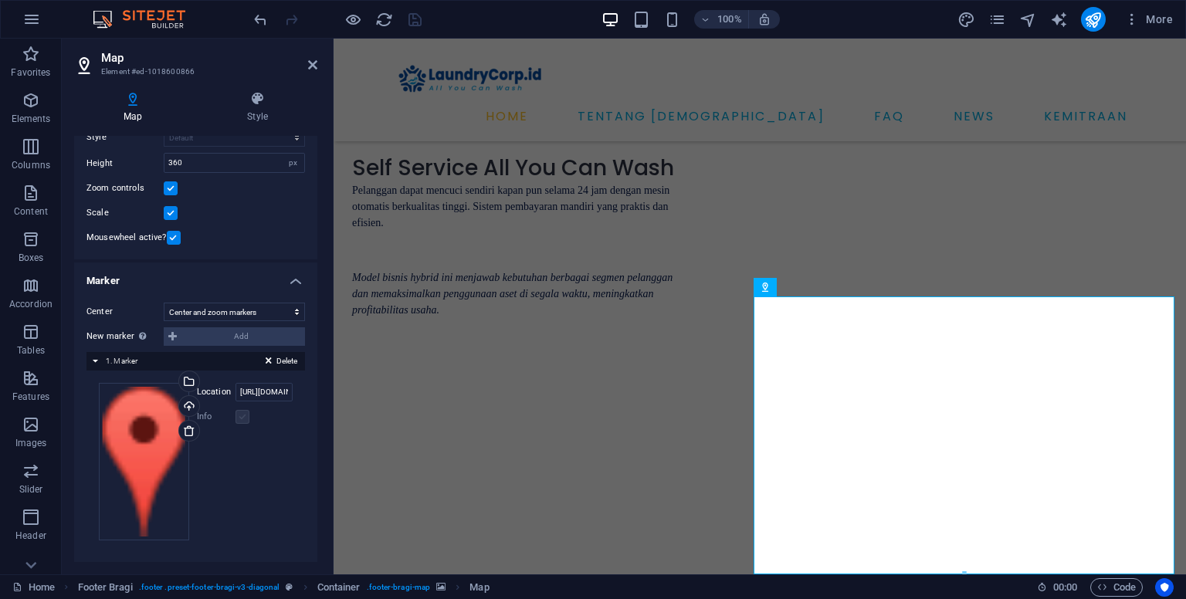
click at [242, 419] on label at bounding box center [243, 417] width 14 height 14
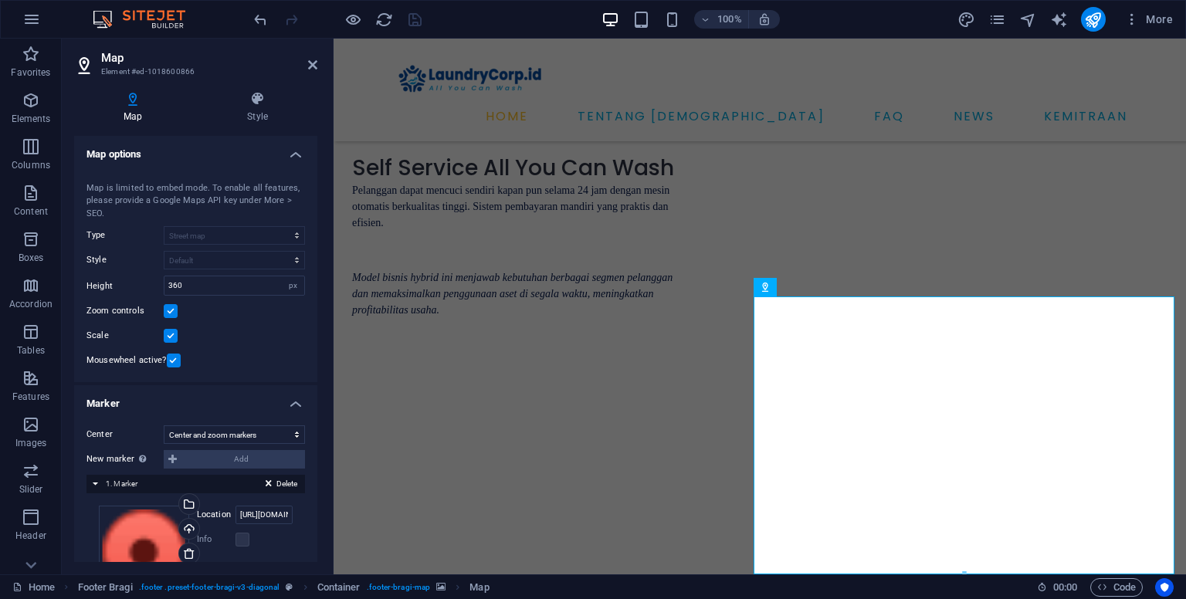
click at [175, 339] on label at bounding box center [171, 336] width 14 height 14
click at [0, 0] on input "Scale" at bounding box center [0, 0] width 0 height 0
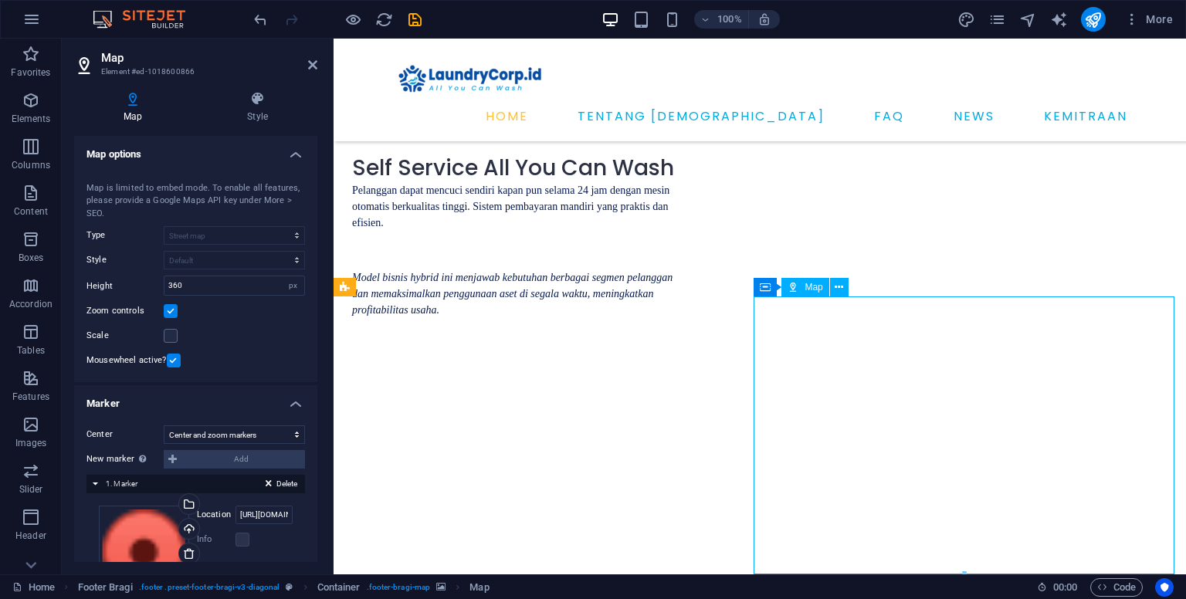
drag, startPoint x: 915, startPoint y: 443, endPoint x: 1020, endPoint y: 456, distance: 105.9
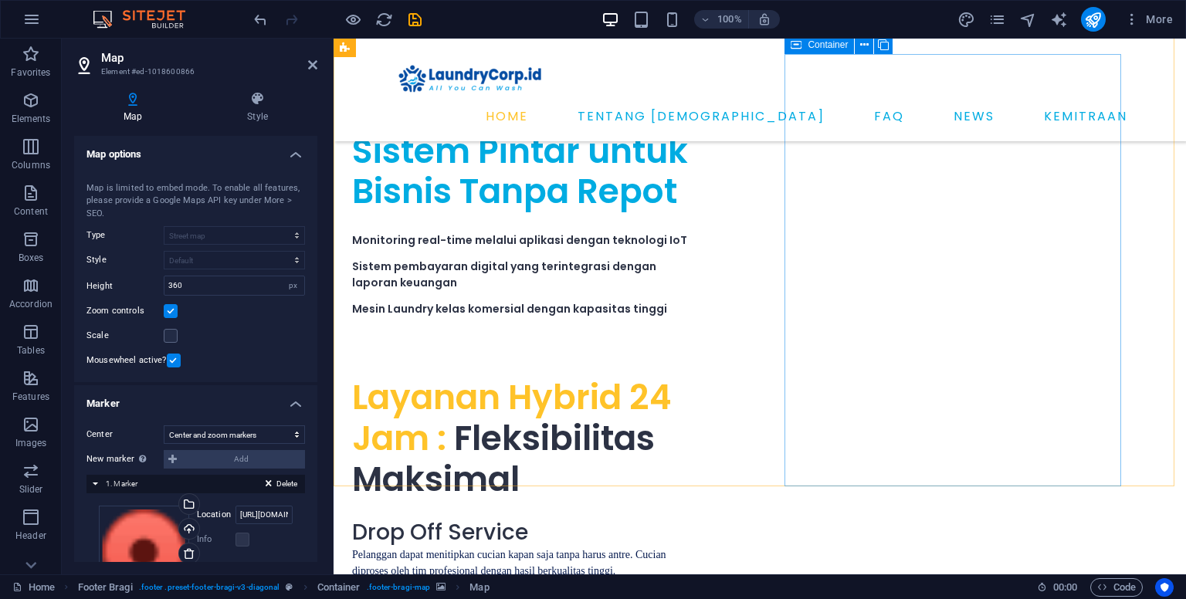
scroll to position [4987, 0]
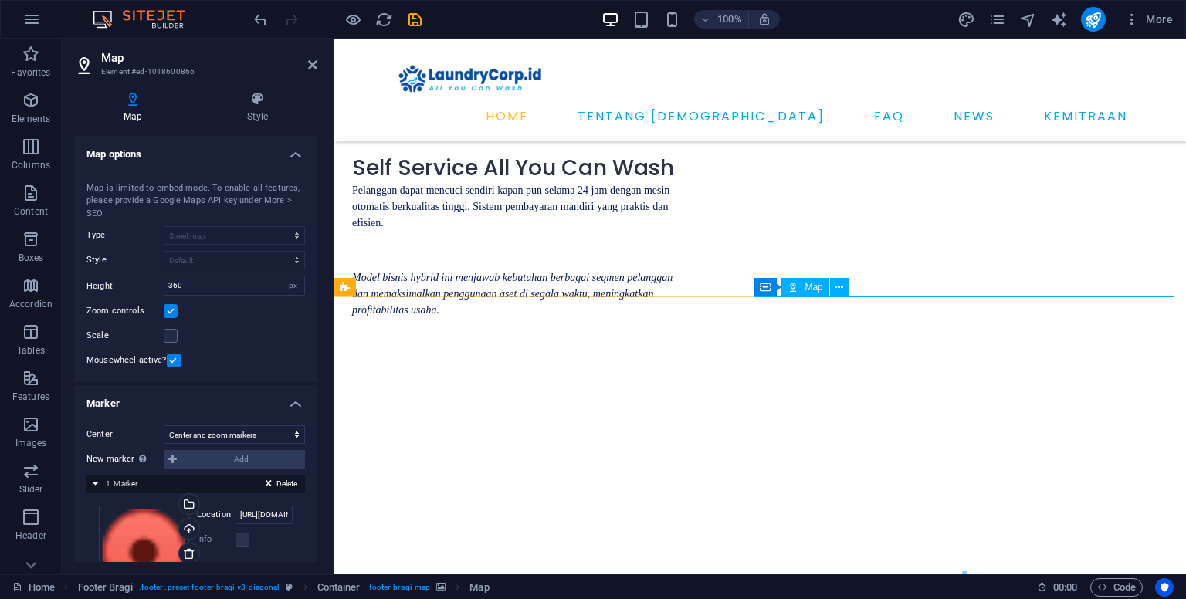
click at [409, 20] on icon "save" at bounding box center [415, 20] width 18 height 18
select select "2"
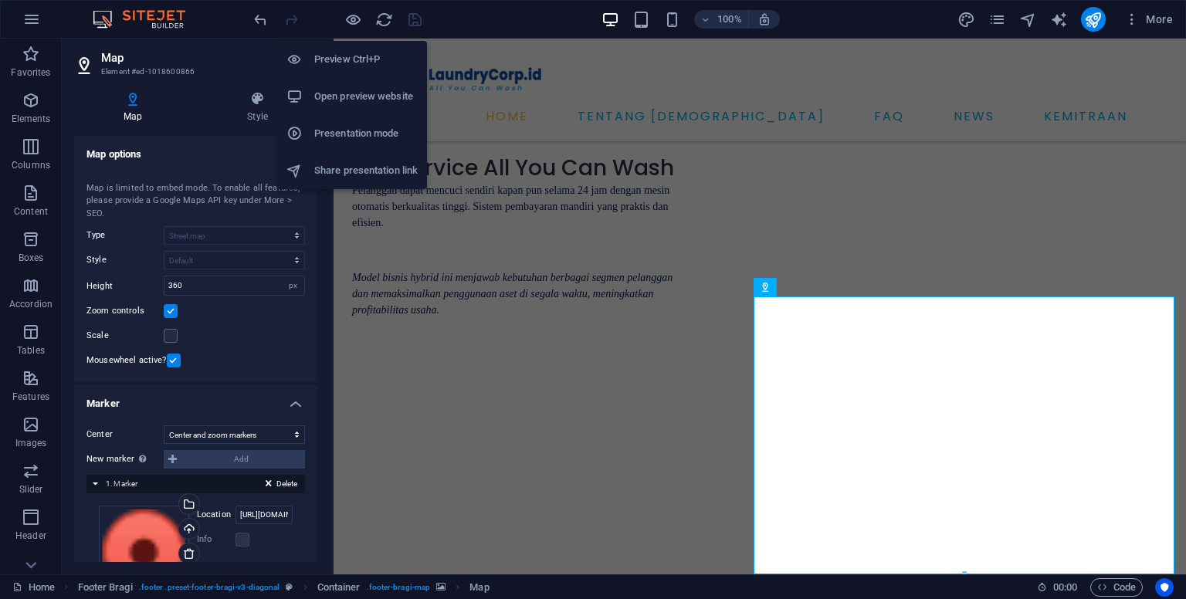
click at [377, 95] on h6 "Open preview website" at bounding box center [365, 96] width 103 height 19
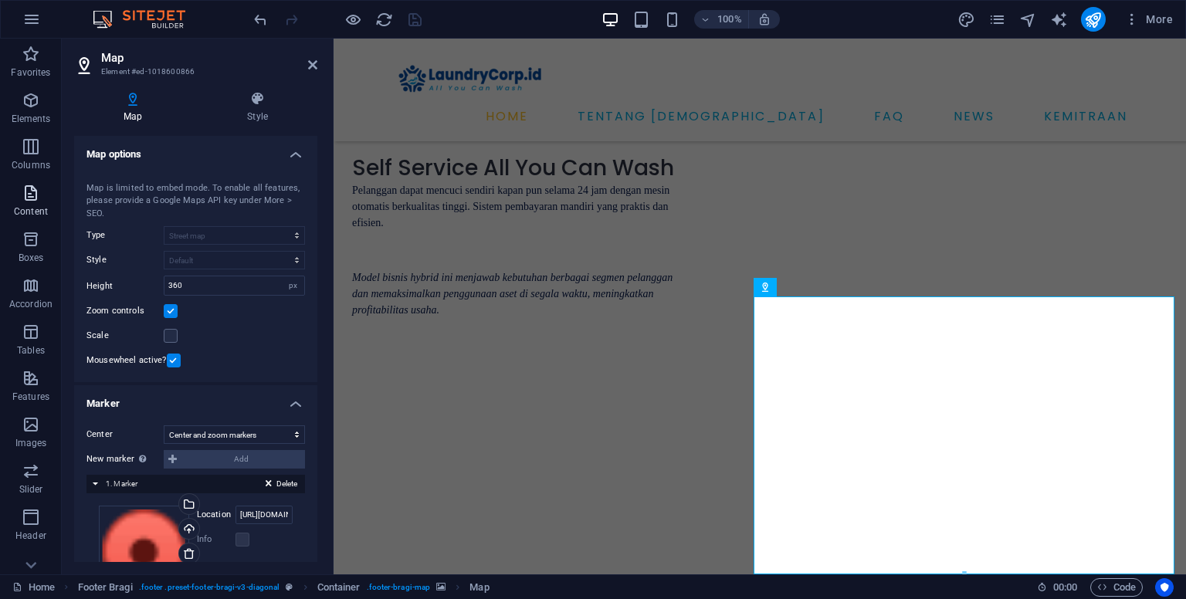
click at [29, 198] on icon "button" at bounding box center [31, 193] width 19 height 19
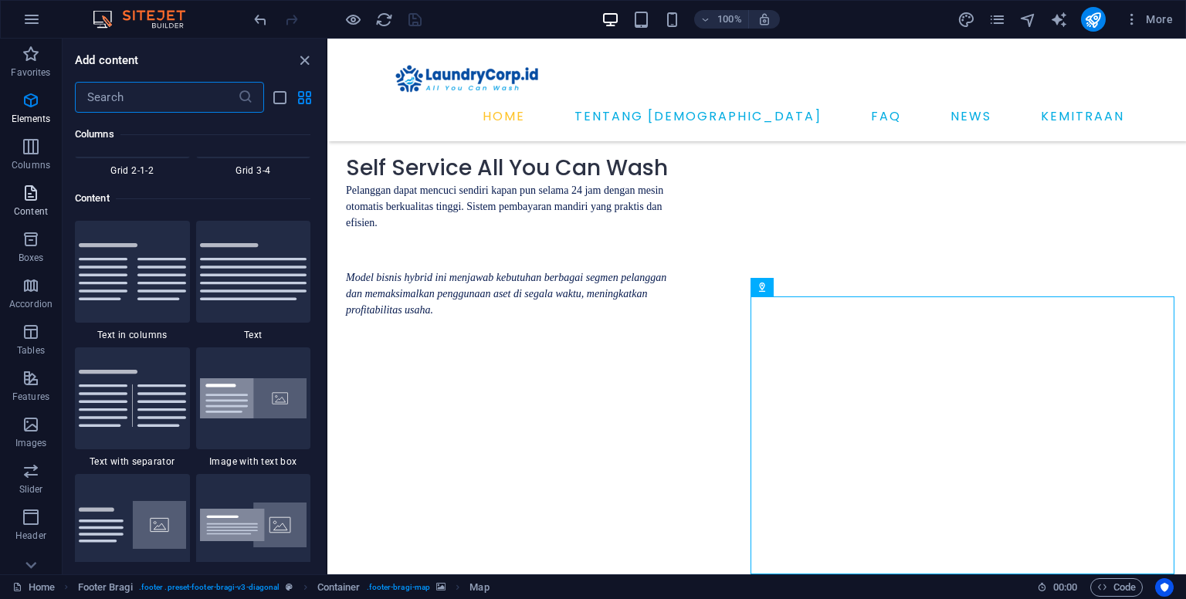
scroll to position [2703, 0]
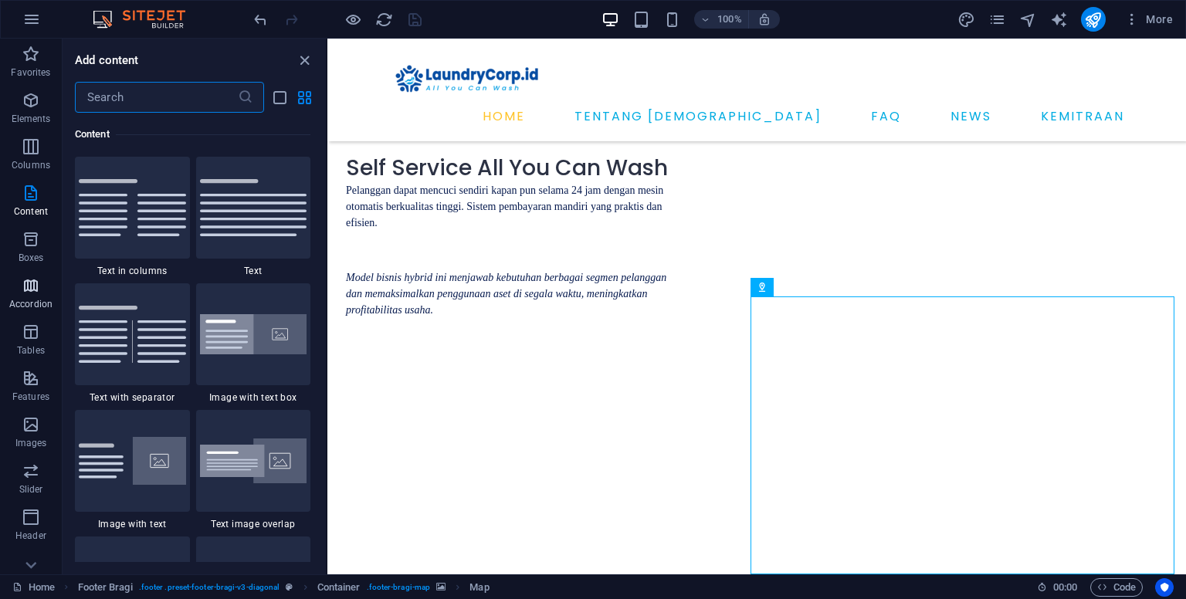
click at [36, 275] on button "Accordion" at bounding box center [31, 293] width 62 height 46
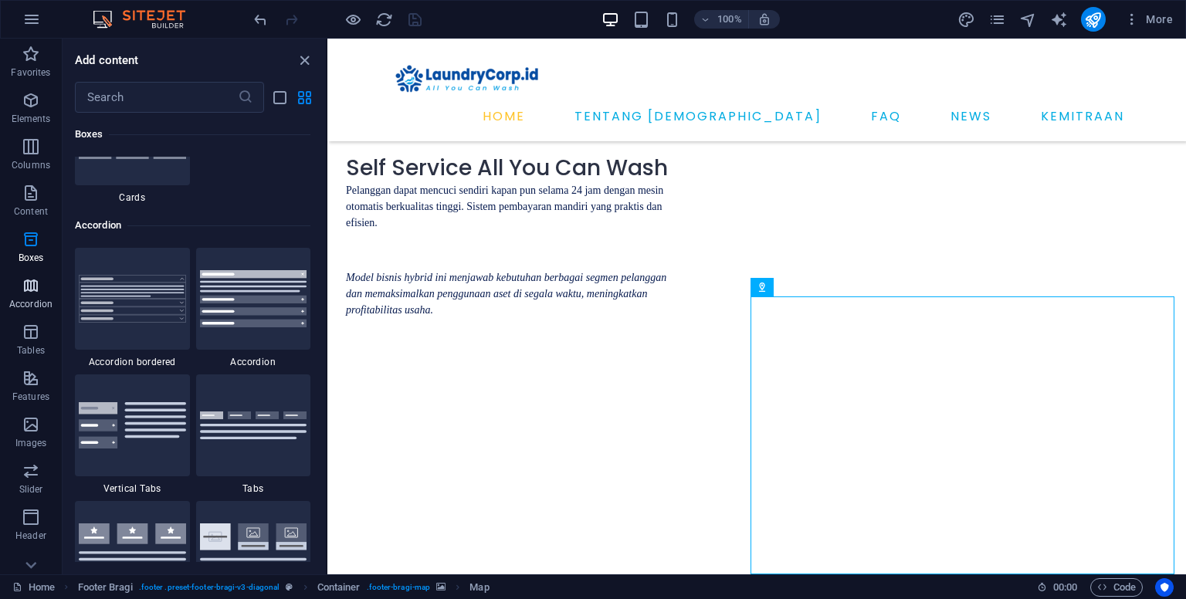
scroll to position [4932, 0]
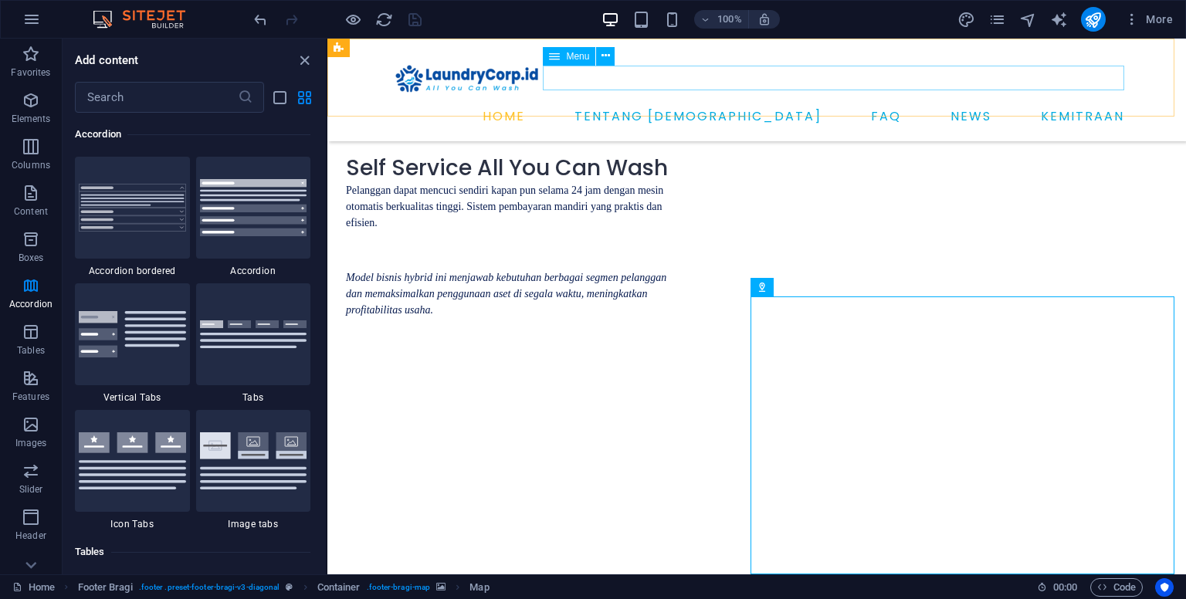
click at [751, 104] on nav "HOME TENTANG KAMI FAQ NEWS KEMITRAAN" at bounding box center [757, 116] width 748 height 25
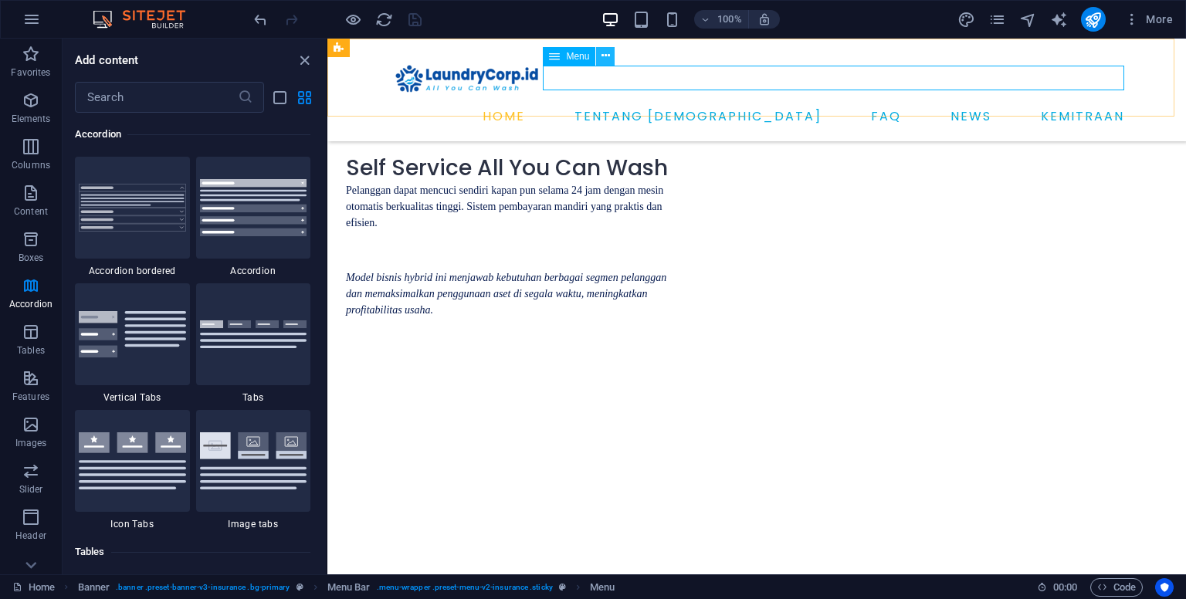
click at [606, 58] on icon at bounding box center [606, 56] width 8 height 16
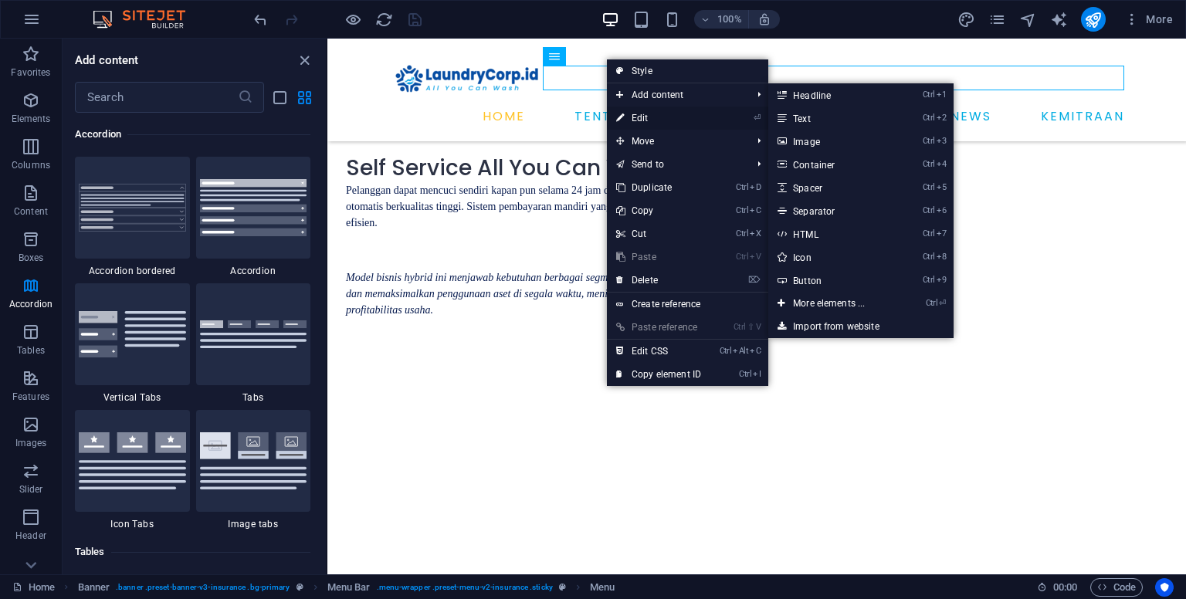
click at [643, 115] on link "⏎ Edit" at bounding box center [658, 118] width 103 height 23
select select
select select "1"
select select
select select "2"
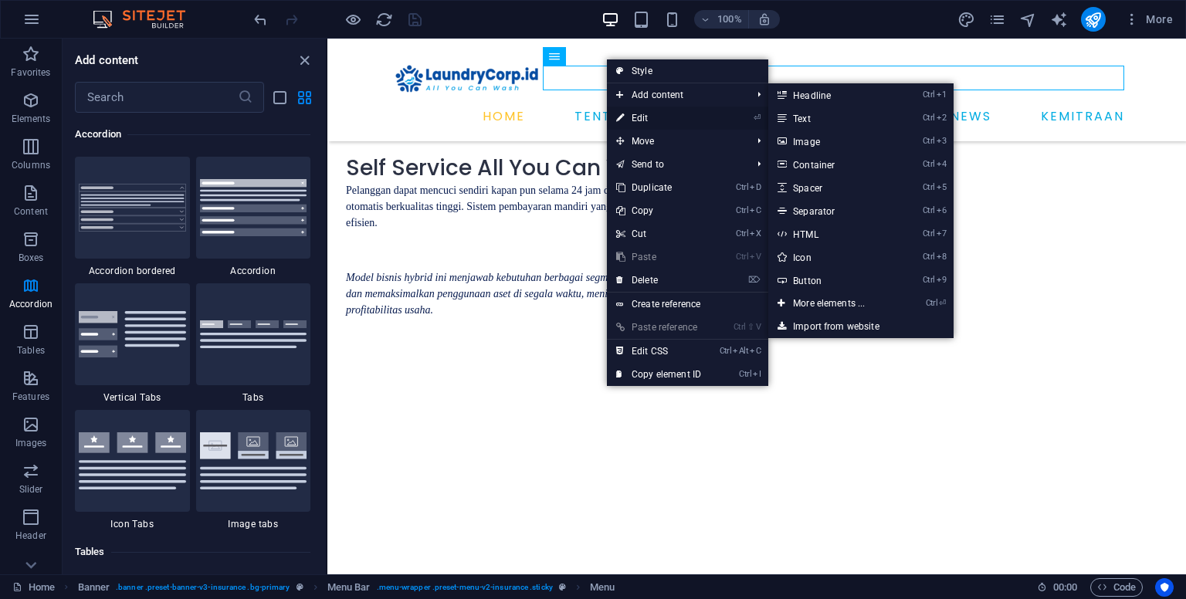
select select
select select "3"
select select
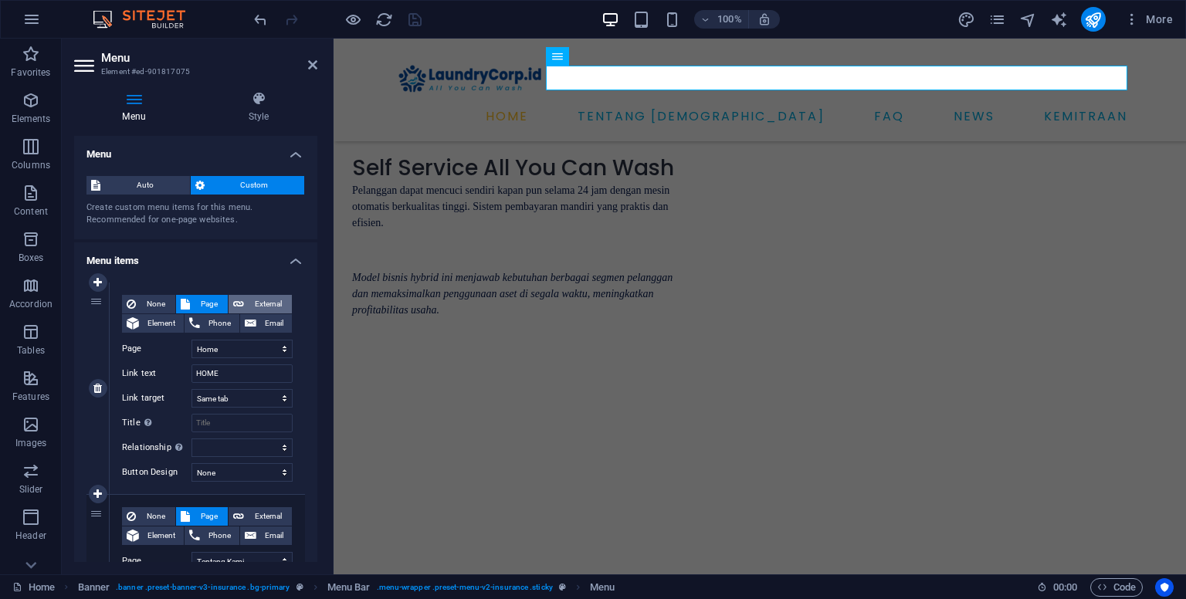
click at [266, 304] on span "External" at bounding box center [268, 304] width 39 height 19
select select "blank"
select select
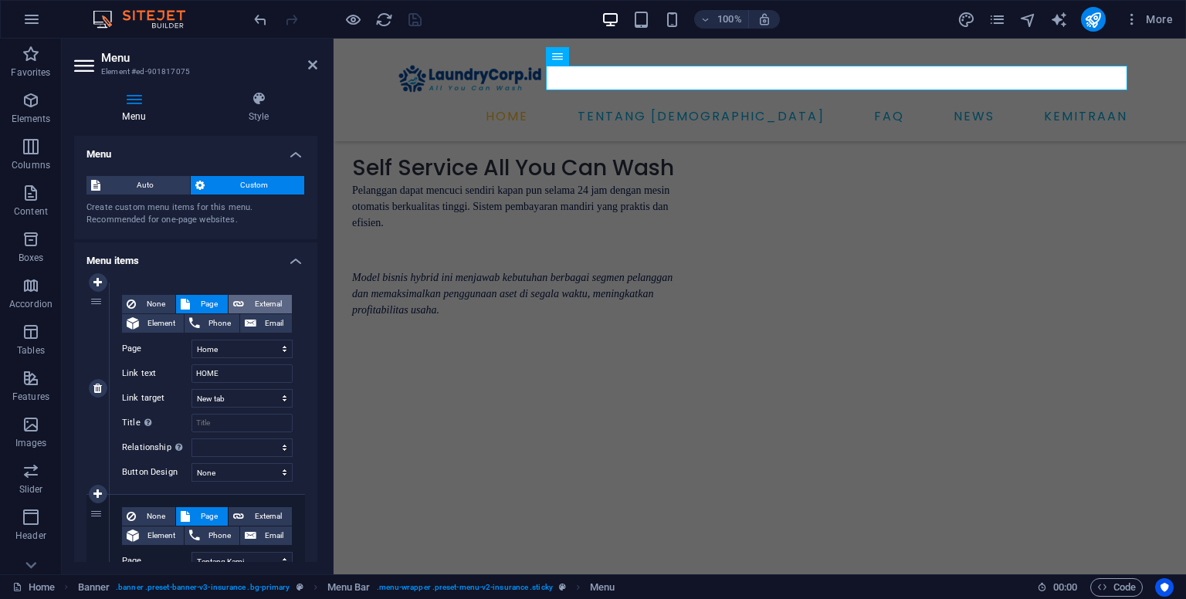
select select
click at [218, 307] on span "Page" at bounding box center [209, 304] width 29 height 19
select select
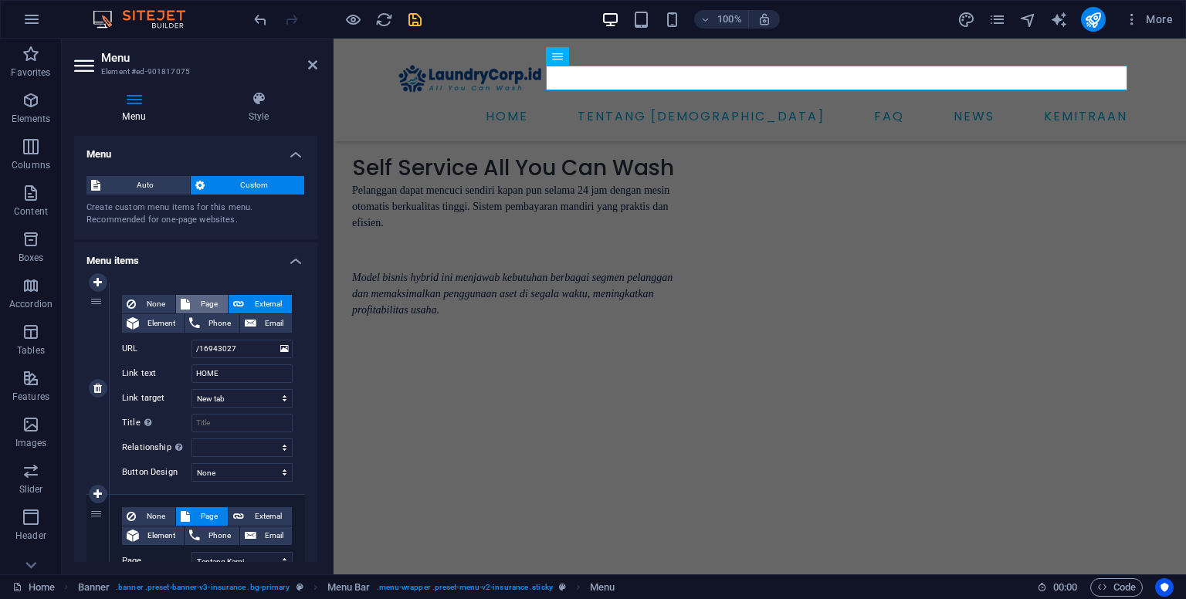
select select
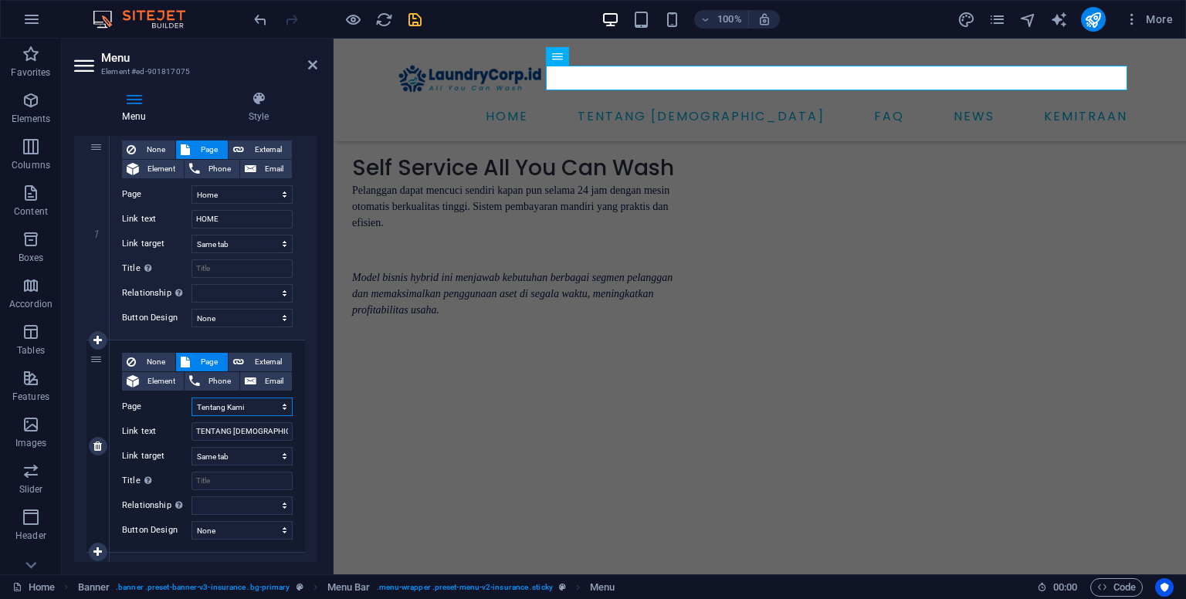
click at [260, 404] on select "Home Tentang Kami Services News Contact Legal Notice" at bounding box center [242, 407] width 101 height 19
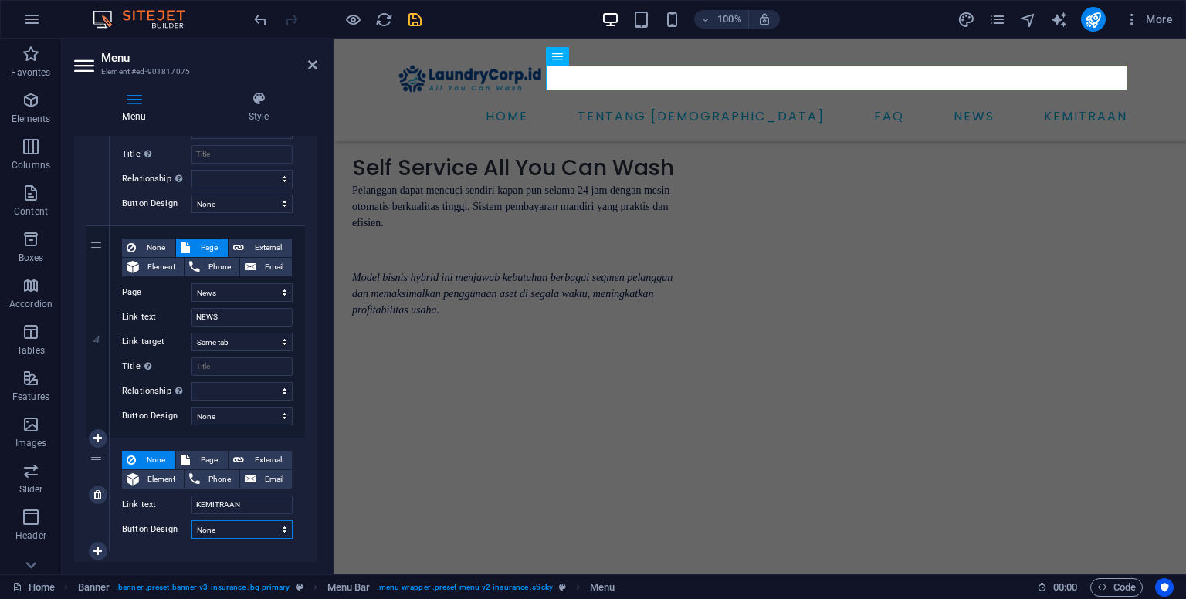
click at [219, 528] on select "None Default Primary Secondary" at bounding box center [242, 530] width 101 height 19
click at [212, 455] on span "Page" at bounding box center [209, 460] width 29 height 19
select select
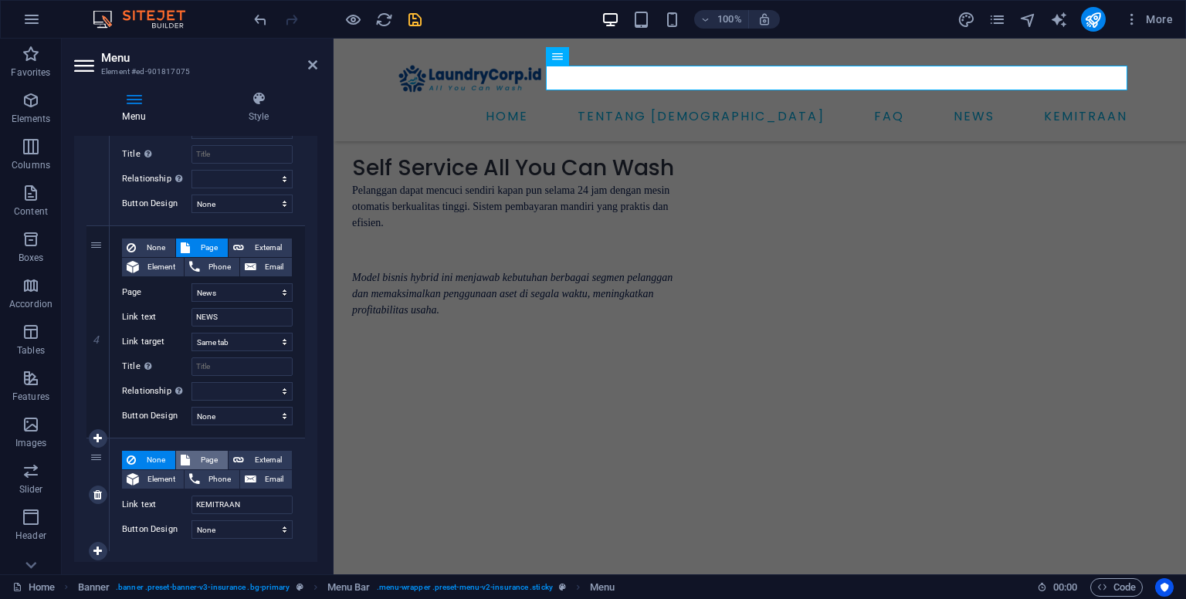
select select
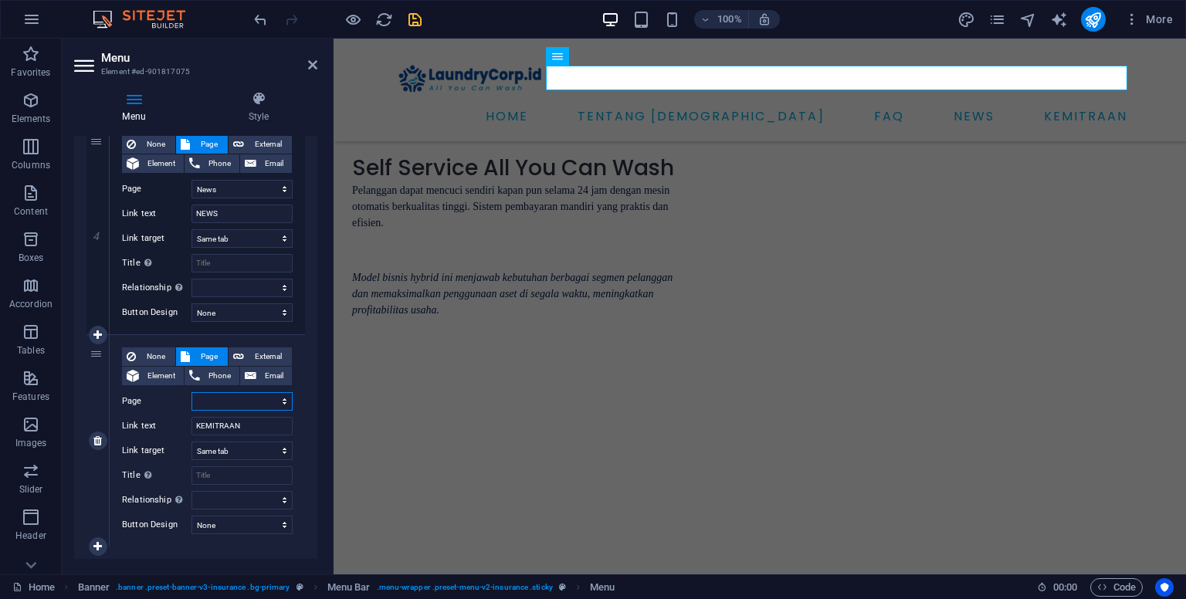
scroll to position [824, 0]
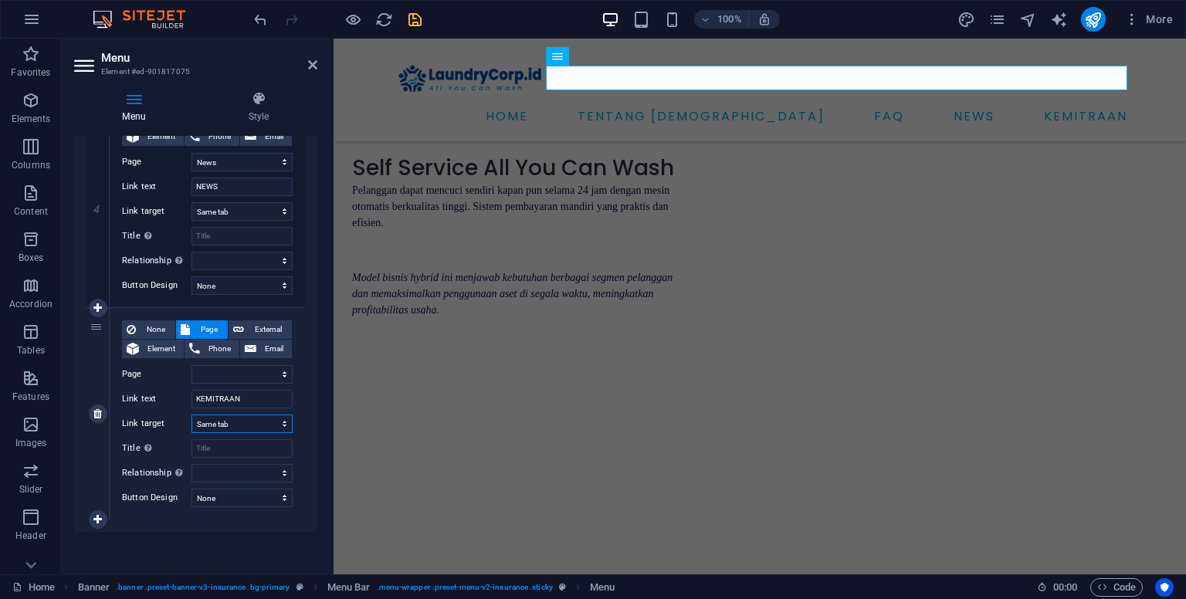
click at [229, 420] on select "New tab Same tab Overlay" at bounding box center [242, 424] width 101 height 19
click at [241, 380] on select "Home Tentang Kami Services News Contact Legal Notice" at bounding box center [242, 374] width 101 height 19
select select "2"
click at [192, 365] on select "Home Tentang Kami Services News Contact Legal Notice" at bounding box center [242, 374] width 101 height 19
select select
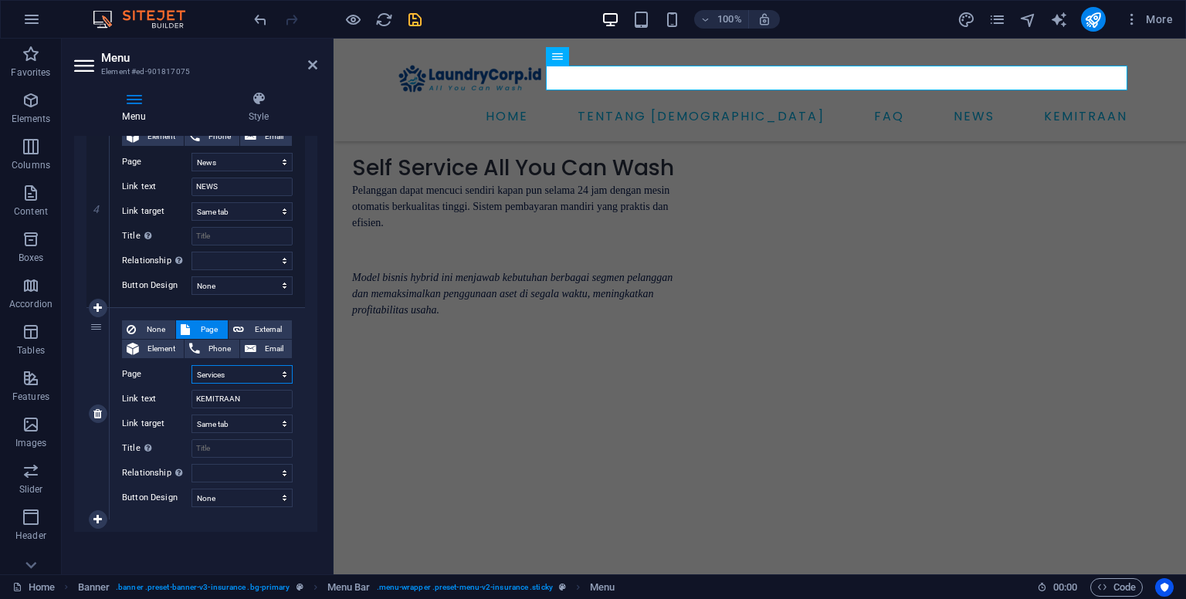
select select
click at [243, 372] on select "Home Tentang Kami Services News Contact Legal Notice" at bounding box center [242, 374] width 101 height 19
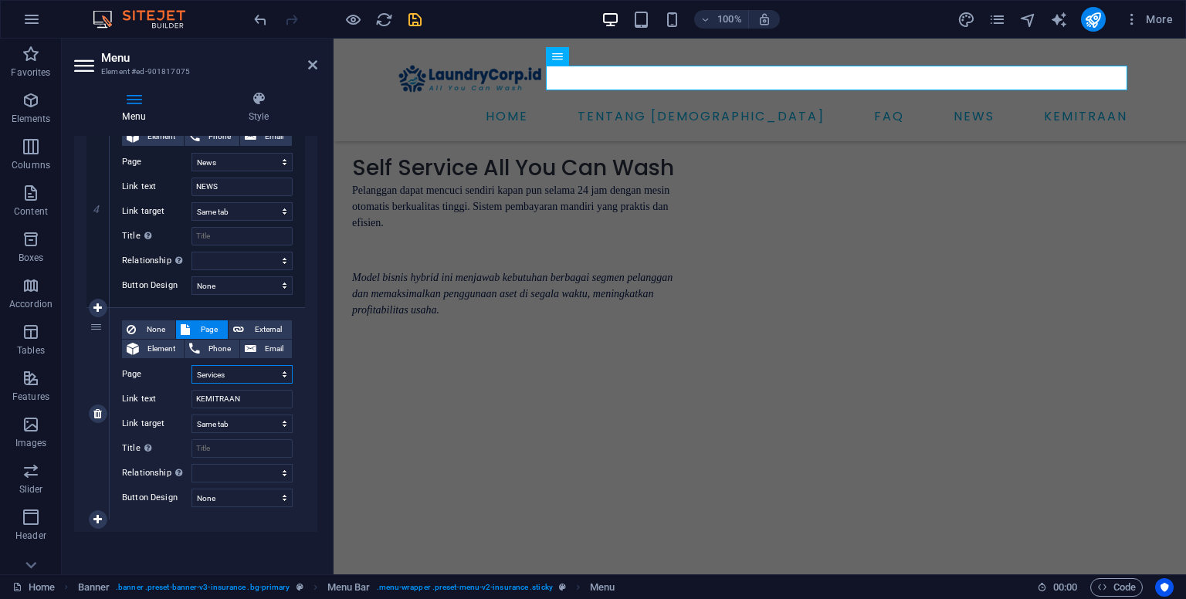
click at [230, 375] on select "Home Tentang Kami Services News Contact Legal Notice" at bounding box center [242, 374] width 101 height 19
click at [222, 428] on select "New tab Same tab Overlay" at bounding box center [242, 424] width 101 height 19
click at [192, 415] on select "New tab Same tab Overlay" at bounding box center [242, 424] width 101 height 19
click at [225, 372] on select "Home Tentang Kami Services News Contact Legal Notice" at bounding box center [242, 374] width 101 height 19
click at [192, 365] on select "Home Tentang Kami Services News Contact Legal Notice" at bounding box center [242, 374] width 101 height 19
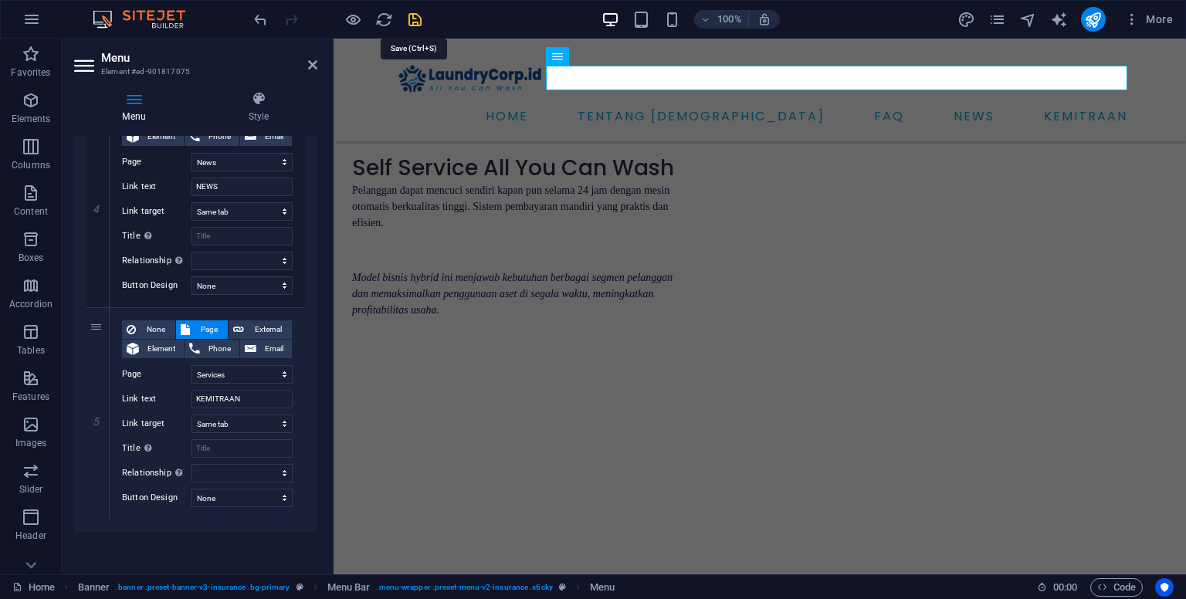
click at [411, 19] on icon "save" at bounding box center [415, 20] width 18 height 18
select select "2"
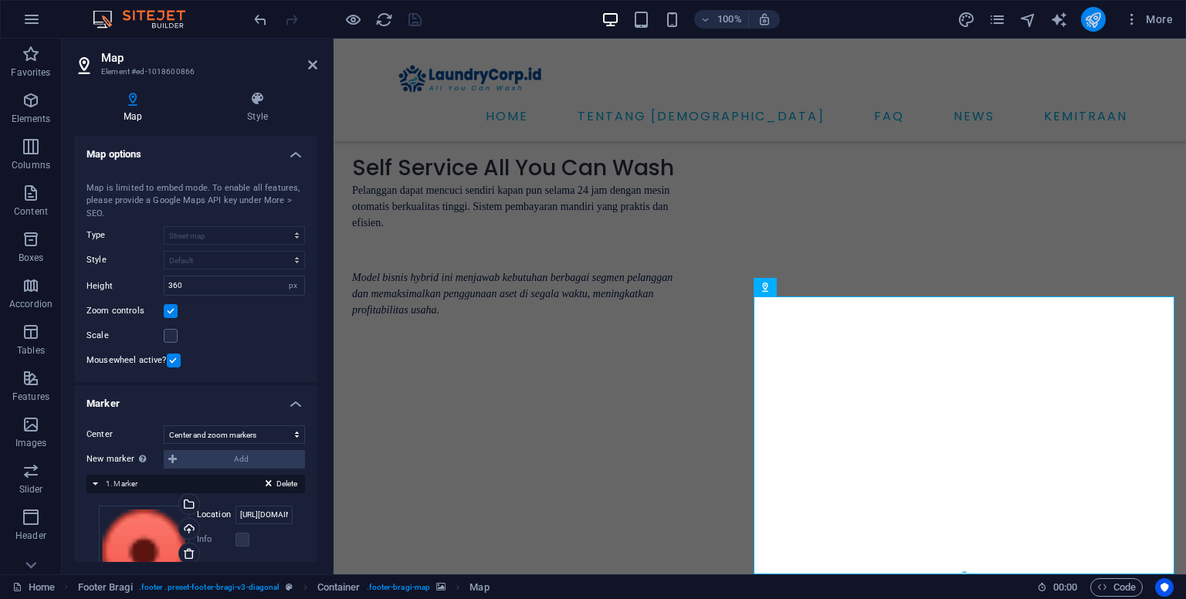
click at [1102, 15] on icon "publish" at bounding box center [1093, 20] width 18 height 18
select select "2"
